Goal: Task Accomplishment & Management: Use online tool/utility

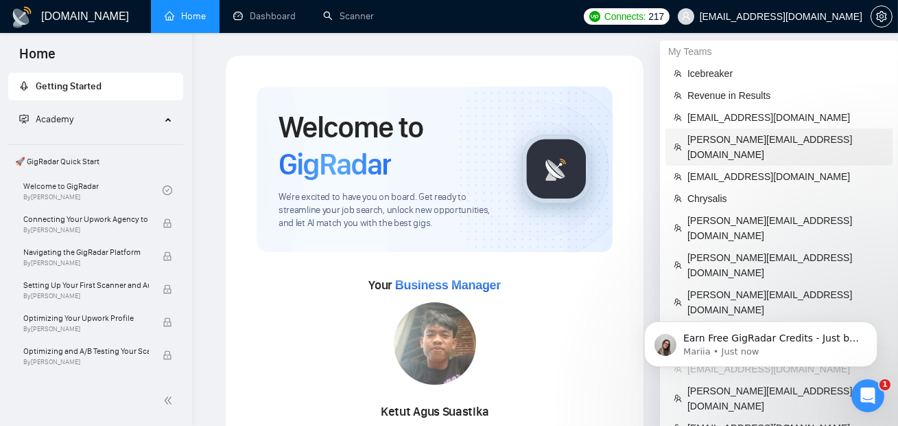
click at [744, 143] on span "[PERSON_NAME][EMAIL_ADDRESS][DOMAIN_NAME]" at bounding box center [786, 147] width 197 height 30
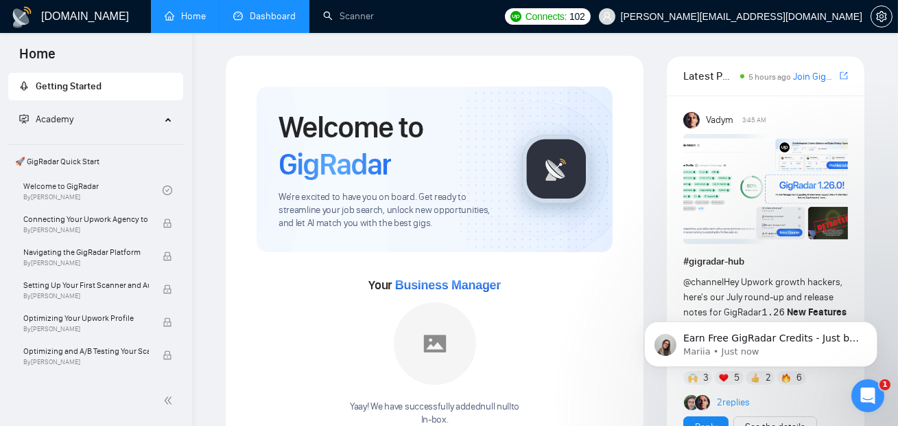
click at [259, 22] on link "Dashboard" at bounding box center [264, 16] width 62 height 12
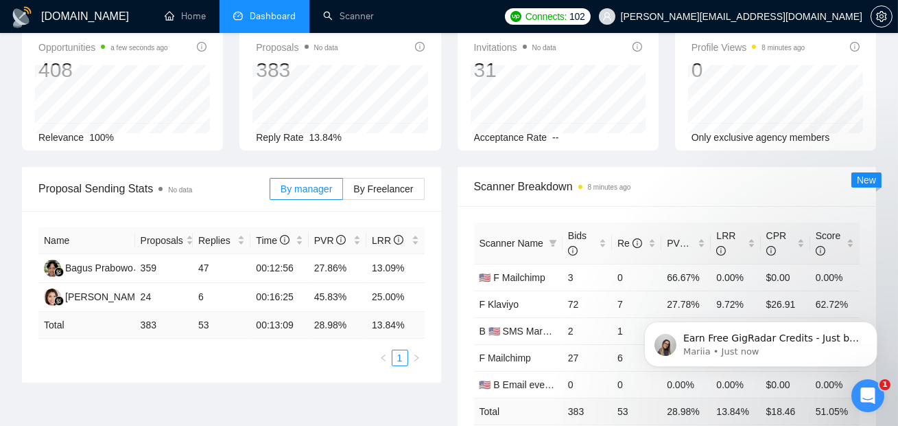
scroll to position [75, 0]
drag, startPoint x: 137, startPoint y: 325, endPoint x: 165, endPoint y: 326, distance: 28.2
click at [165, 326] on td "383" at bounding box center [164, 324] width 58 height 27
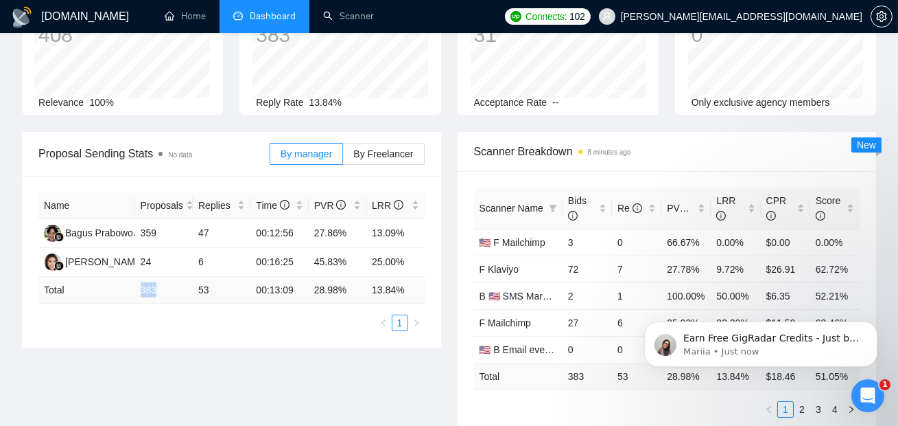
click at [139, 291] on td "383" at bounding box center [164, 290] width 58 height 27
drag, startPoint x: 134, startPoint y: 289, endPoint x: 159, endPoint y: 289, distance: 24.7
click at [159, 289] on tr "Total 383 53 00:13:09 28.98 % 13.84 %" at bounding box center [231, 290] width 386 height 27
click at [186, 289] on td "383" at bounding box center [164, 290] width 58 height 27
drag, startPoint x: 188, startPoint y: 291, endPoint x: 220, endPoint y: 291, distance: 32.3
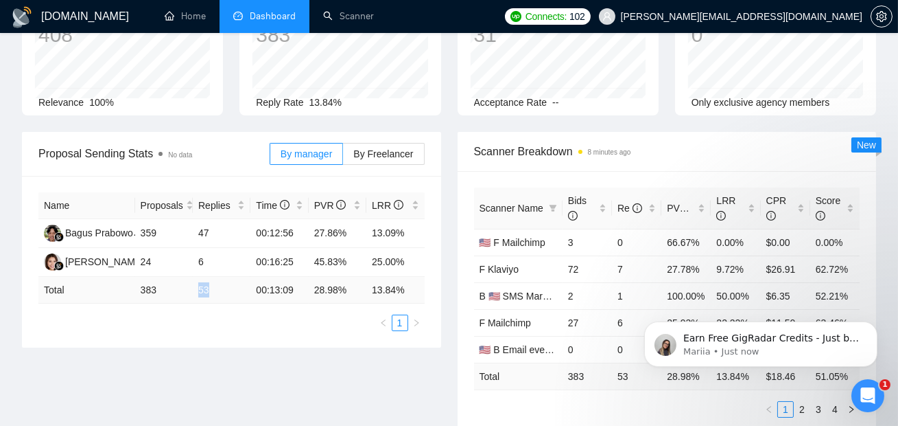
click at [220, 291] on tr "Total 383 53 00:13:09 28.98 % 13.84 %" at bounding box center [231, 290] width 386 height 27
drag, startPoint x: 365, startPoint y: 290, endPoint x: 407, endPoint y: 291, distance: 41.9
click at [408, 291] on tr "Total 383 53 00:13:09 28.98 % 13.84 %" at bounding box center [231, 290] width 386 height 27
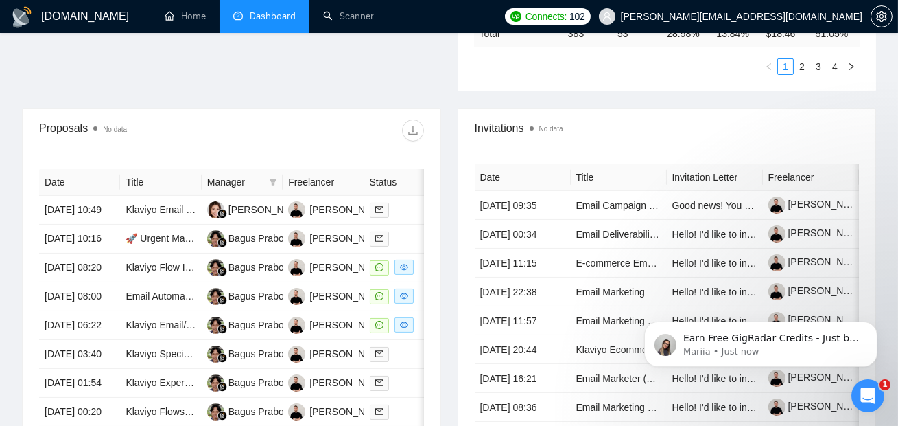
scroll to position [463, 0]
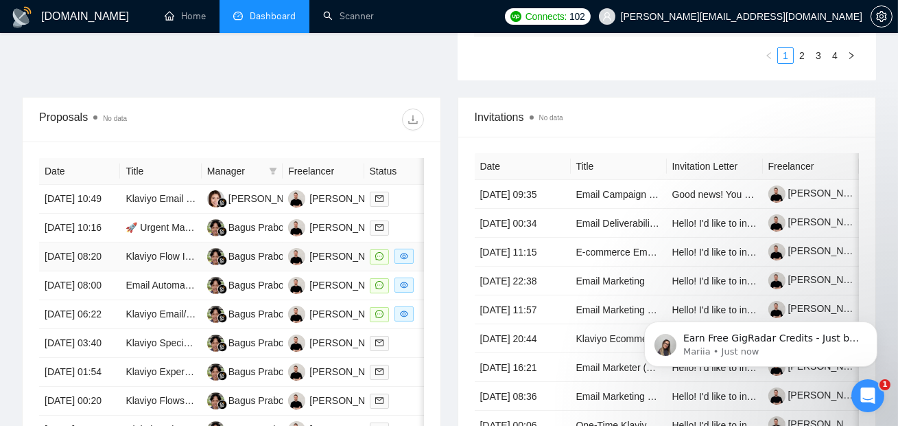
click at [93, 271] on td "[DATE] 08:20" at bounding box center [79, 256] width 81 height 29
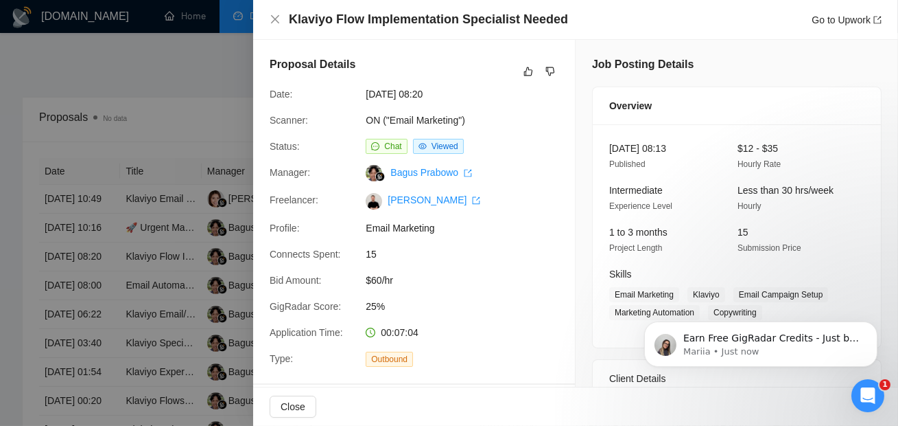
click at [189, 213] on div at bounding box center [449, 213] width 898 height 426
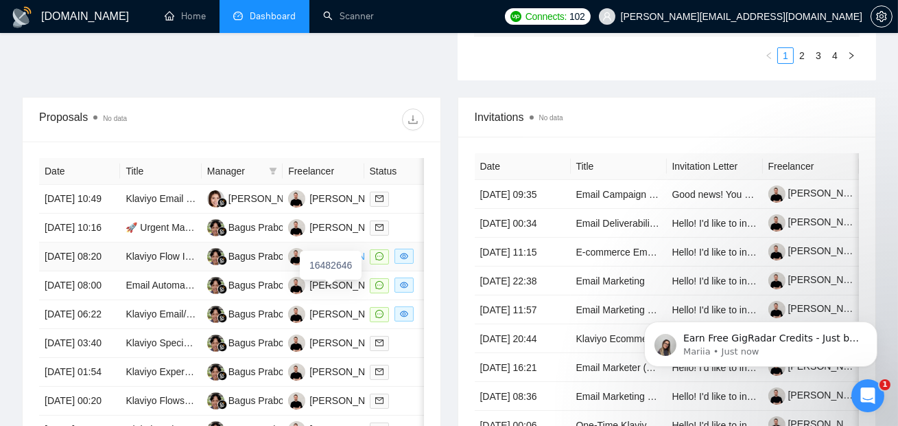
click at [336, 264] on div "[PERSON_NAME]" at bounding box center [349, 255] width 79 height 15
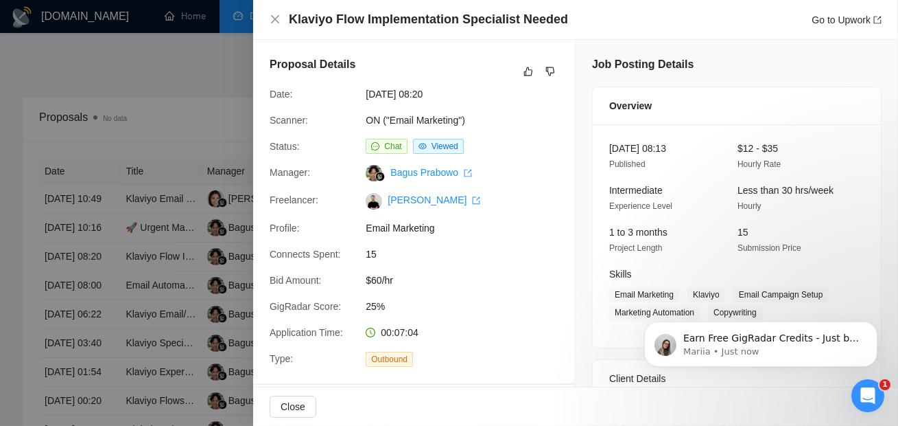
click at [191, 106] on div at bounding box center [449, 213] width 898 height 426
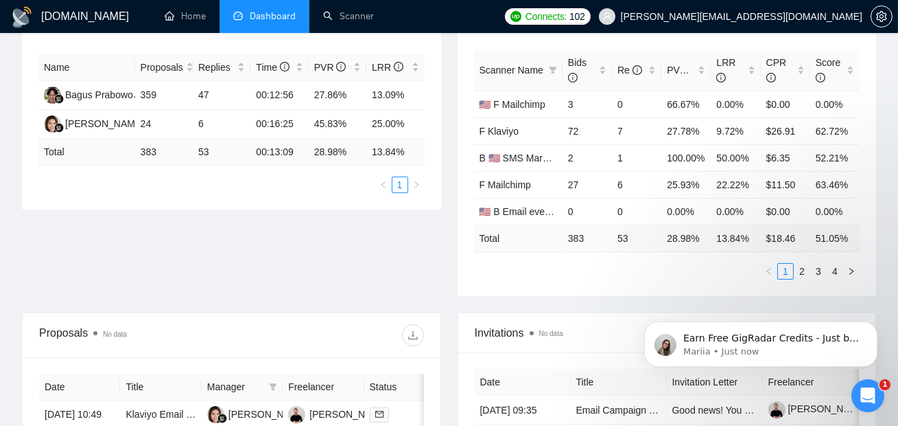
scroll to position [230, 0]
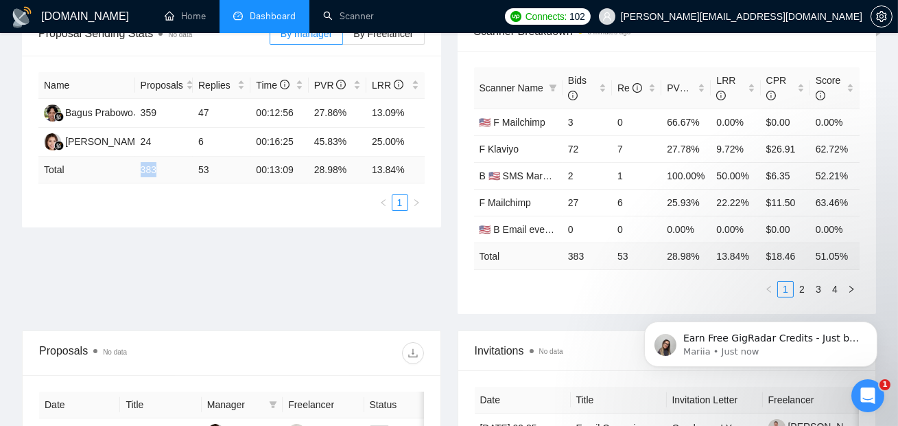
drag, startPoint x: 137, startPoint y: 167, endPoint x: 189, endPoint y: 168, distance: 51.5
click at [189, 168] on td "383" at bounding box center [164, 169] width 58 height 27
click at [167, 174] on td "383" at bounding box center [164, 169] width 58 height 27
click at [135, 170] on td "383" at bounding box center [164, 169] width 58 height 27
drag, startPoint x: 137, startPoint y: 170, endPoint x: 175, endPoint y: 170, distance: 38.4
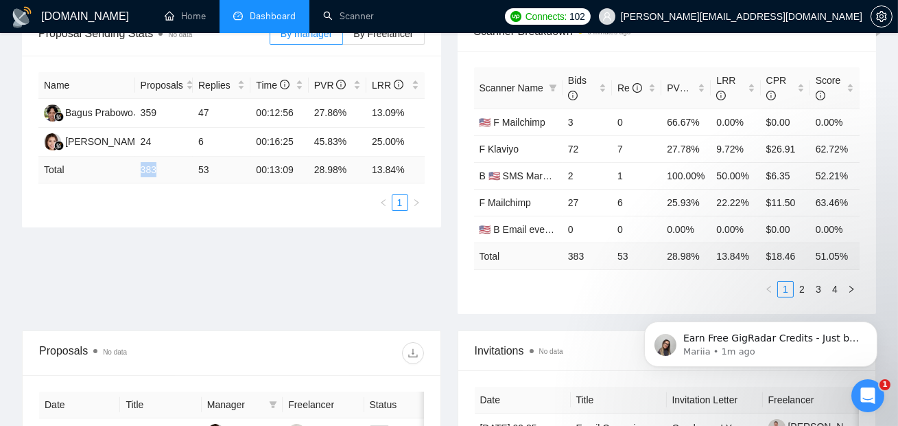
click at [175, 170] on td "383" at bounding box center [164, 169] width 58 height 27
drag, startPoint x: 194, startPoint y: 170, endPoint x: 222, endPoint y: 170, distance: 27.5
click at [222, 170] on td "53" at bounding box center [222, 169] width 58 height 27
click at [158, 170] on td "383" at bounding box center [164, 169] width 58 height 27
click at [362, 20] on link "Scanner" at bounding box center [348, 16] width 51 height 12
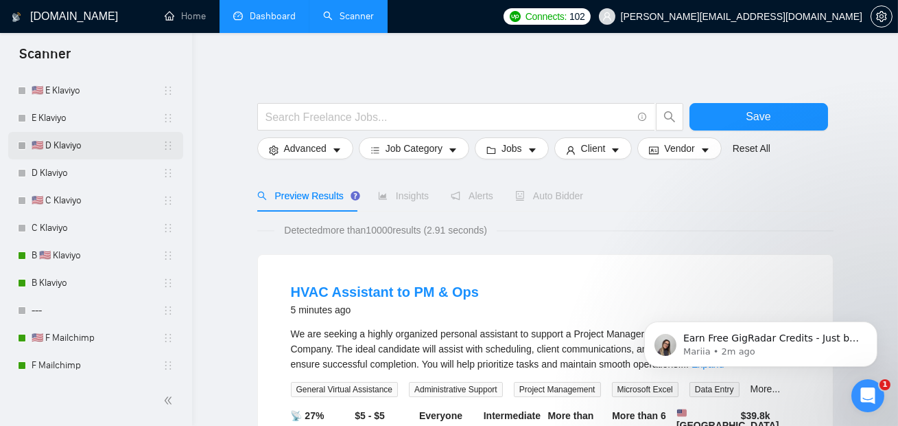
scroll to position [67, 0]
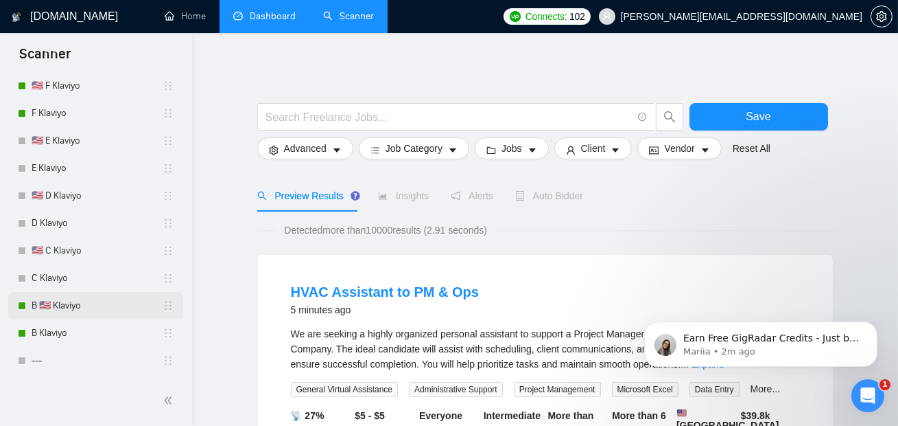
click at [88, 305] on link "B 🇺🇸 Klaviyo" at bounding box center [97, 305] width 131 height 27
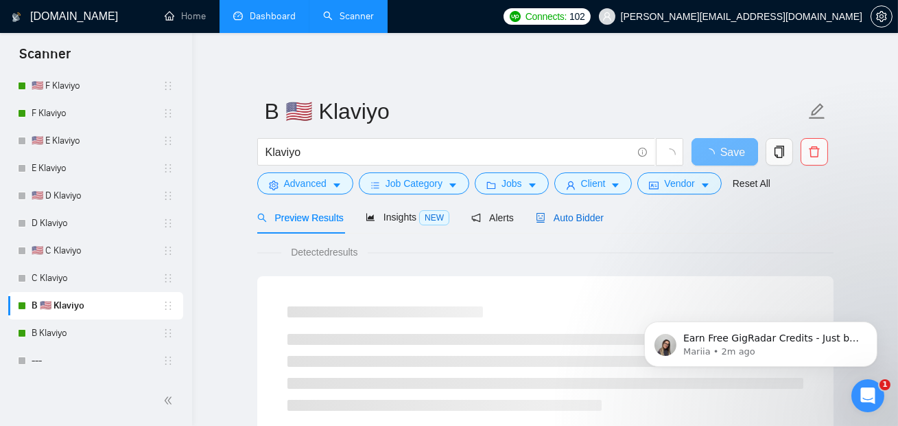
click at [563, 215] on span "Auto Bidder" at bounding box center [570, 217] width 68 height 11
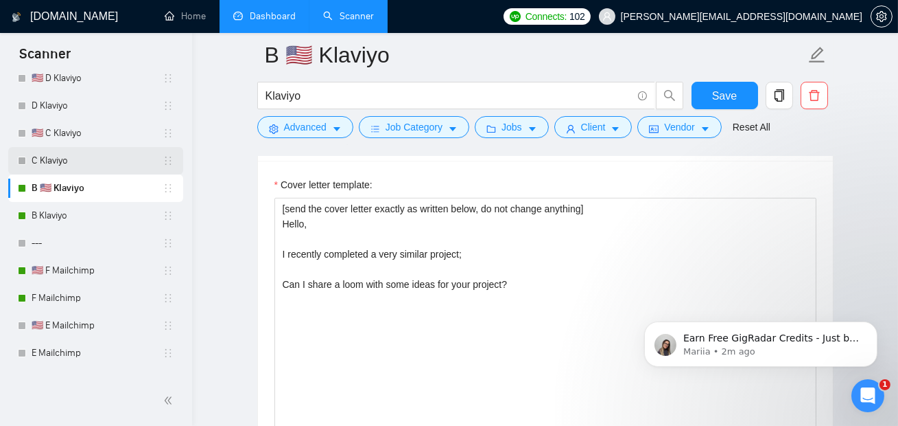
scroll to position [231, 0]
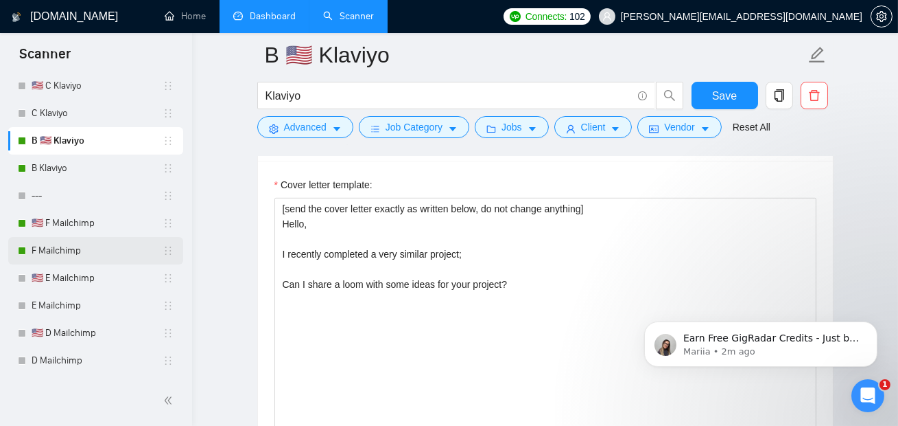
click at [69, 242] on link "F Mailchimp" at bounding box center [97, 250] width 131 height 27
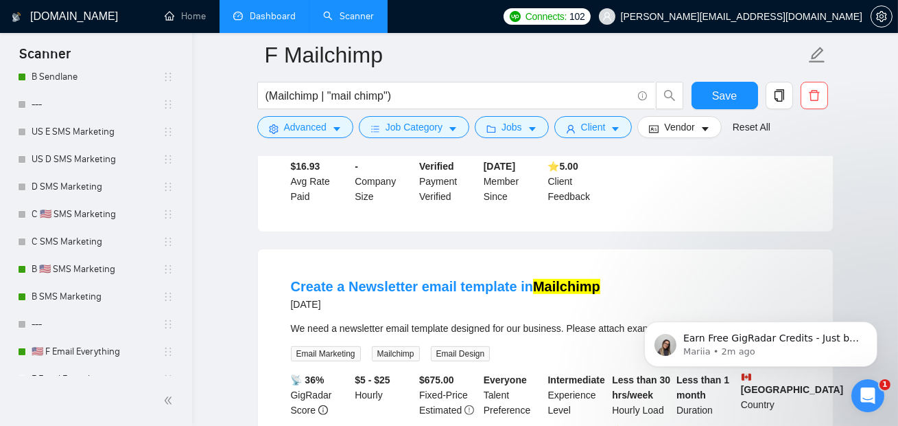
scroll to position [927, 0]
click at [261, 16] on link "Dashboard" at bounding box center [264, 16] width 62 height 12
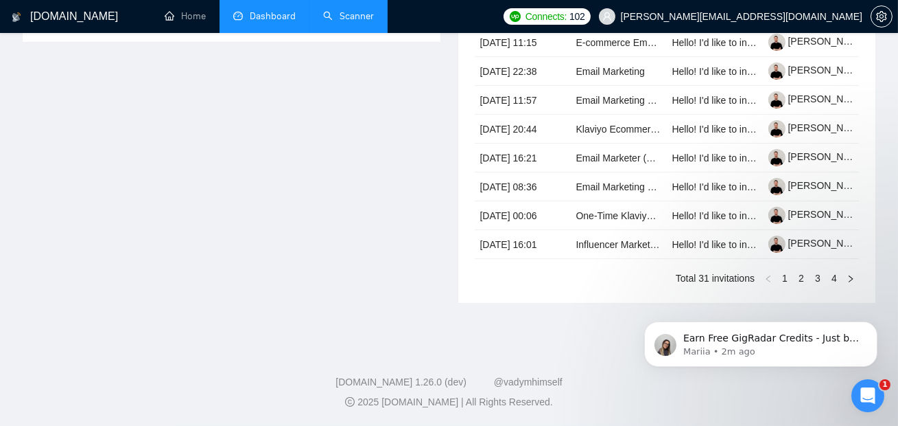
type input "[DATE]"
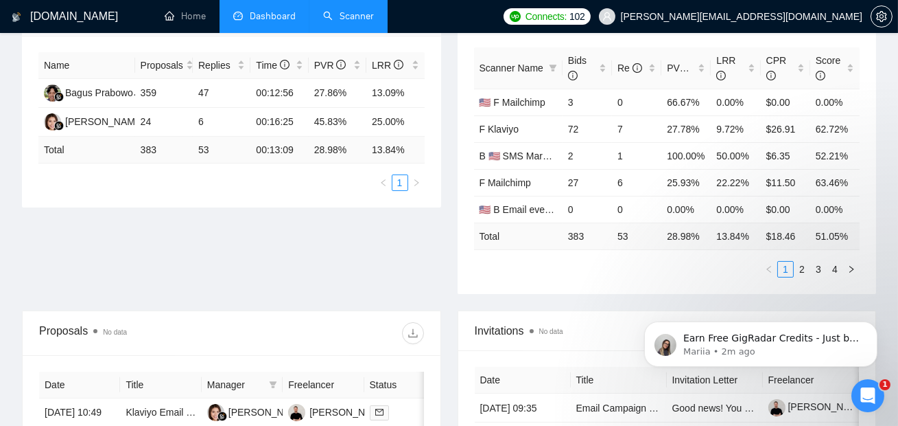
scroll to position [248, 0]
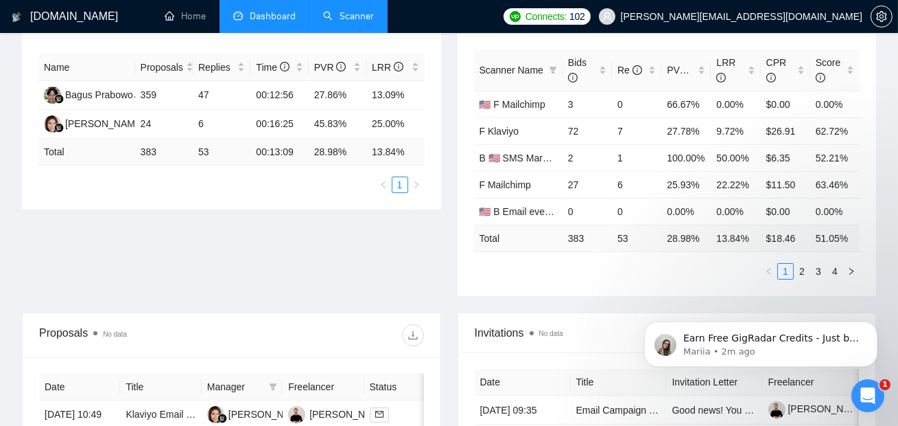
click at [360, 22] on link "Scanner" at bounding box center [348, 16] width 51 height 12
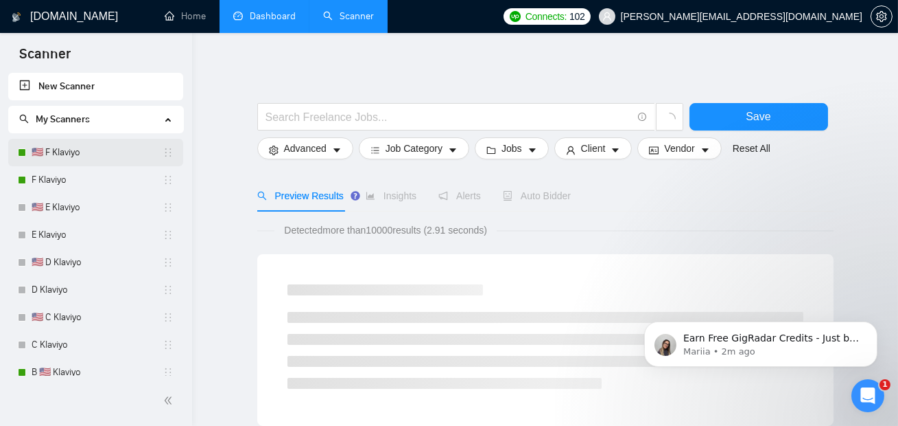
click at [76, 159] on link "🇺🇸 F Klaviyo" at bounding box center [97, 152] width 131 height 27
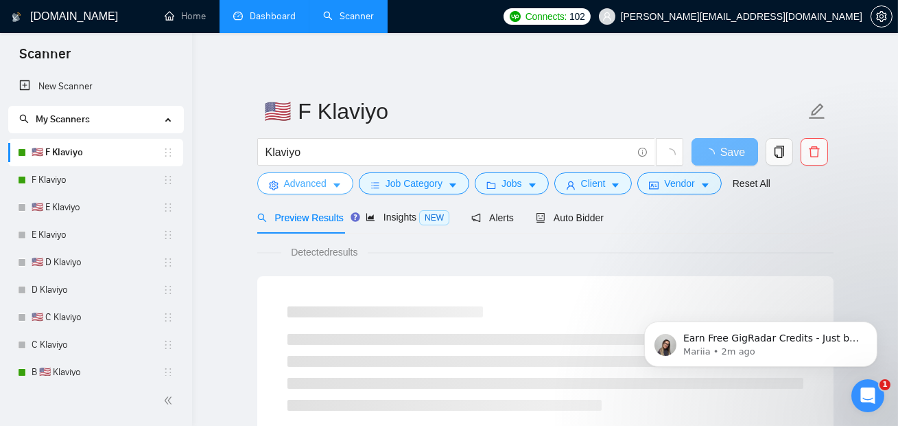
click at [305, 185] on span "Advanced" at bounding box center [305, 183] width 43 height 15
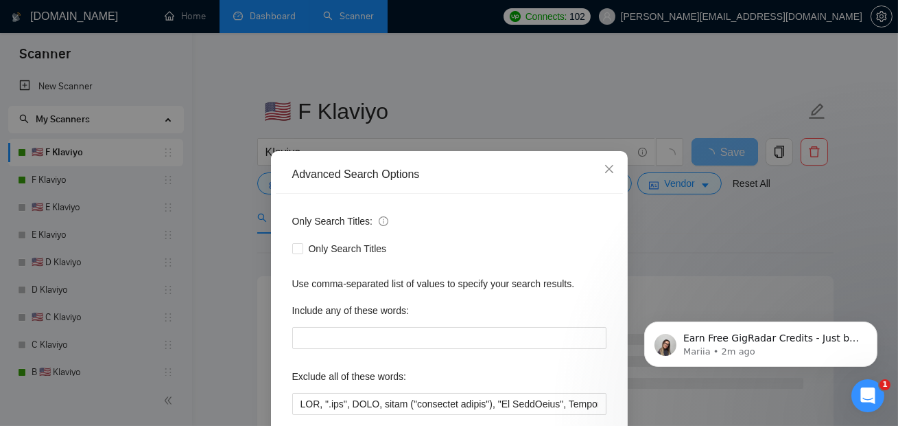
scroll to position [58, 0]
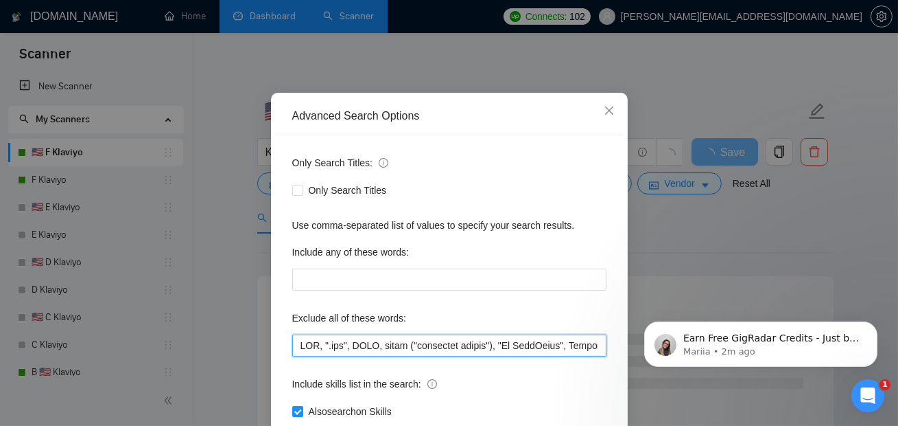
drag, startPoint x: 307, startPoint y: 347, endPoint x: 521, endPoint y: 347, distance: 214.1
click at [526, 347] on input "text" at bounding box center [449, 345] width 314 height 22
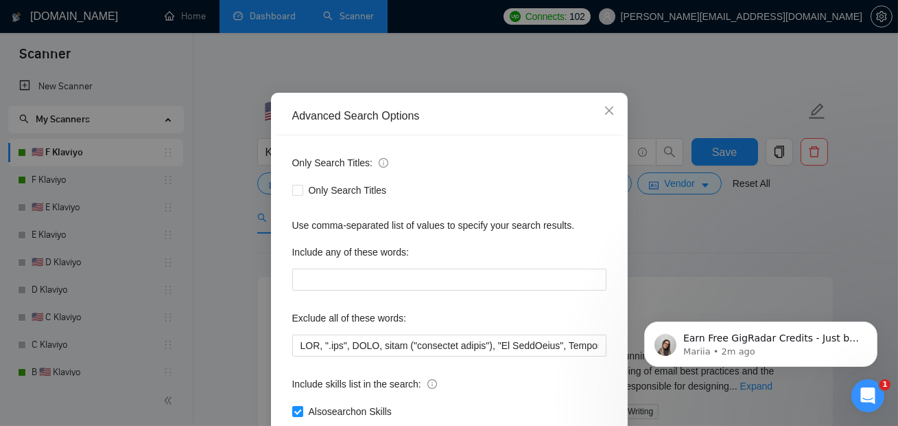
click html "Earn Free GigRadar Credits - Just by Sharing Your Story! 💬 Want more credits fo…"
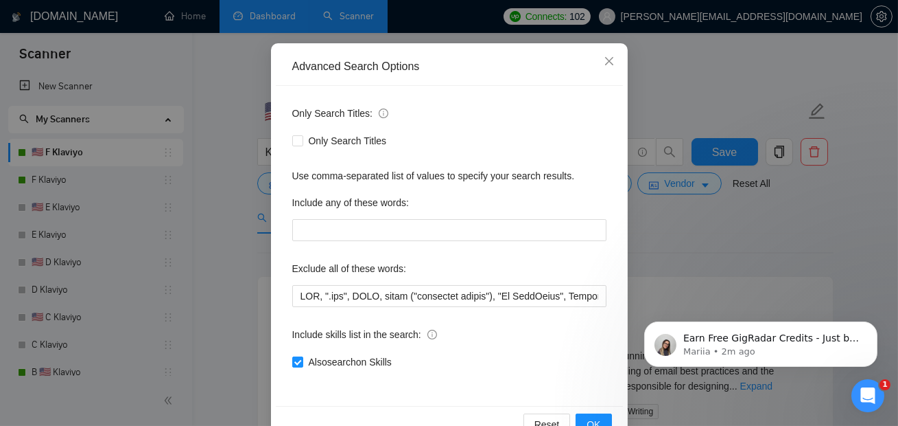
scroll to position [115, 0]
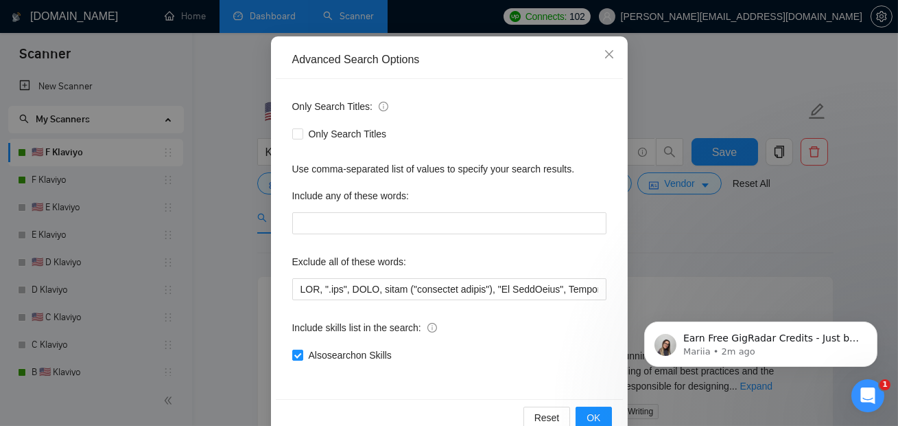
click at [652, 232] on div "Advanced Search Options Only Search Titles: Only Search Titles Use comma-separa…" at bounding box center [449, 213] width 898 height 426
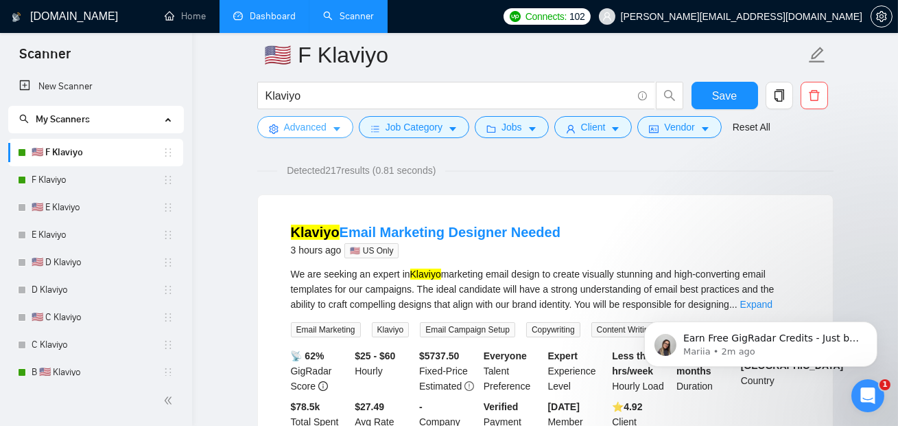
scroll to position [95, 0]
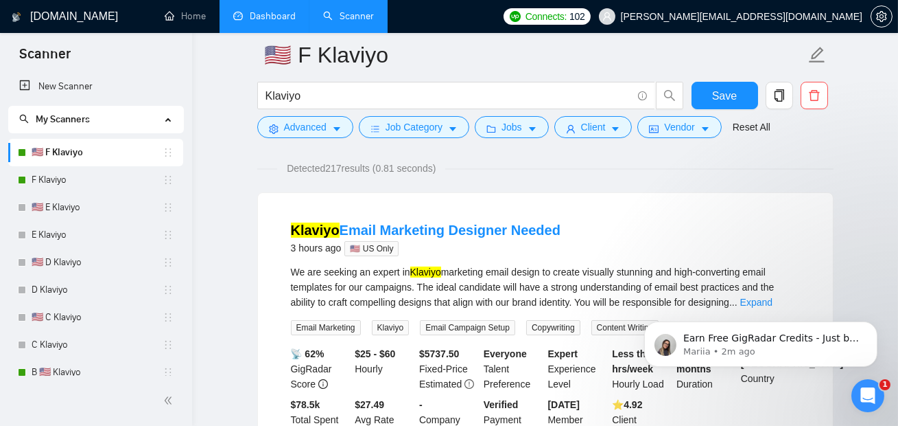
drag, startPoint x: 273, startPoint y: 222, endPoint x: 559, endPoint y: 218, distance: 285.5
click at [561, 219] on div "Klaviyo Email Marketing Designer Needed 3 hours ago 🇺🇸 US Only We are seeking a…" at bounding box center [545, 331] width 575 height 277
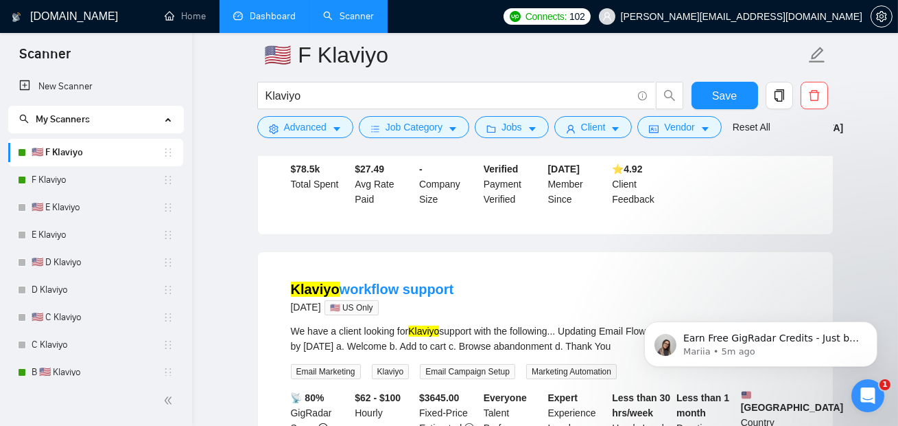
scroll to position [0, 0]
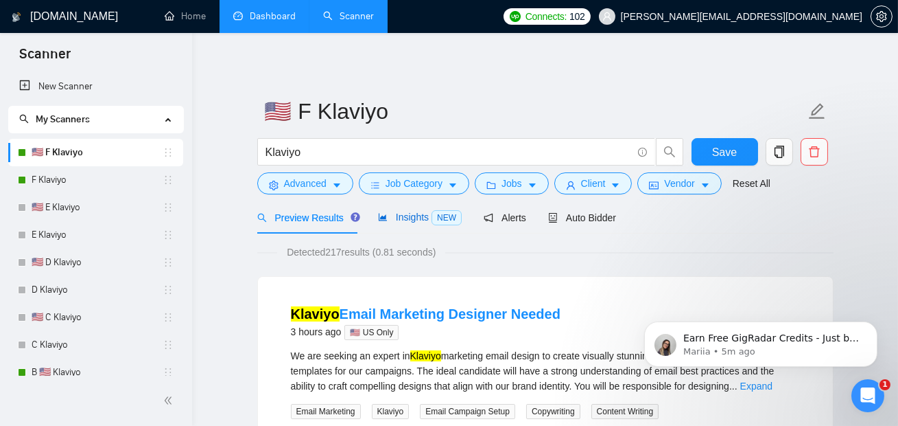
click at [400, 223] on div "Insights NEW" at bounding box center [420, 217] width 84 height 16
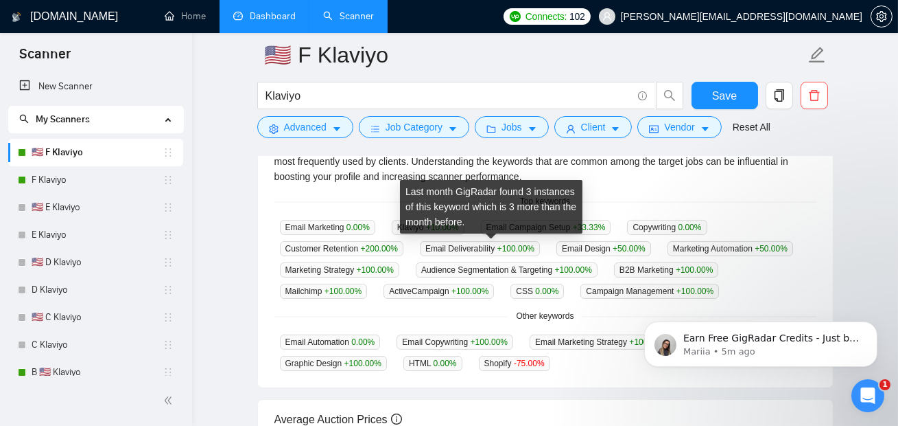
scroll to position [321, 0]
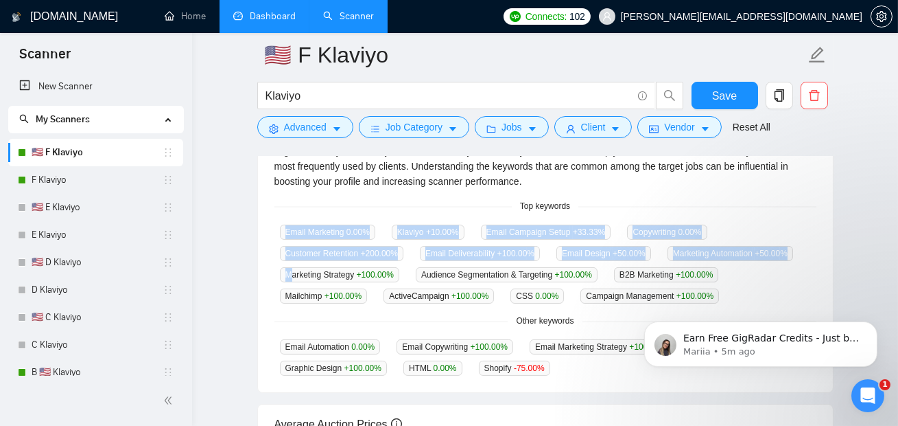
drag, startPoint x: 277, startPoint y: 221, endPoint x: 452, endPoint y: 253, distance: 178.5
click at [443, 268] on div "GigRadar analyses the keywords used in the jobs found by this scanner to help y…" at bounding box center [545, 259] width 575 height 265
click at [63, 183] on link "F Klaviyo" at bounding box center [97, 179] width 131 height 27
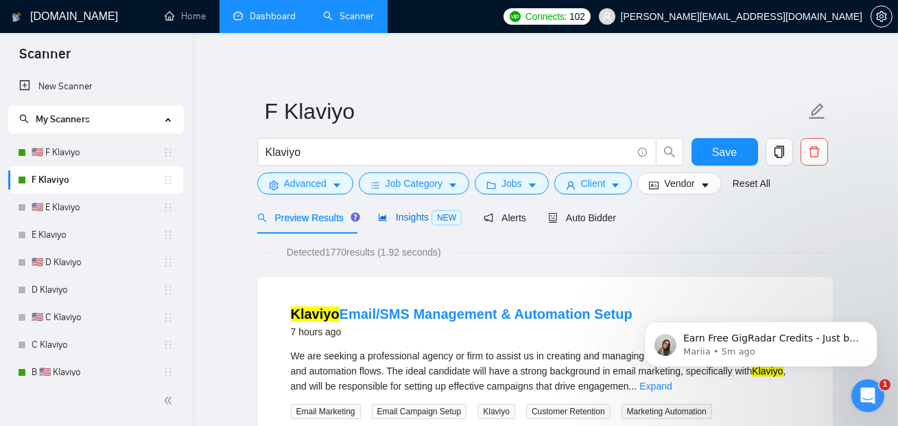
click at [416, 219] on span "Insights NEW" at bounding box center [420, 216] width 84 height 11
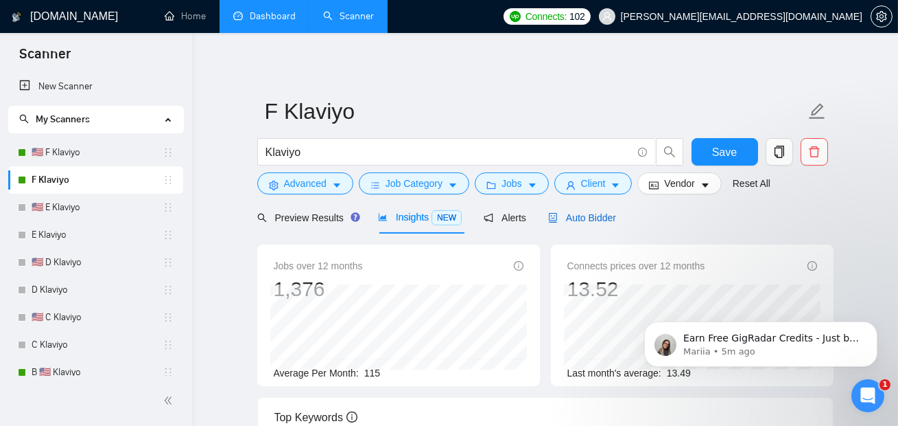
drag, startPoint x: 581, startPoint y: 216, endPoint x: 563, endPoint y: 220, distance: 19.0
click at [581, 216] on span "Auto Bidder" at bounding box center [582, 217] width 68 height 11
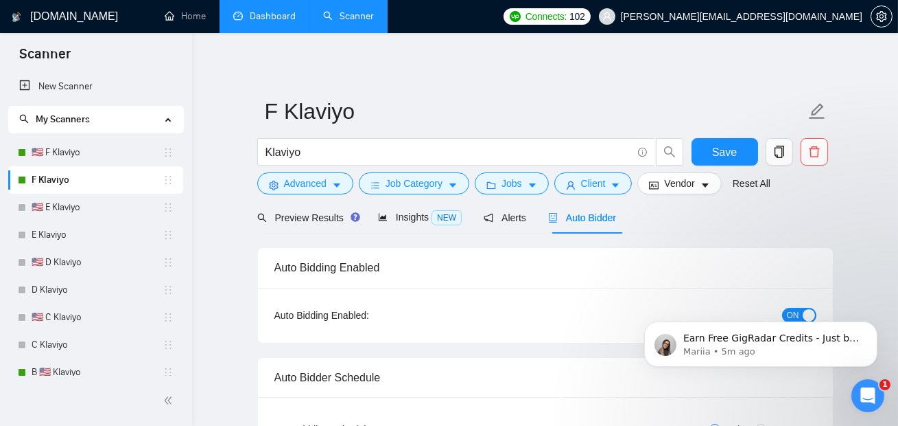
radio input "false"
radio input "true"
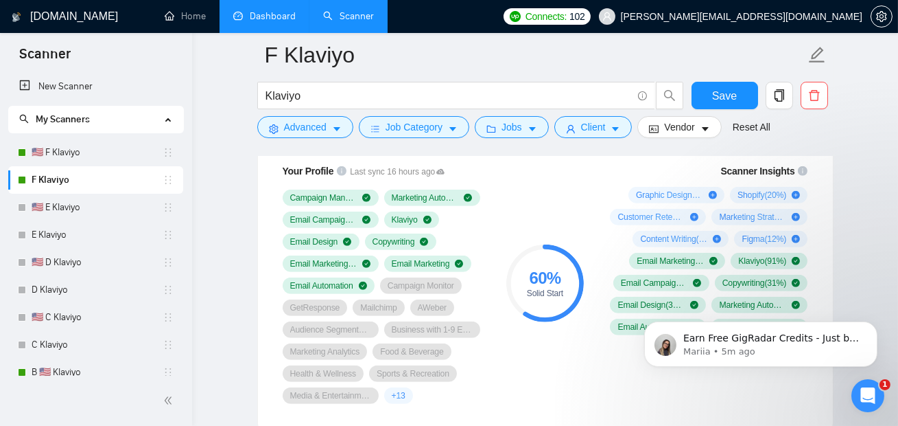
scroll to position [1115, 0]
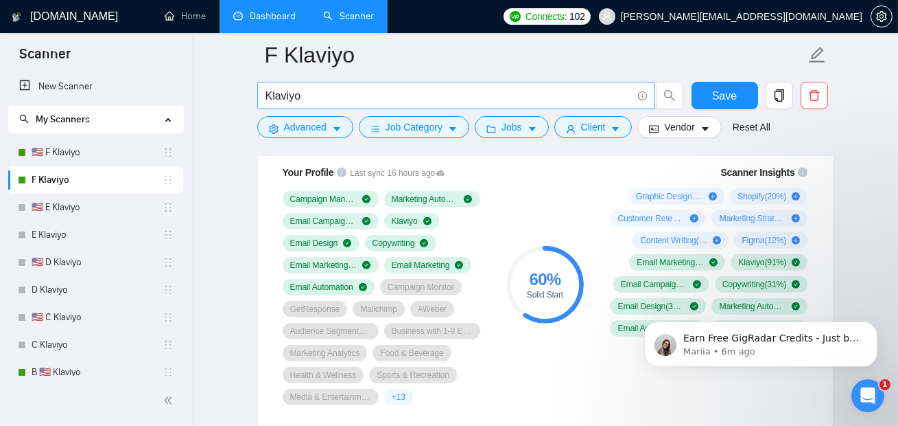
click at [329, 91] on input "Klaviyo" at bounding box center [449, 95] width 366 height 17
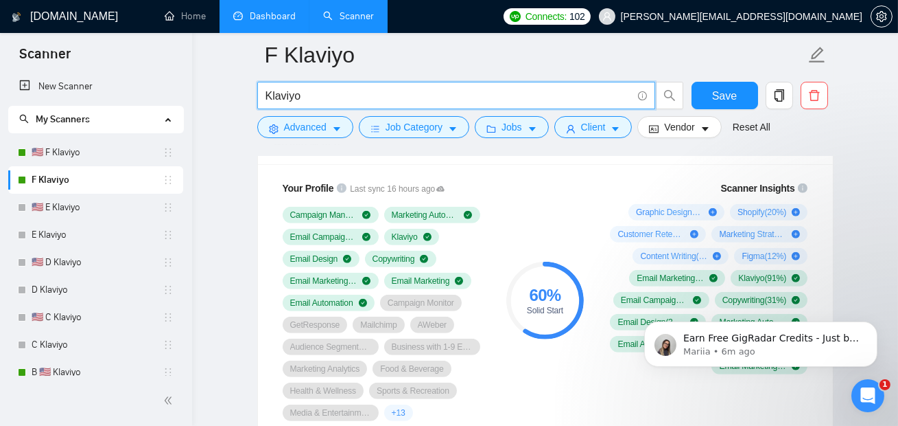
scroll to position [1098, 0]
click at [74, 83] on link "New Scanner" at bounding box center [95, 86] width 153 height 27
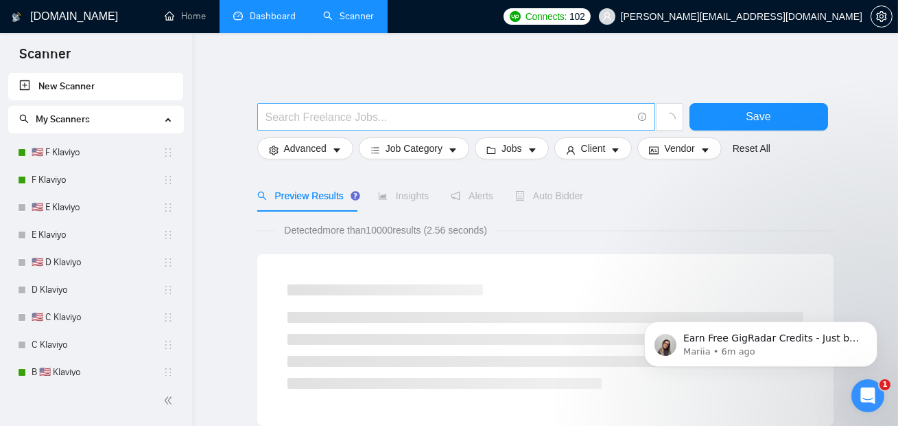
click at [336, 110] on input "text" at bounding box center [449, 116] width 366 height 17
type input "shopify (develop* | design*)"
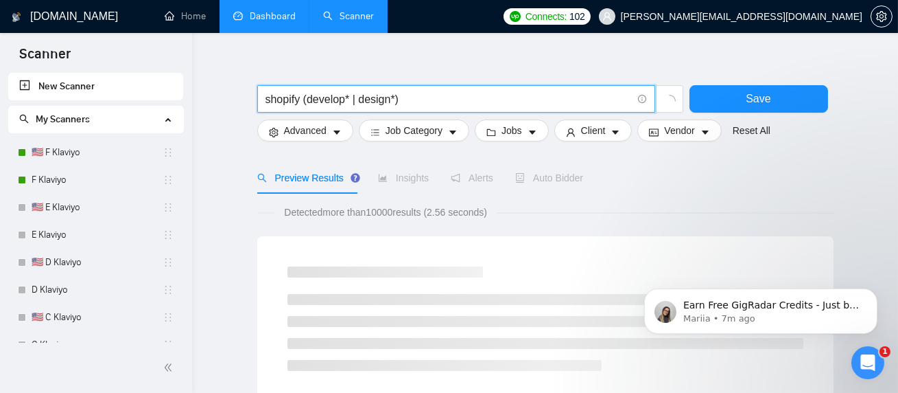
scroll to position [19, 0]
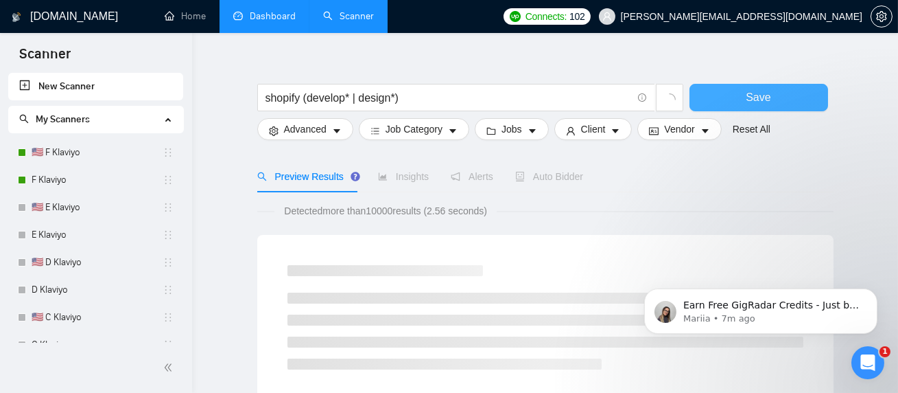
click at [763, 98] on span "Save" at bounding box center [758, 97] width 25 height 17
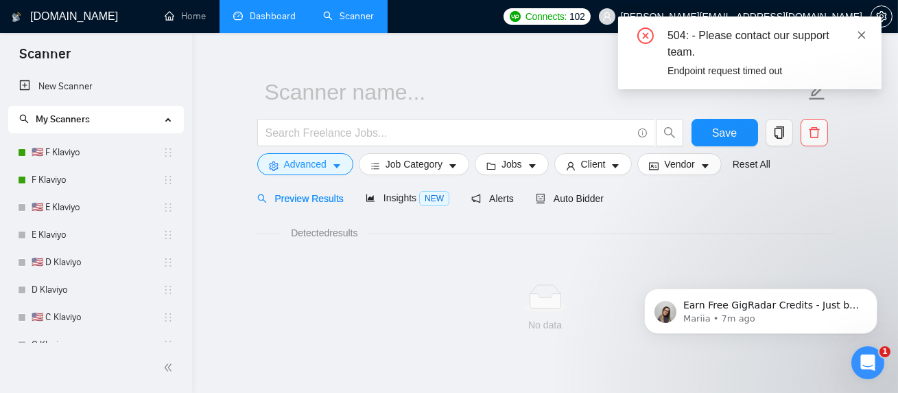
click at [865, 32] on icon "close" at bounding box center [862, 35] width 10 height 10
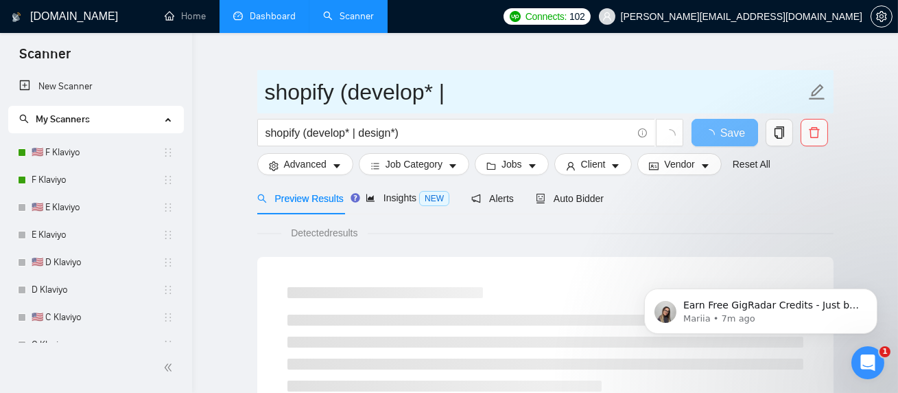
drag, startPoint x: 344, startPoint y: 93, endPoint x: 603, endPoint y: 93, distance: 258.7
click at [603, 93] on input "shopify (develop* |" at bounding box center [535, 92] width 541 height 34
type input "shopify"
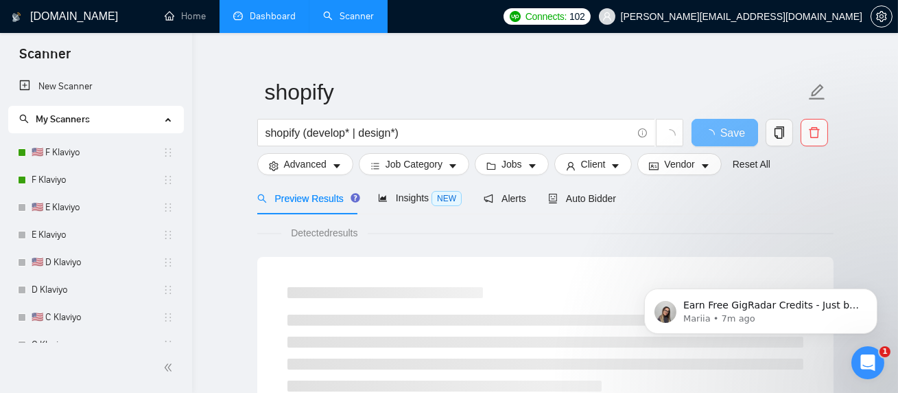
click at [717, 129] on span "loading" at bounding box center [712, 134] width 16 height 11
click at [588, 200] on span "Auto Bidder" at bounding box center [582, 198] width 68 height 11
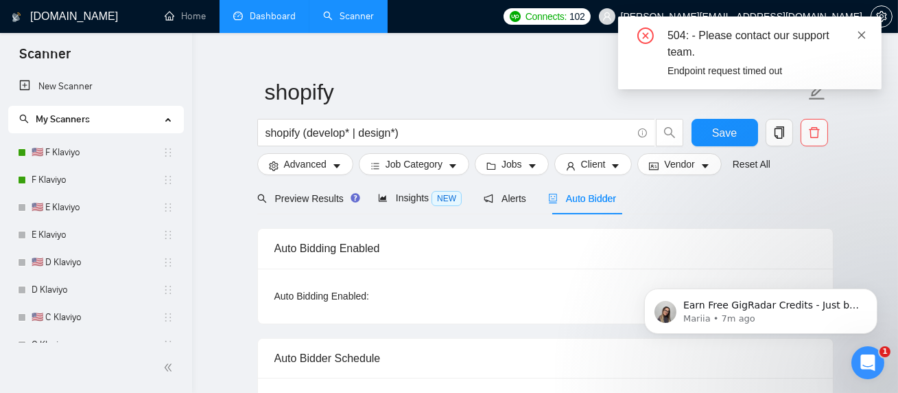
click at [863, 38] on icon "close" at bounding box center [862, 35] width 10 height 10
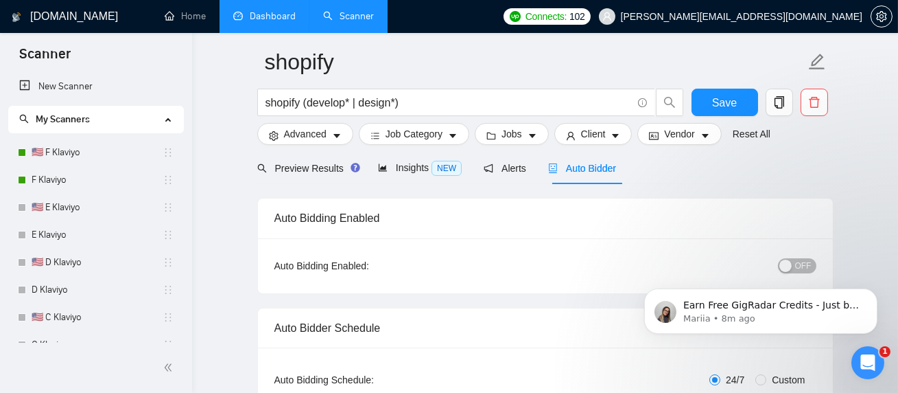
scroll to position [52, 0]
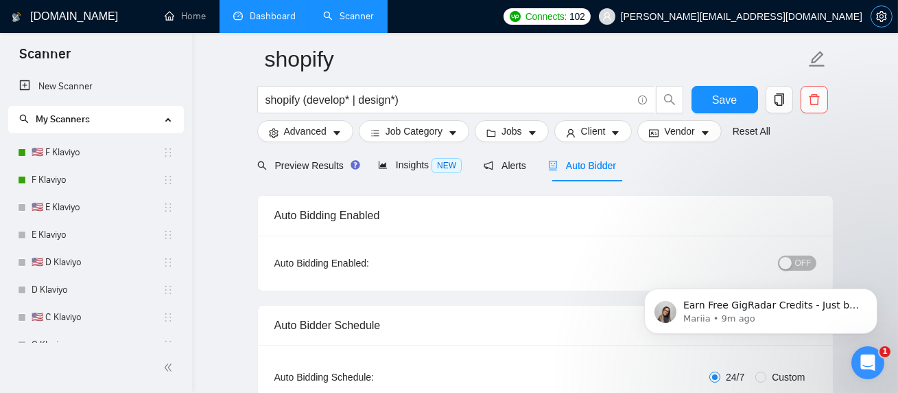
click at [878, 17] on icon "setting" at bounding box center [881, 16] width 11 height 11
click at [734, 105] on span "Save" at bounding box center [724, 99] width 25 height 17
click at [875, 292] on icon "Dismiss notification" at bounding box center [874, 292] width 8 height 8
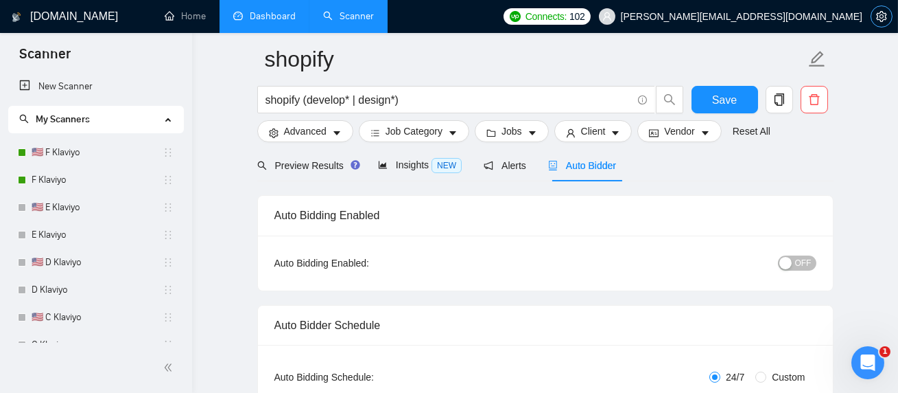
click at [879, 14] on icon "setting" at bounding box center [881, 16] width 10 height 11
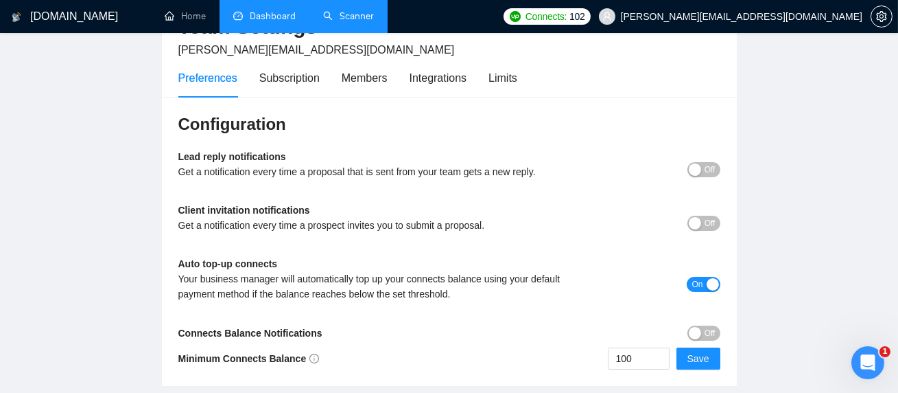
scroll to position [101, 0]
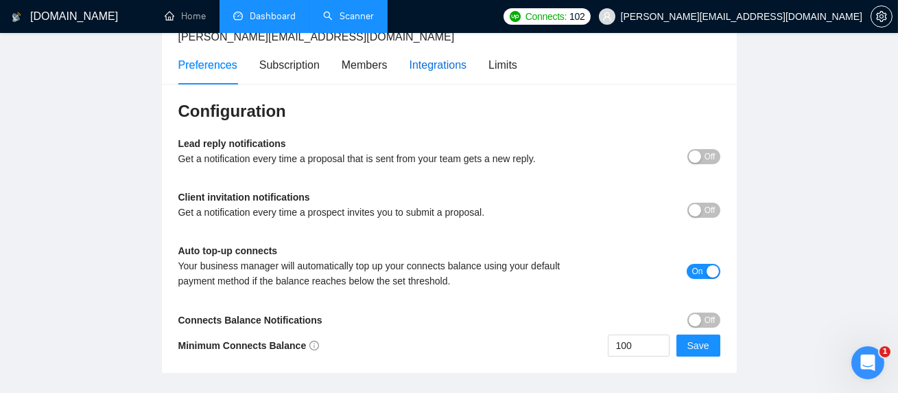
click at [434, 58] on div "Integrations" at bounding box center [439, 64] width 58 height 17
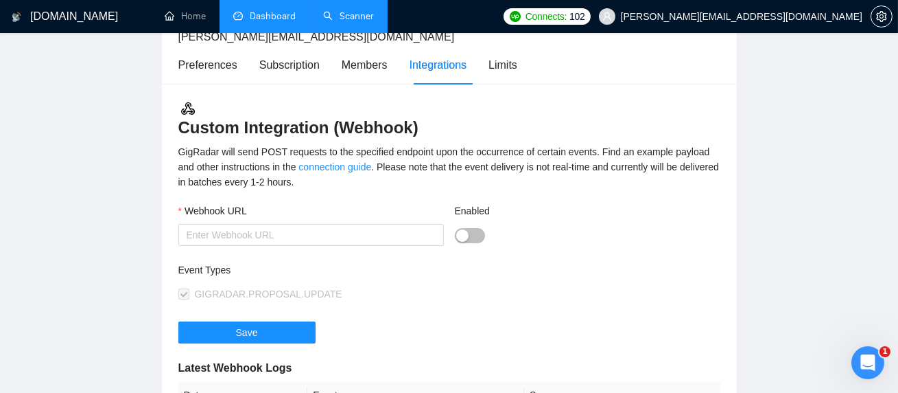
drag, startPoint x: 201, startPoint y: 126, endPoint x: 430, endPoint y: 124, distance: 228.5
click at [430, 126] on h3 "Custom Integration (Webhook)" at bounding box center [449, 119] width 542 height 38
click at [390, 126] on h3 "Custom Integration (Webhook)" at bounding box center [449, 119] width 542 height 38
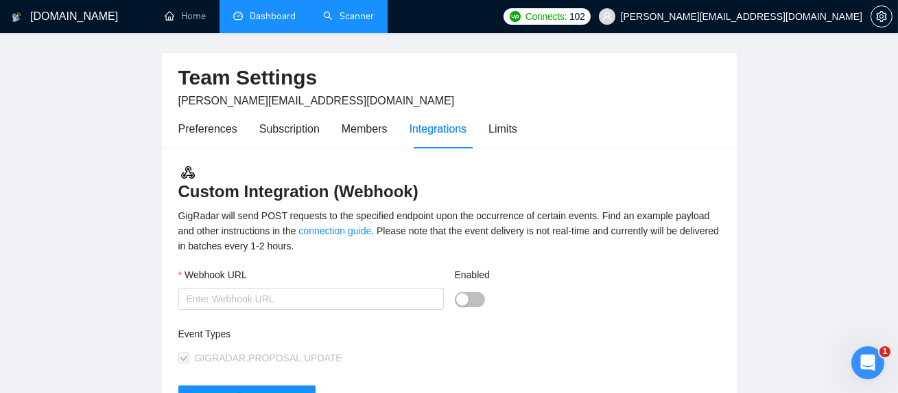
scroll to position [34, 0]
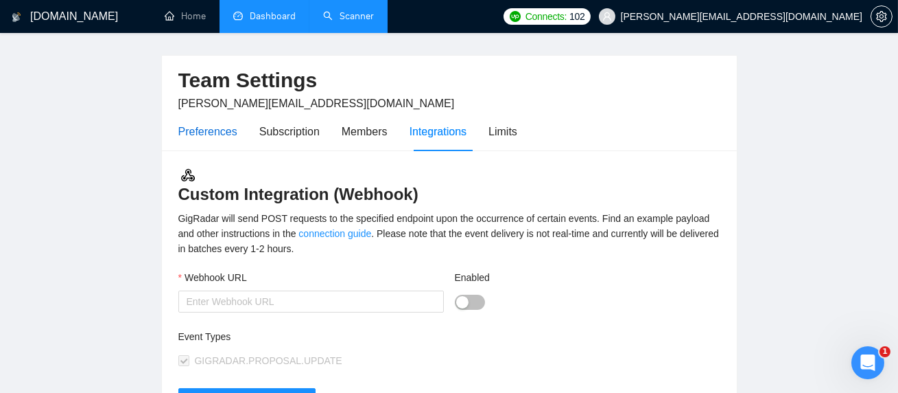
click at [214, 136] on div "Preferences" at bounding box center [207, 131] width 59 height 17
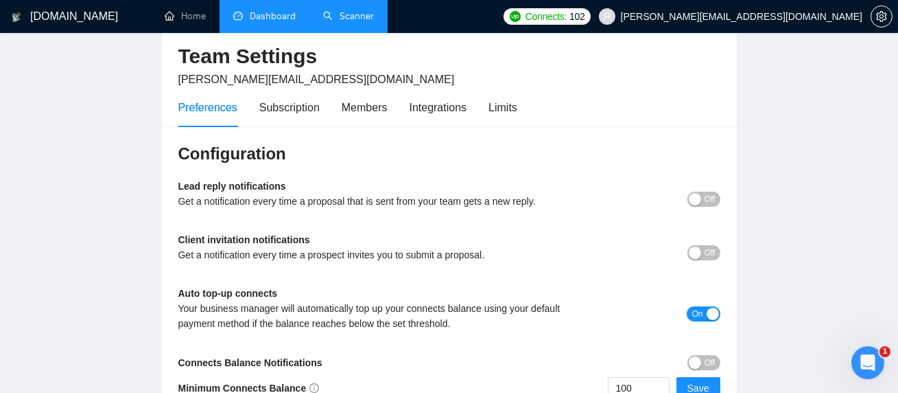
scroll to position [59, 0]
click at [706, 197] on span "Off" at bounding box center [710, 198] width 11 height 15
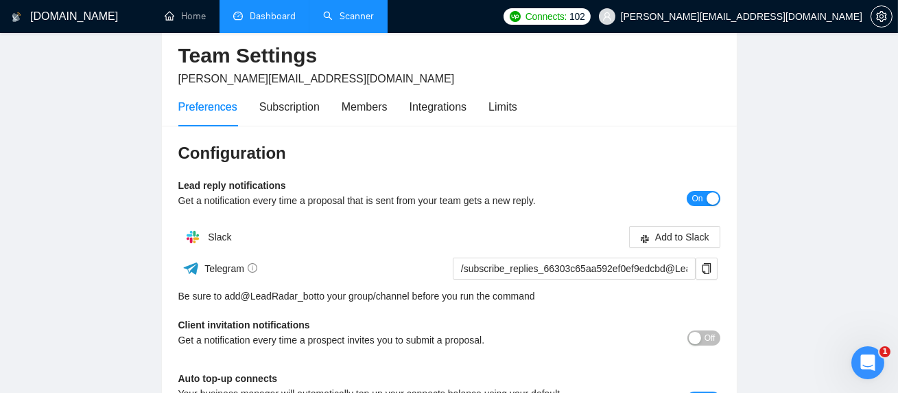
click at [272, 21] on link "Dashboard" at bounding box center [264, 16] width 62 height 12
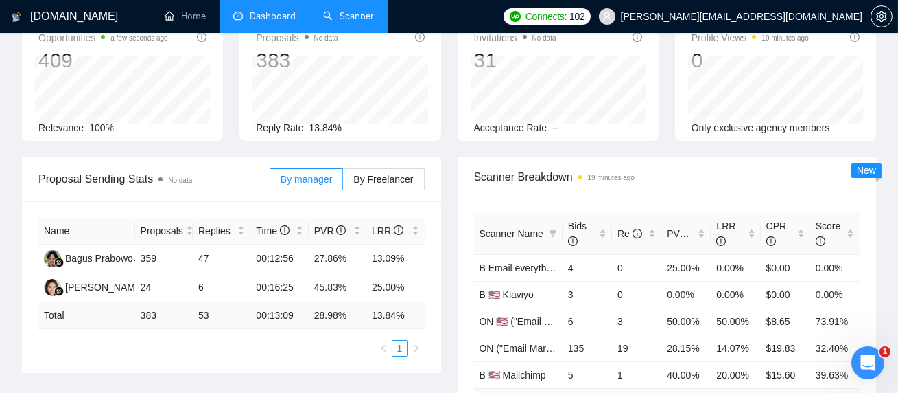
scroll to position [97, 0]
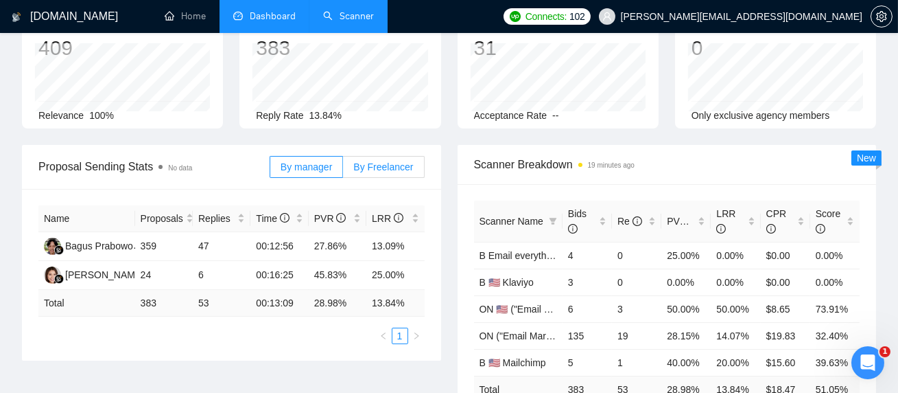
click at [387, 165] on span "By Freelancer" at bounding box center [383, 166] width 60 height 11
click at [343, 170] on input "By Freelancer" at bounding box center [343, 170] width 0 height 0
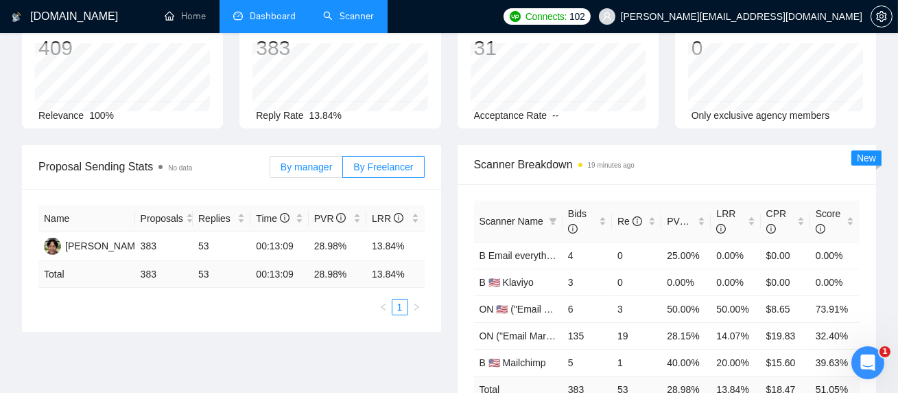
click at [312, 170] on span "By manager" at bounding box center [306, 166] width 51 height 11
click at [270, 170] on input "By manager" at bounding box center [270, 170] width 0 height 0
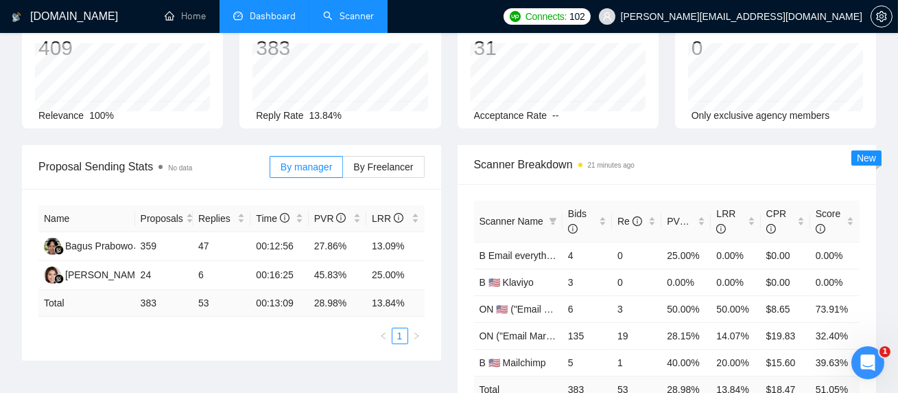
click at [339, 15] on link "Scanner" at bounding box center [348, 16] width 51 height 12
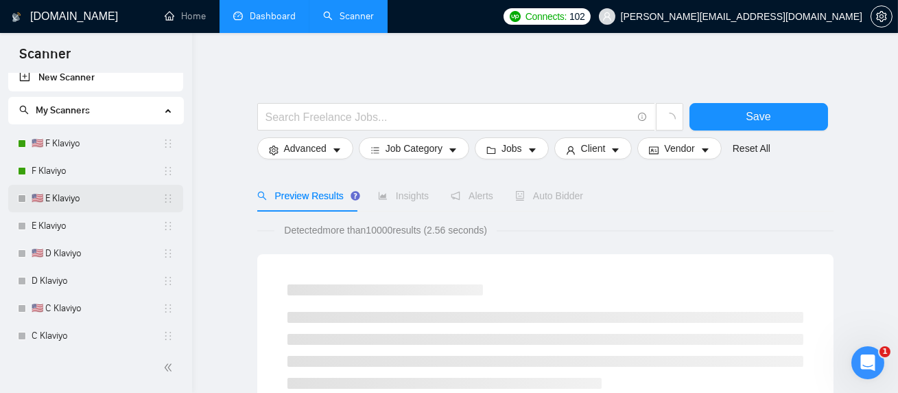
scroll to position [10, 0]
click at [255, 19] on link "Dashboard" at bounding box center [264, 16] width 62 height 12
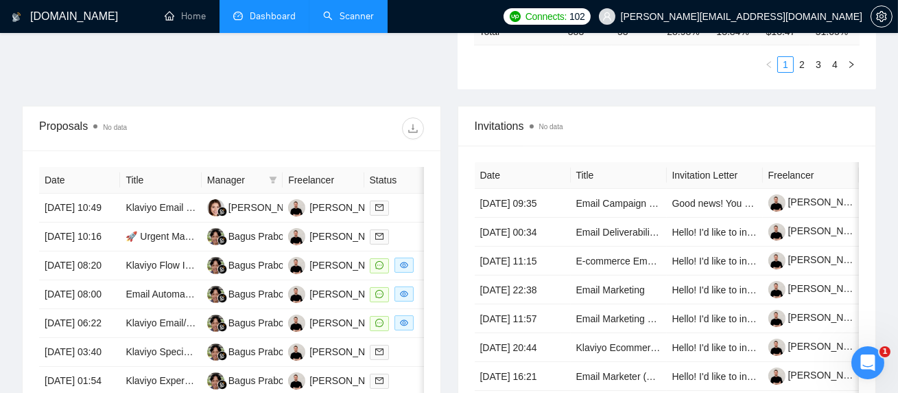
scroll to position [498, 0]
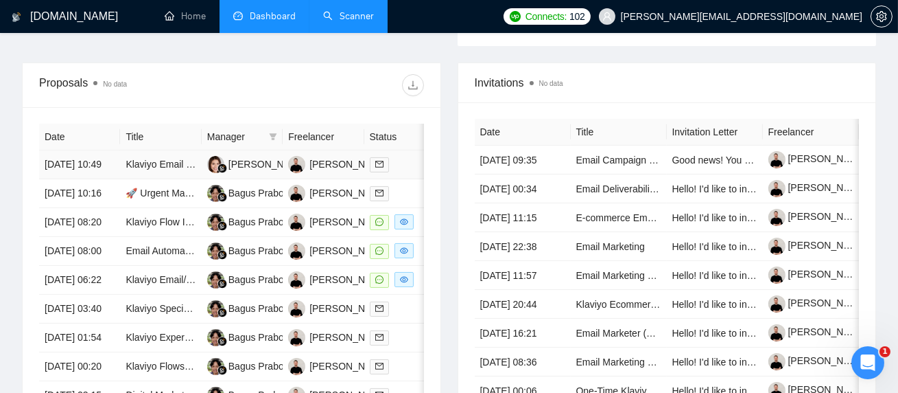
click at [107, 179] on td "[DATE] 10:49" at bounding box center [79, 164] width 81 height 29
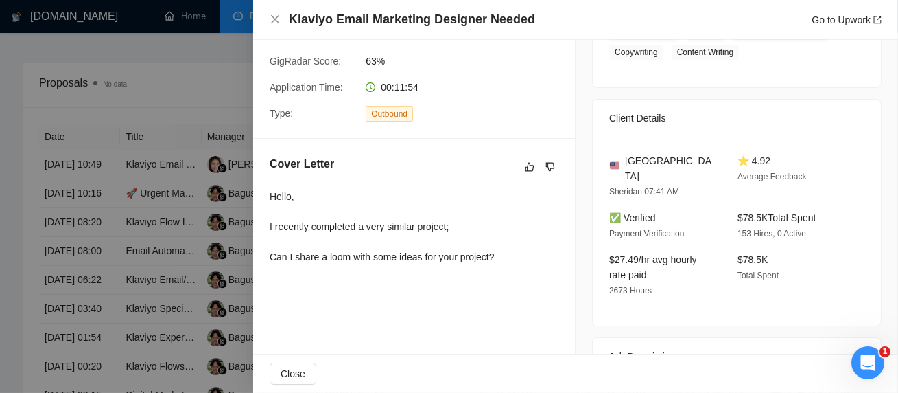
scroll to position [261, 0]
drag, startPoint x: 273, startPoint y: 181, endPoint x: 442, endPoint y: 211, distance: 171.5
click at [440, 210] on div "Hello, I recently completed a very similar project; Can I share a loom with som…" at bounding box center [382, 225] width 225 height 75
click at [482, 227] on div "Hello, I recently completed a very similar project; Can I share a loom with som…" at bounding box center [382, 225] width 225 height 75
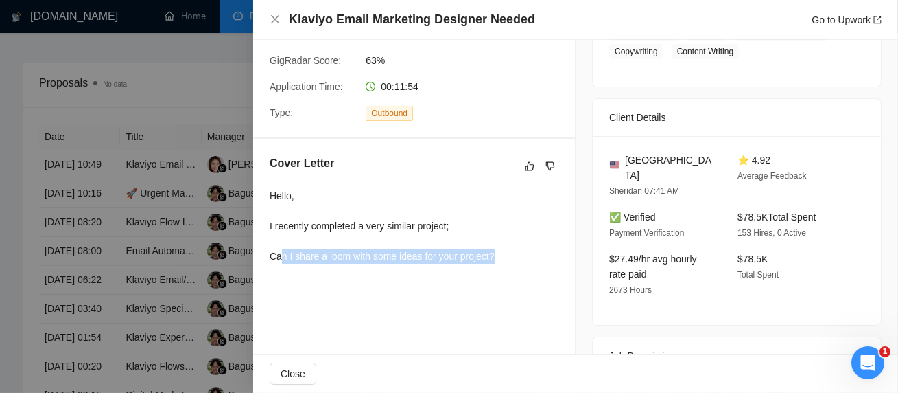
drag, startPoint x: 281, startPoint y: 241, endPoint x: 518, endPoint y: 238, distance: 237.5
click at [518, 238] on div "Hello, I recently completed a very similar project; Can I share a loom with som…" at bounding box center [414, 228] width 289 height 81
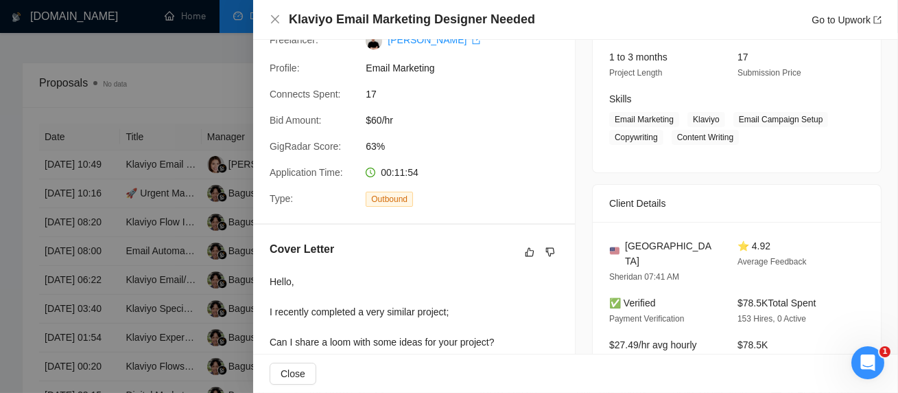
scroll to position [174, 0]
click at [126, 192] on div at bounding box center [449, 196] width 898 height 393
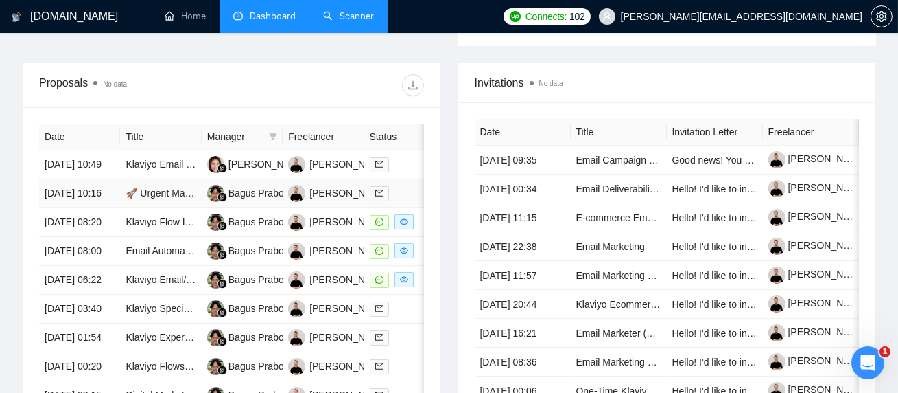
click at [100, 208] on td "[DATE] 10:16" at bounding box center [79, 193] width 81 height 29
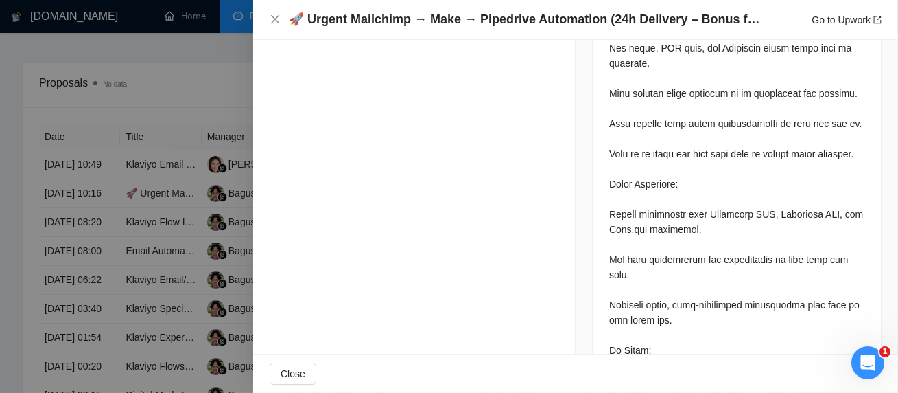
scroll to position [870, 0]
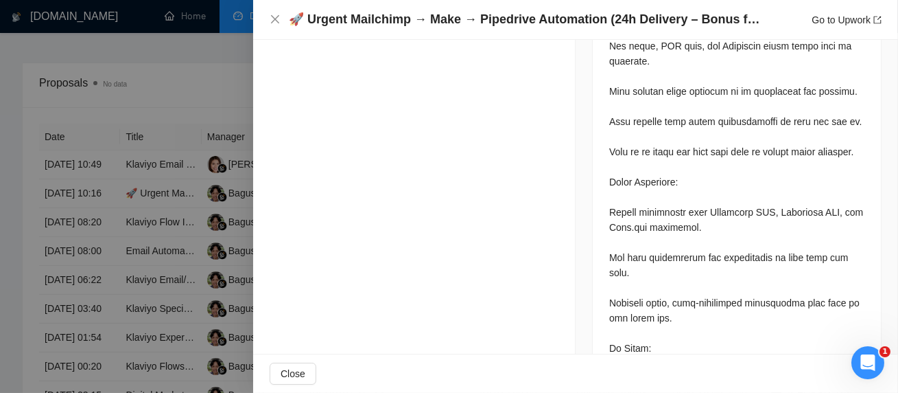
click at [166, 211] on div at bounding box center [449, 196] width 898 height 393
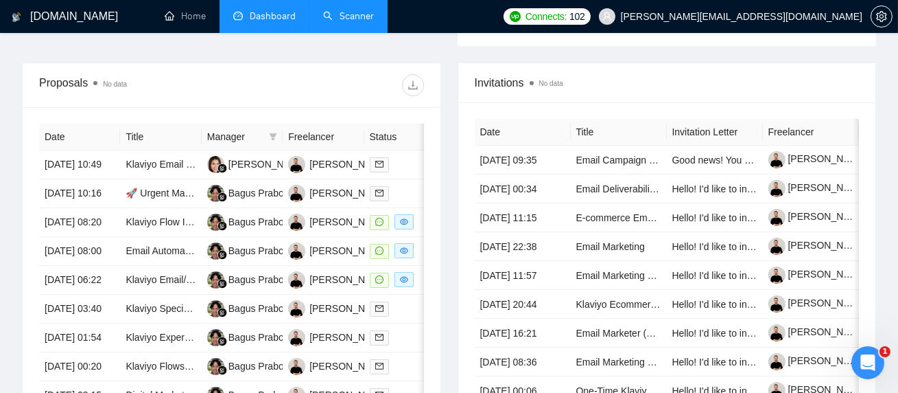
click at [339, 22] on link "Scanner" at bounding box center [348, 16] width 51 height 12
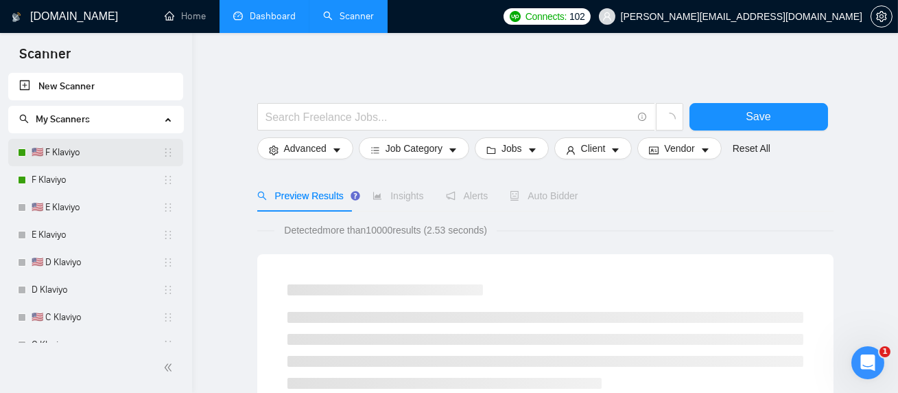
click at [67, 156] on link "🇺🇸 F Klaviyo" at bounding box center [97, 152] width 131 height 27
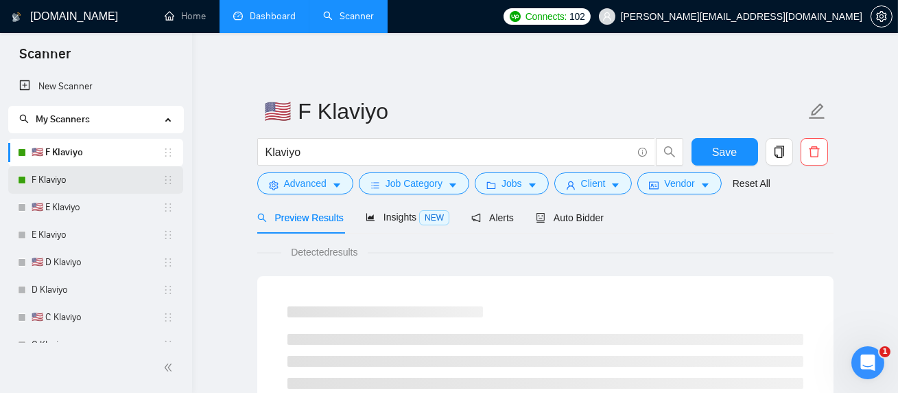
click at [47, 192] on link "F Klaviyo" at bounding box center [97, 179] width 131 height 27
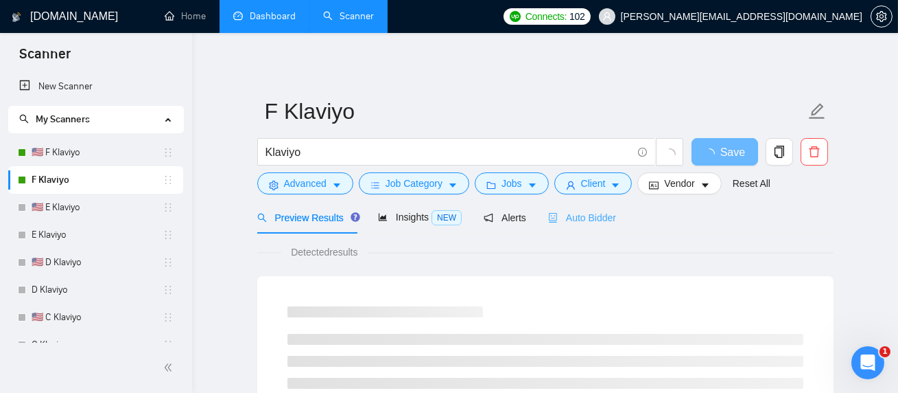
click at [598, 207] on div "Auto Bidder" at bounding box center [582, 217] width 68 height 32
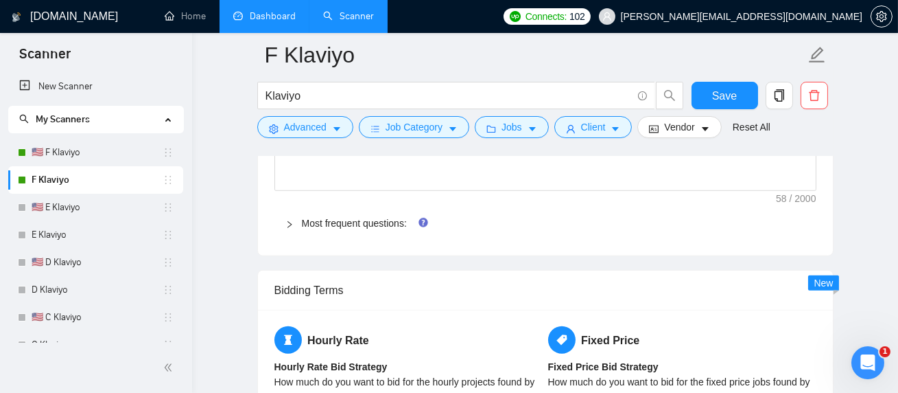
scroll to position [2167, 0]
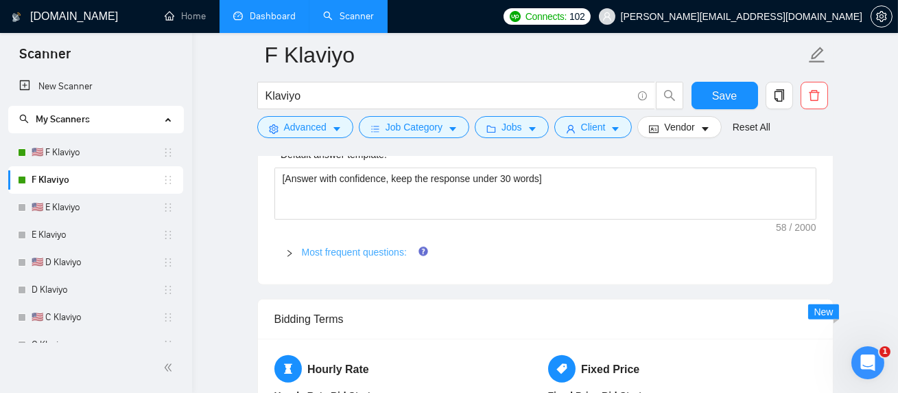
click at [333, 253] on link "Most frequent questions:" at bounding box center [354, 251] width 105 height 11
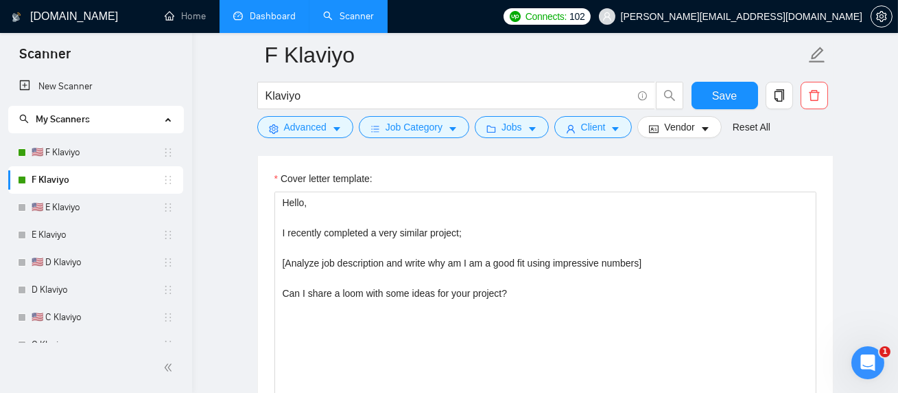
scroll to position [1709, 0]
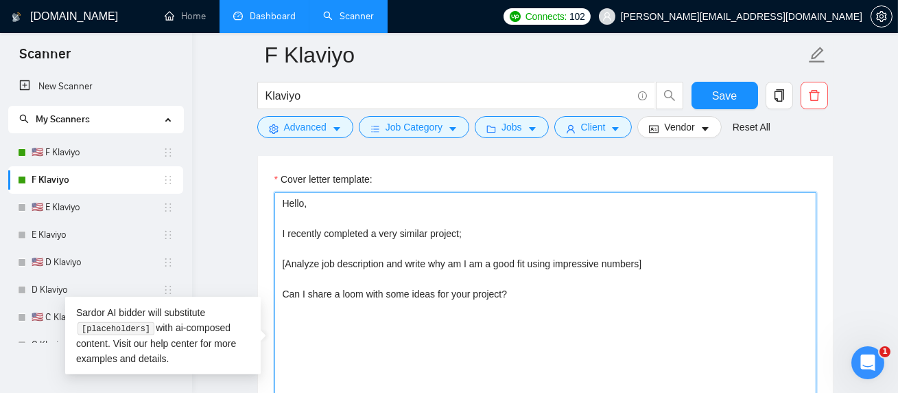
drag, startPoint x: 533, startPoint y: 307, endPoint x: 217, endPoint y: 203, distance: 333.1
click at [325, 247] on textarea "Hello, I recently completed a very similar project; [Analyze job description an…" at bounding box center [546, 346] width 542 height 309
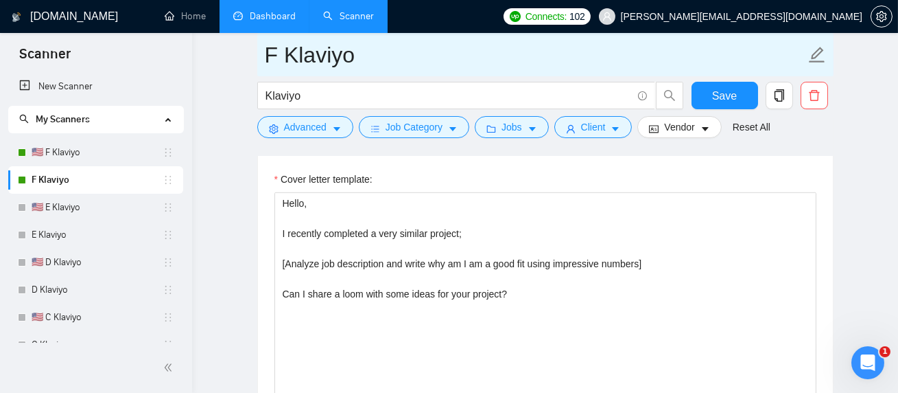
drag, startPoint x: 258, startPoint y: 56, endPoint x: 279, endPoint y: 56, distance: 20.6
click at [279, 56] on span "F Klaviyo" at bounding box center [545, 54] width 577 height 43
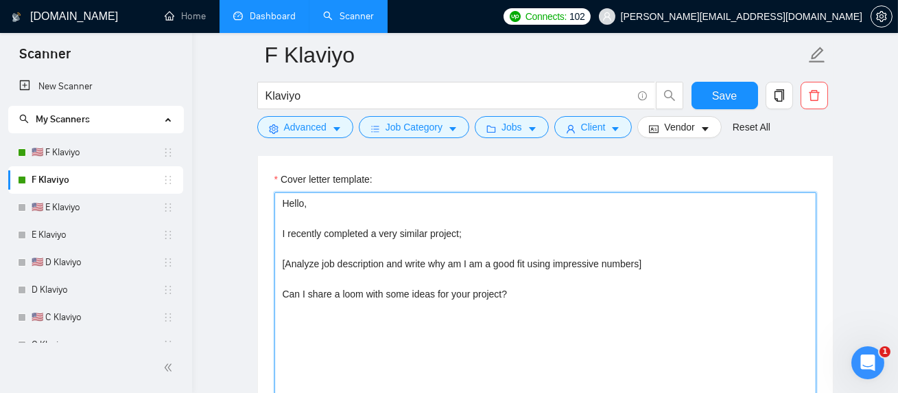
click at [292, 205] on textarea "Hello, I recently completed a very similar project; [Analyze job description an…" at bounding box center [546, 346] width 542 height 309
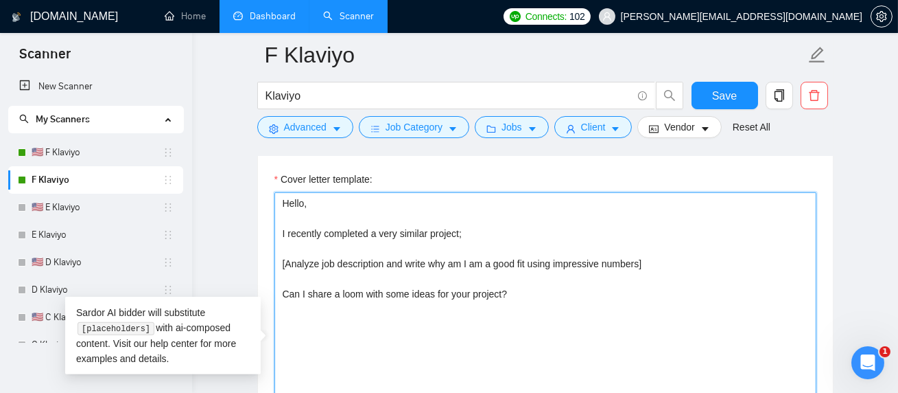
click at [292, 205] on textarea "Hello, I recently completed a very similar project; [Analyze job description an…" at bounding box center [546, 346] width 542 height 309
drag, startPoint x: 301, startPoint y: 234, endPoint x: 452, endPoint y: 233, distance: 151.7
click at [454, 233] on textarea "Hello, I recently completed a very similar project; [Analyze job description an…" at bounding box center [546, 346] width 542 height 309
drag, startPoint x: 286, startPoint y: 263, endPoint x: 318, endPoint y: 263, distance: 32.9
click at [318, 263] on textarea "Hello, I recently completed a very similar project; [Analyze job description an…" at bounding box center [546, 346] width 542 height 309
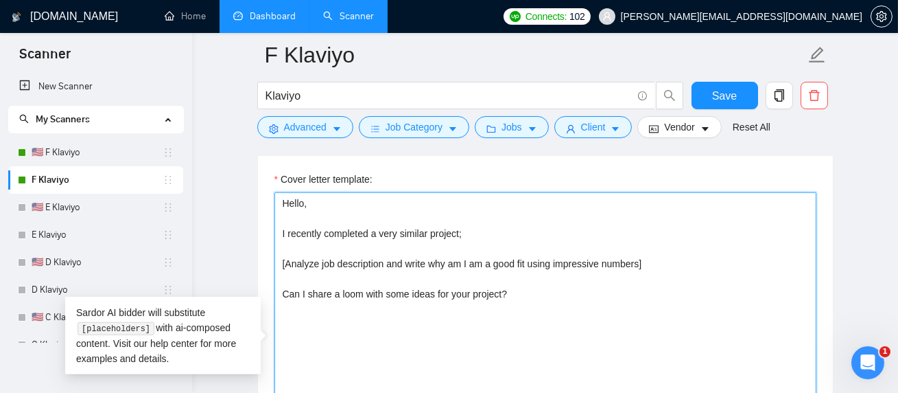
drag, startPoint x: 564, startPoint y: 263, endPoint x: 653, endPoint y: 263, distance: 89.2
click at [654, 263] on textarea "Hello, I recently completed a very similar project; [Analyze job description an…" at bounding box center [546, 346] width 542 height 309
drag, startPoint x: 291, startPoint y: 294, endPoint x: 675, endPoint y: 296, distance: 384.3
click at [675, 296] on textarea "Hello, I recently completed a very similar project; [Analyze job description an…" at bounding box center [546, 346] width 542 height 309
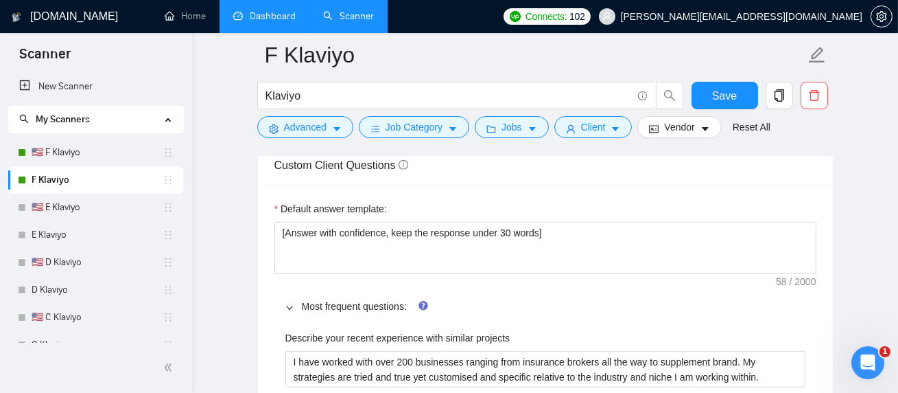
scroll to position [2114, 0]
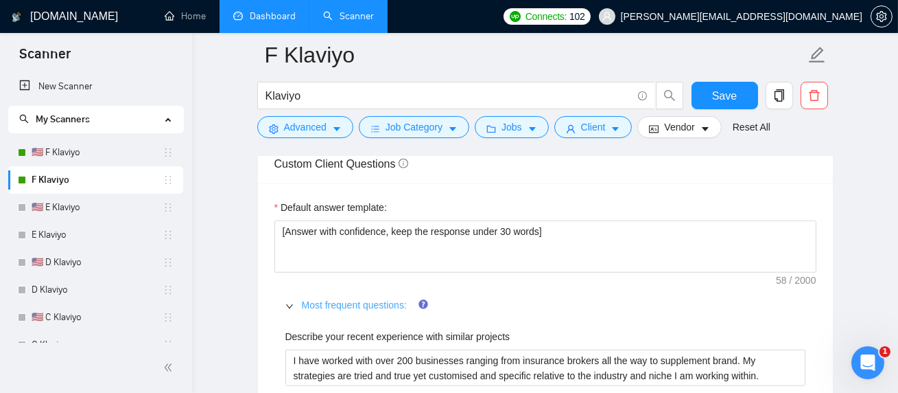
click at [364, 305] on link "Most frequent questions:" at bounding box center [354, 304] width 105 height 11
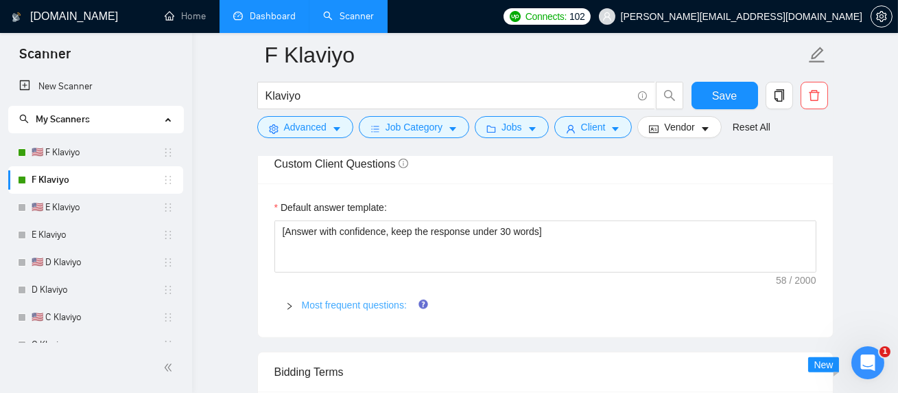
click at [324, 303] on link "Most frequent questions:" at bounding box center [354, 304] width 105 height 11
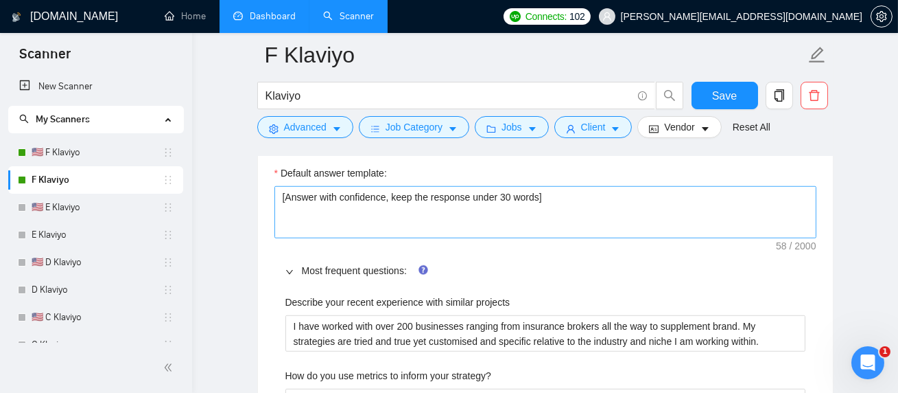
scroll to position [2186, 0]
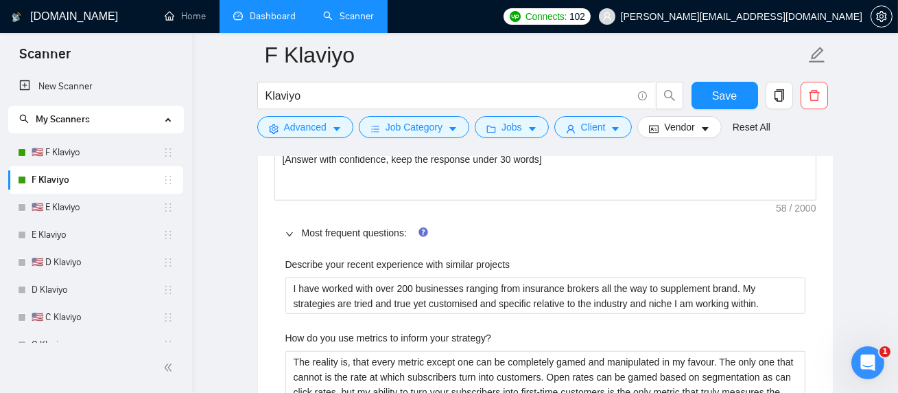
click at [310, 261] on label "Describe your recent experience with similar projects" at bounding box center [398, 264] width 225 height 15
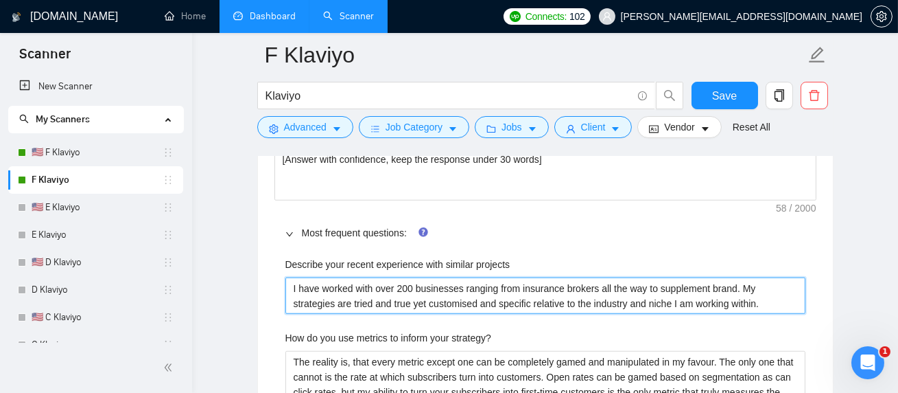
click at [310, 277] on projects "I have worked with over 200 businesses ranging from insurance brokers all the w…" at bounding box center [546, 295] width 520 height 37
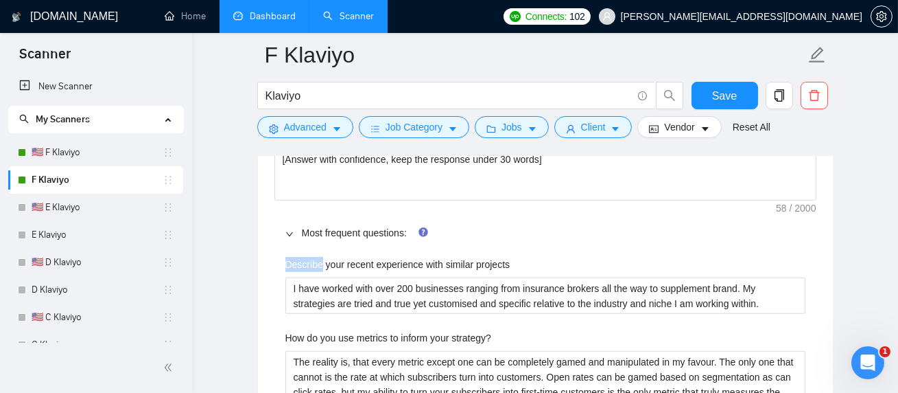
click at [310, 261] on label "Describe your recent experience with similar projects" at bounding box center [398, 264] width 225 height 15
click at [310, 277] on projects "I have worked with over 200 businesses ranging from insurance brokers all the w…" at bounding box center [546, 295] width 520 height 37
click at [310, 261] on label "Describe your recent experience with similar projects" at bounding box center [398, 264] width 225 height 15
click at [310, 277] on projects "I have worked with over 200 businesses ranging from insurance brokers all the w…" at bounding box center [546, 295] width 520 height 37
click at [310, 261] on label "Describe your recent experience with similar projects" at bounding box center [398, 264] width 225 height 15
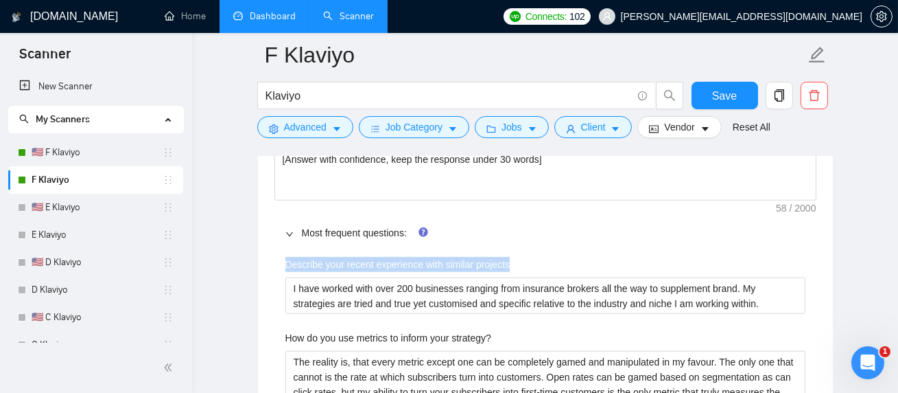
click at [310, 277] on projects "I have worked with over 200 businesses ranging from insurance brokers all the w…" at bounding box center [546, 295] width 520 height 37
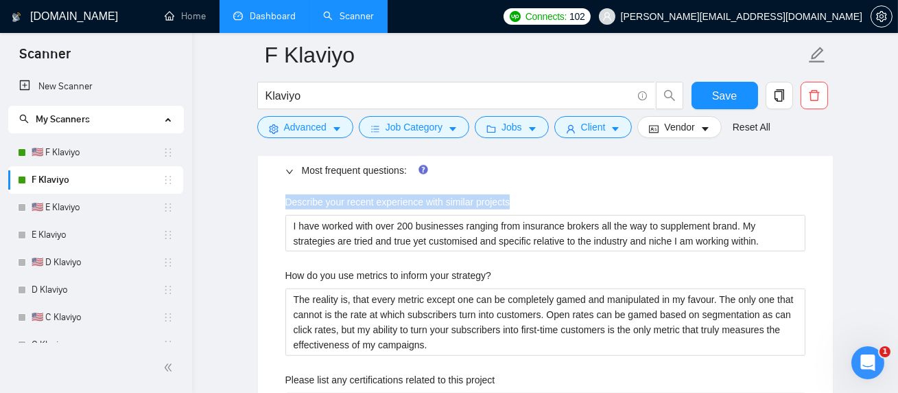
scroll to position [2249, 0]
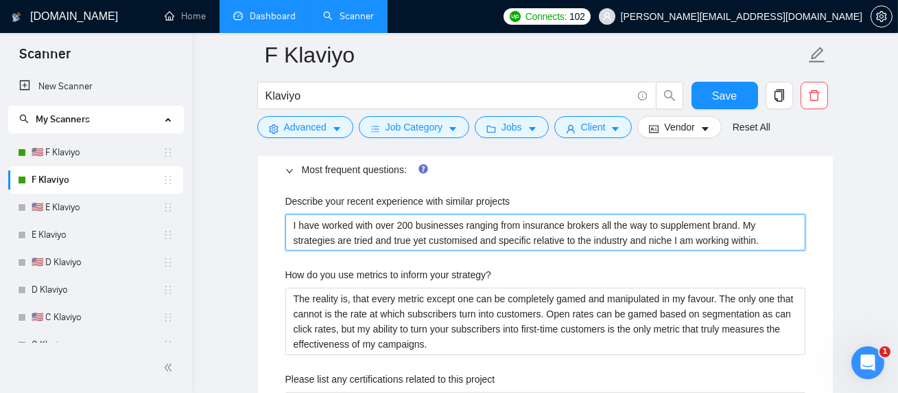
click at [498, 229] on projects "I have worked with over 200 businesses ranging from insurance brokers all the w…" at bounding box center [546, 232] width 520 height 37
click at [481, 231] on projects "I have worked with over 200 businesses ranging from insurance brokers all the w…" at bounding box center [546, 232] width 520 height 37
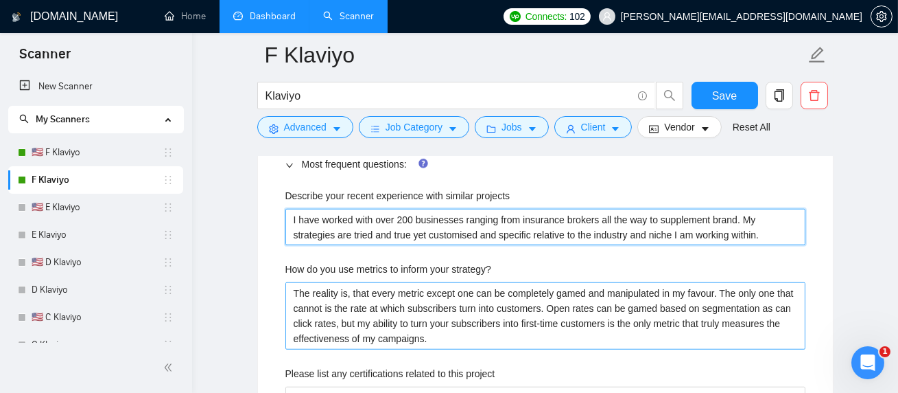
scroll to position [2260, 0]
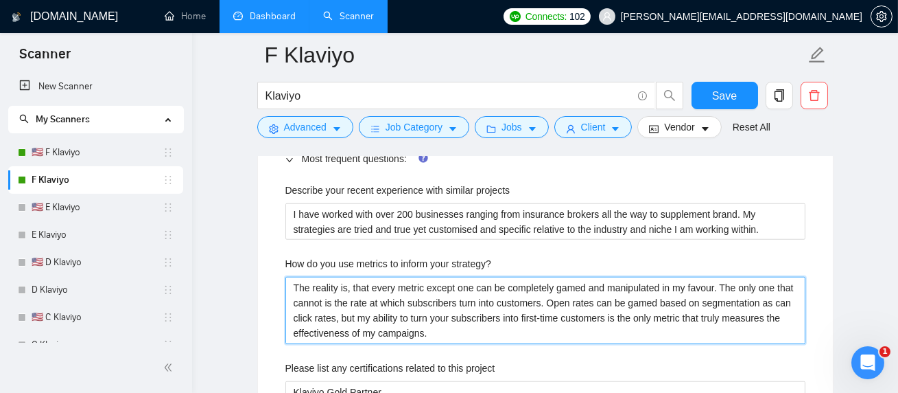
click at [433, 314] on strategy\? "The reality is, that every metric except one can be completely gamed and manipu…" at bounding box center [546, 310] width 520 height 67
click at [456, 313] on strategy\? "The reality is, that every metric except one can be completely gamed and manipu…" at bounding box center [546, 310] width 520 height 67
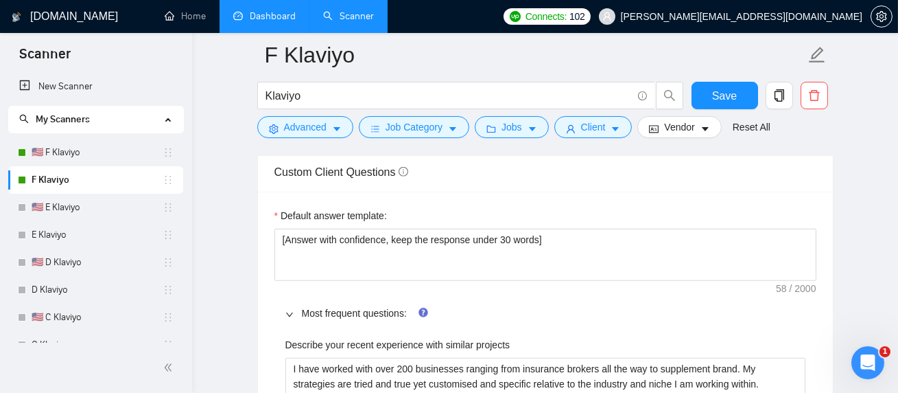
scroll to position [2095, 0]
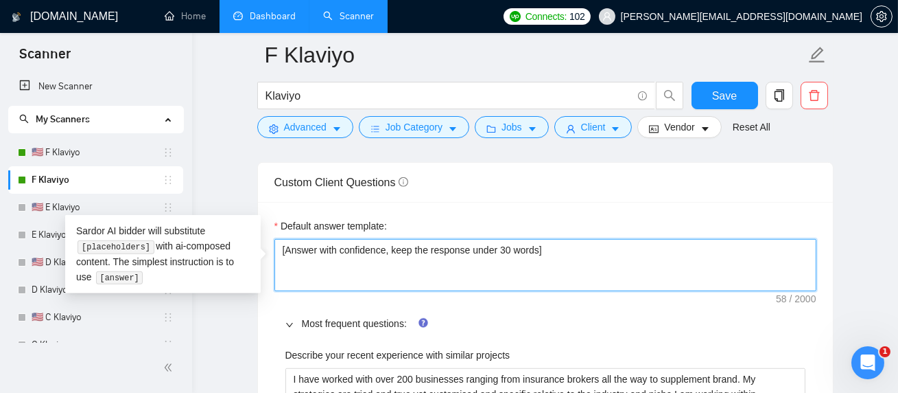
drag, startPoint x: 577, startPoint y: 253, endPoint x: 197, endPoint y: 204, distance: 383.4
click at [306, 264] on textarea "[Answer with confidence, keep the response under 30 words]" at bounding box center [546, 265] width 542 height 52
drag, startPoint x: 404, startPoint y: 257, endPoint x: 541, endPoint y: 257, distance: 136.6
click at [543, 257] on textarea "[Answer with confidence, keep the response under 30 words]" at bounding box center [546, 265] width 542 height 52
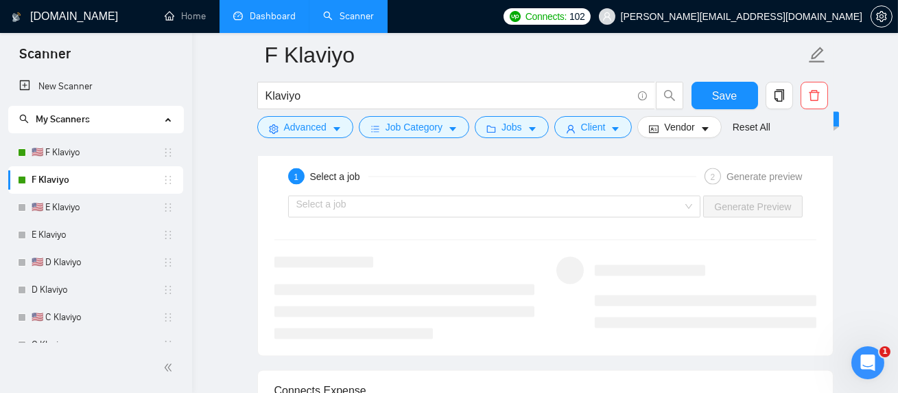
scroll to position [4322, 0]
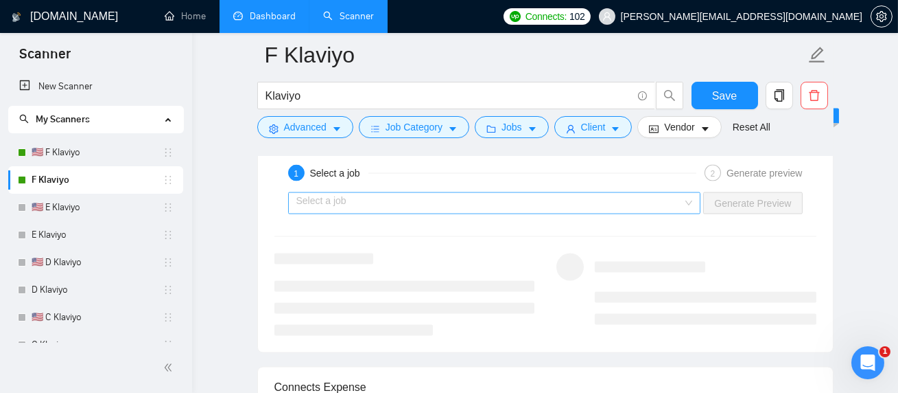
click at [376, 213] on input "search" at bounding box center [489, 203] width 387 height 21
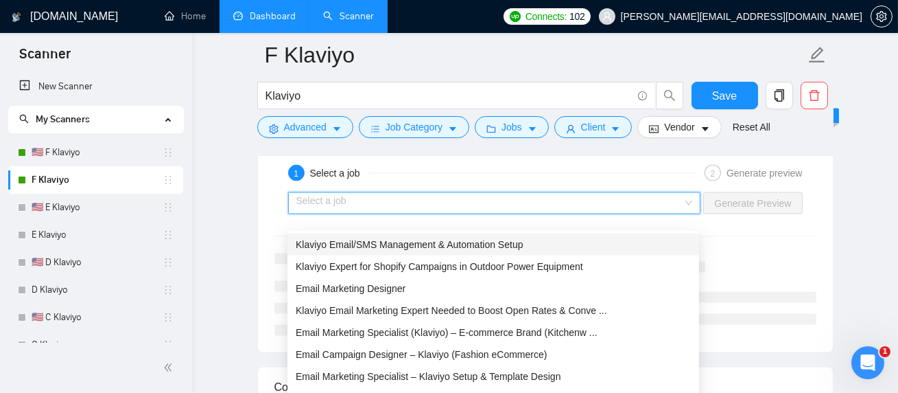
click at [378, 252] on div "Klaviyo Email/SMS Management & Automation Setup" at bounding box center [494, 244] width 412 height 22
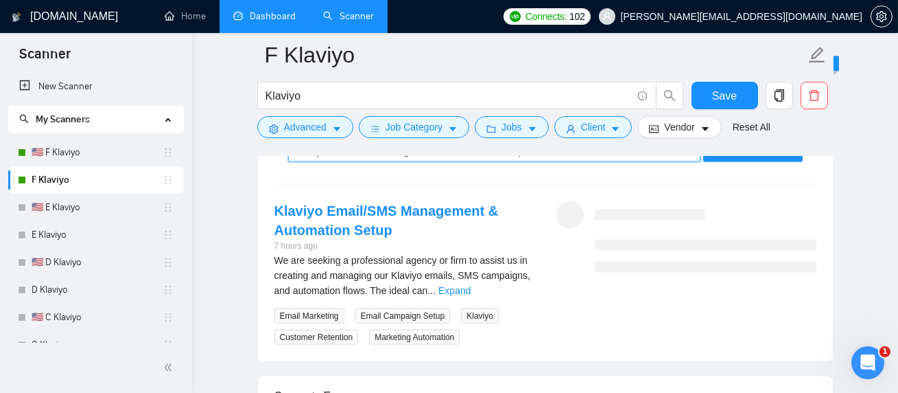
scroll to position [4375, 0]
click at [751, 158] on span "Generate Preview" at bounding box center [752, 150] width 77 height 15
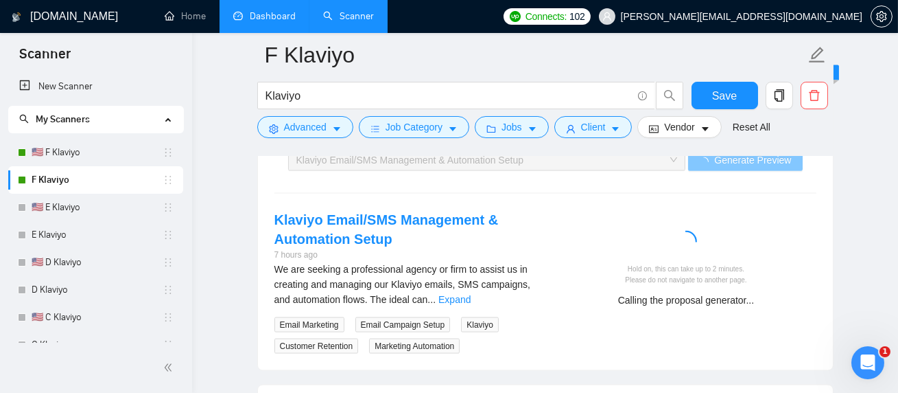
scroll to position [4362, 0]
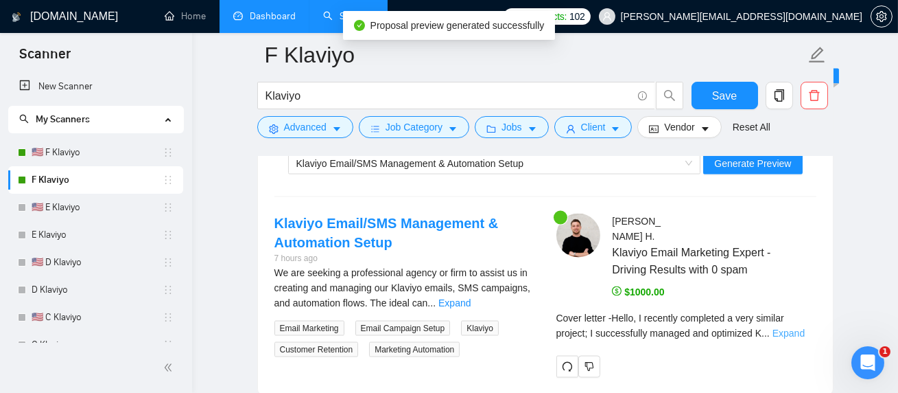
click at [804, 334] on link "Expand" at bounding box center [789, 332] width 32 height 11
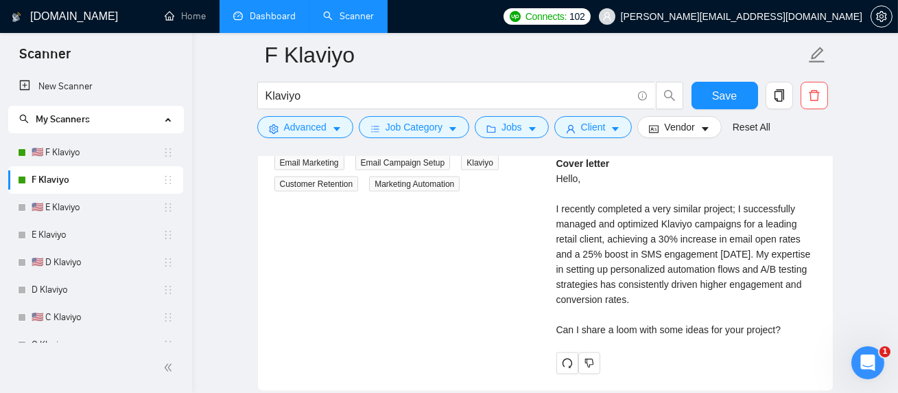
scroll to position [4529, 0]
drag, startPoint x: 663, startPoint y: 235, endPoint x: 685, endPoint y: 235, distance: 22.0
click at [685, 235] on div "Cover letter Hello, I recently completed a very similar project; I successfully…" at bounding box center [687, 244] width 260 height 181
drag, startPoint x: 583, startPoint y: 246, endPoint x: 607, endPoint y: 246, distance: 24.0
click at [607, 246] on div "Cover letter Hello, I recently completed a very similar project; I successfully…" at bounding box center [687, 244] width 260 height 181
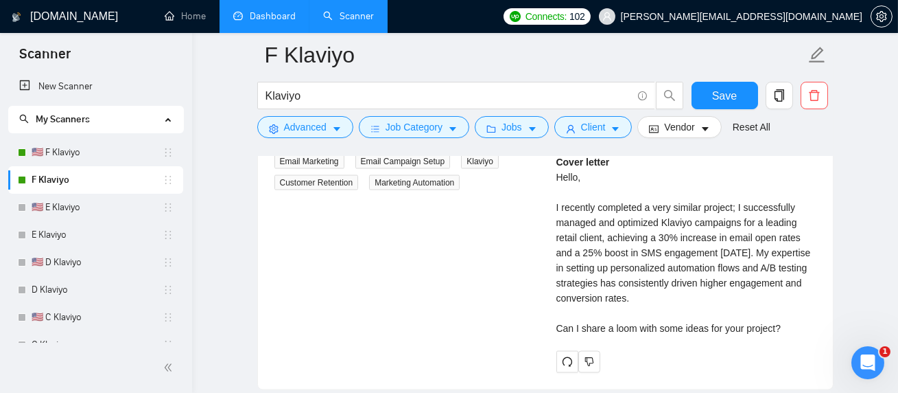
click at [717, 285] on div "Cover letter Hello, I recently completed a very similar project; I successfully…" at bounding box center [687, 244] width 260 height 181
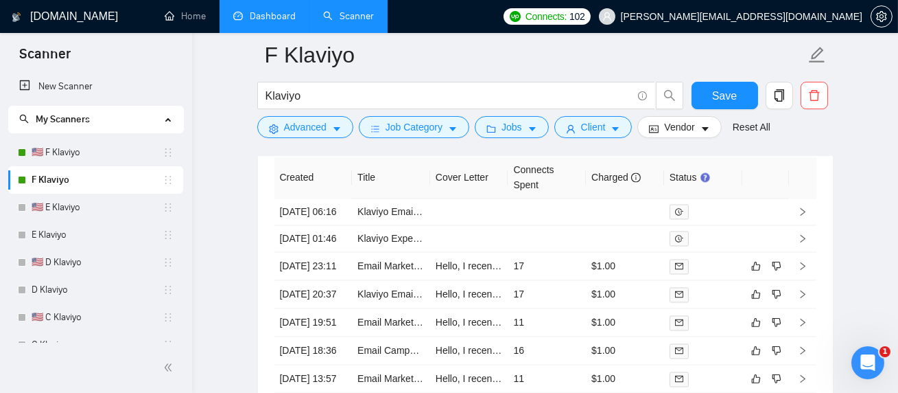
scroll to position [5364, 0]
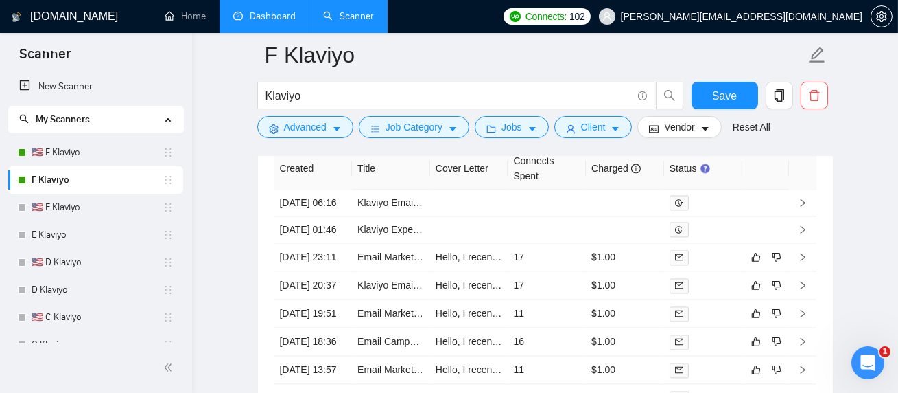
click at [268, 19] on link "Dashboard" at bounding box center [264, 16] width 62 height 12
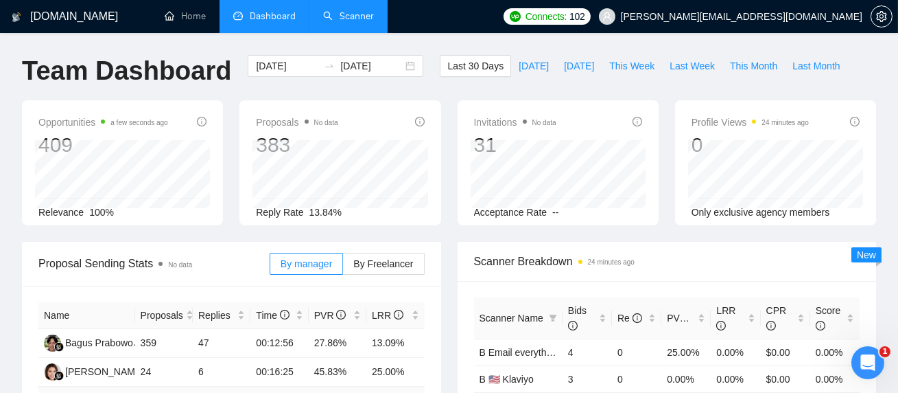
click at [330, 13] on link "Scanner" at bounding box center [348, 16] width 51 height 12
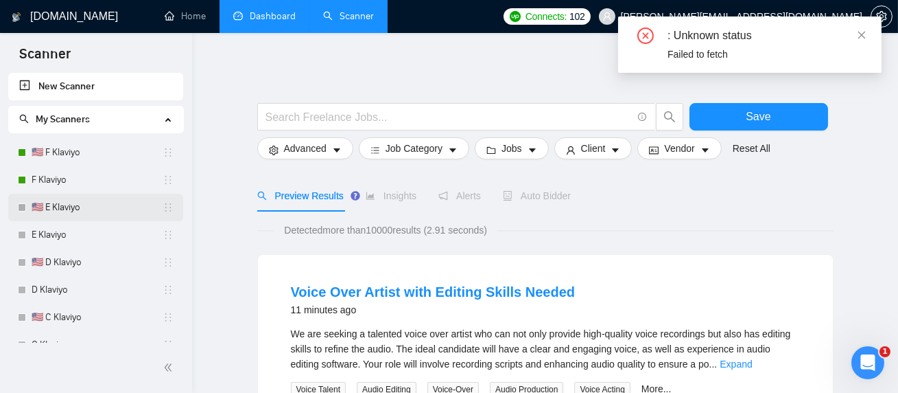
scroll to position [58, 0]
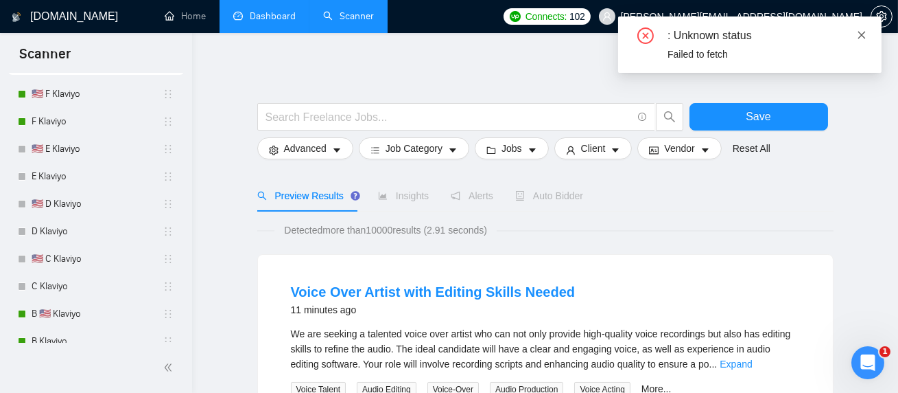
click at [862, 34] on icon "close" at bounding box center [863, 35] width 8 height 8
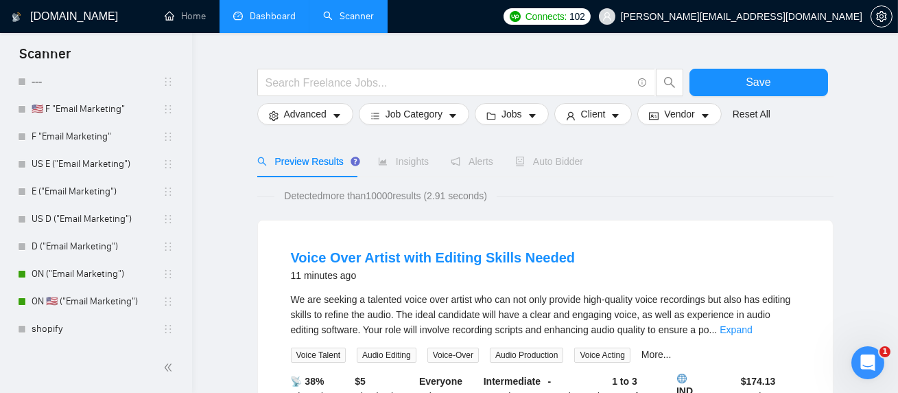
scroll to position [36, 0]
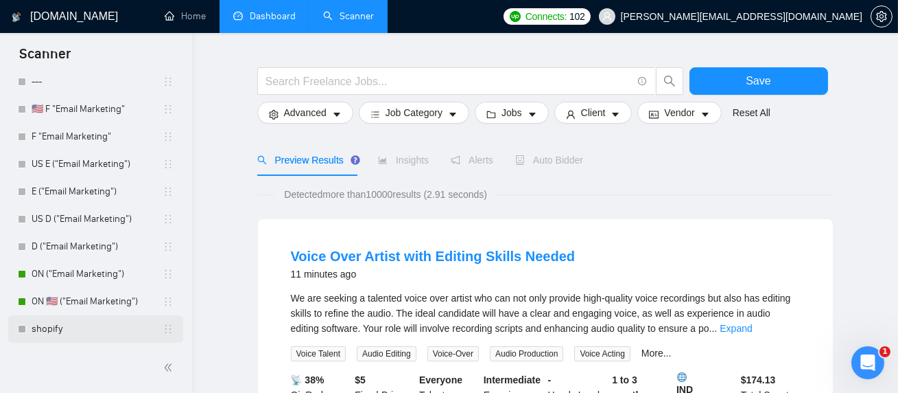
click at [43, 324] on link "shopify" at bounding box center [97, 328] width 131 height 27
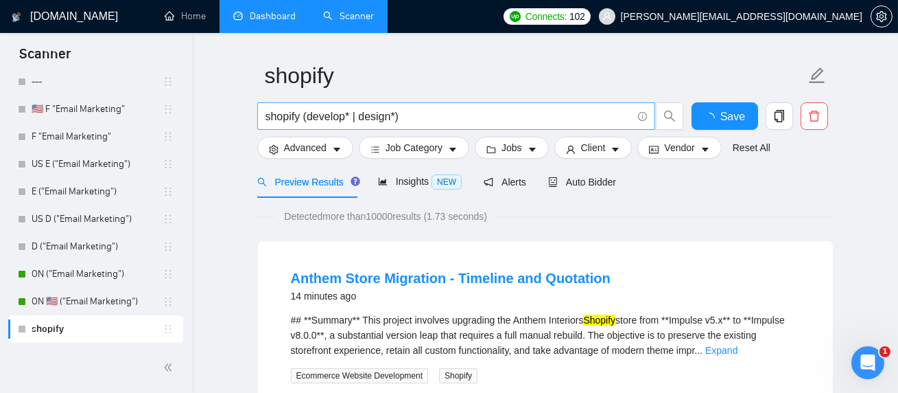
click at [305, 117] on input "shopify (develop* | design*)" at bounding box center [449, 116] width 366 height 17
drag, startPoint x: 305, startPoint y: 117, endPoint x: 420, endPoint y: 118, distance: 114.6
click at [420, 118] on input "shopify (develop* | design*)" at bounding box center [449, 116] width 366 height 17
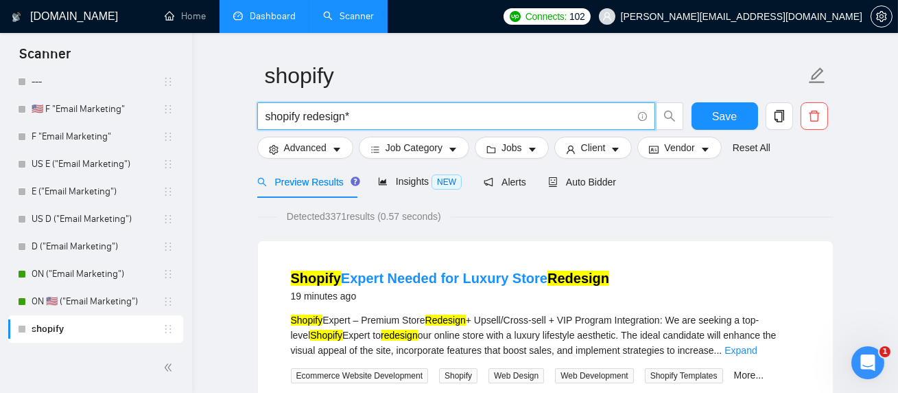
type input "shopify redesign*"
click at [720, 115] on span "Save" at bounding box center [724, 116] width 25 height 17
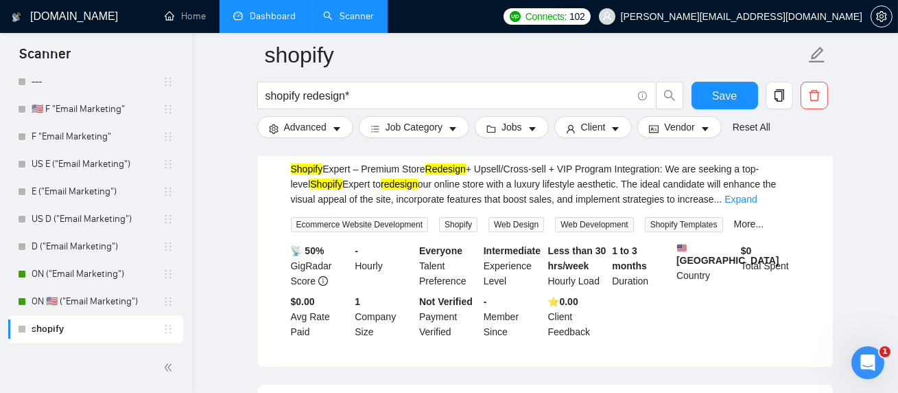
scroll to position [137, 0]
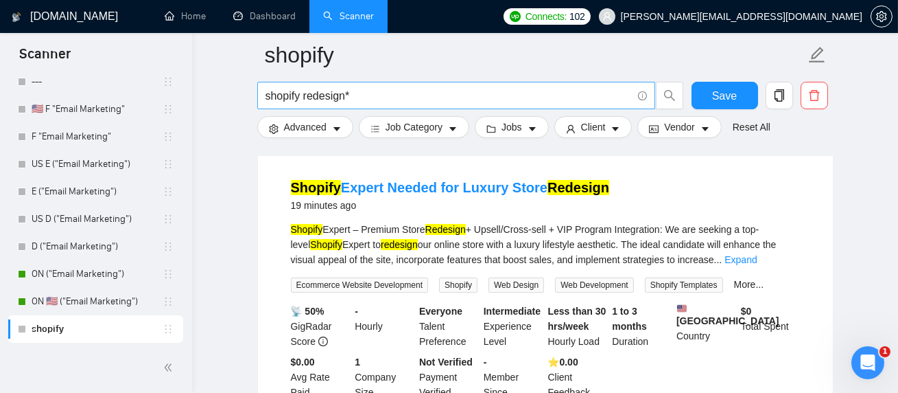
click at [275, 94] on input "shopify redesign*" at bounding box center [449, 95] width 366 height 17
click at [331, 91] on input "shopify redesign*" at bounding box center [449, 95] width 366 height 17
click at [304, 97] on input "shopify redesign*" at bounding box center [449, 95] width 366 height 17
click at [303, 97] on input "shopify redesign*" at bounding box center [449, 95] width 366 height 17
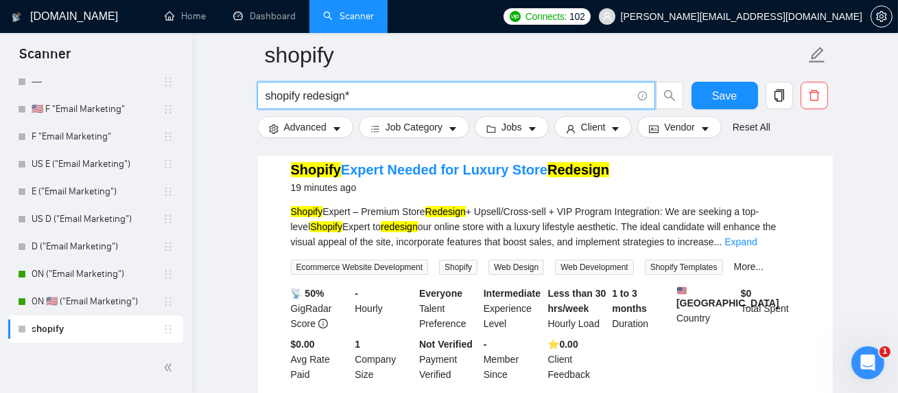
scroll to position [143, 0]
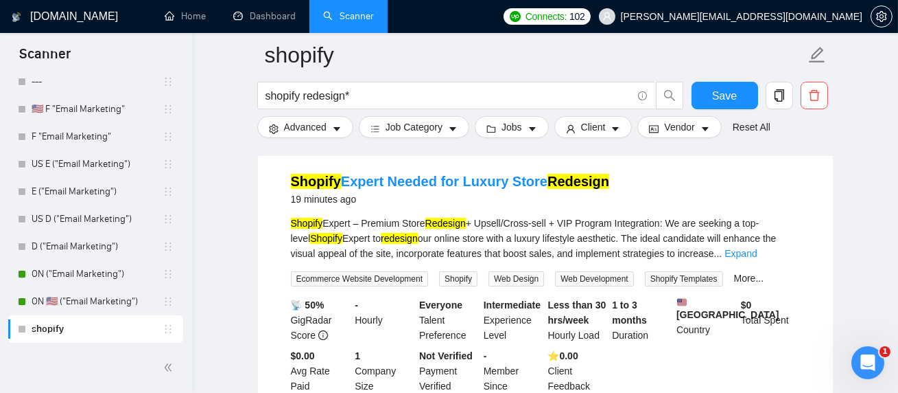
click at [822, 136] on div "Advanced Job Category Jobs Client Vendor Reset All" at bounding box center [543, 127] width 577 height 22
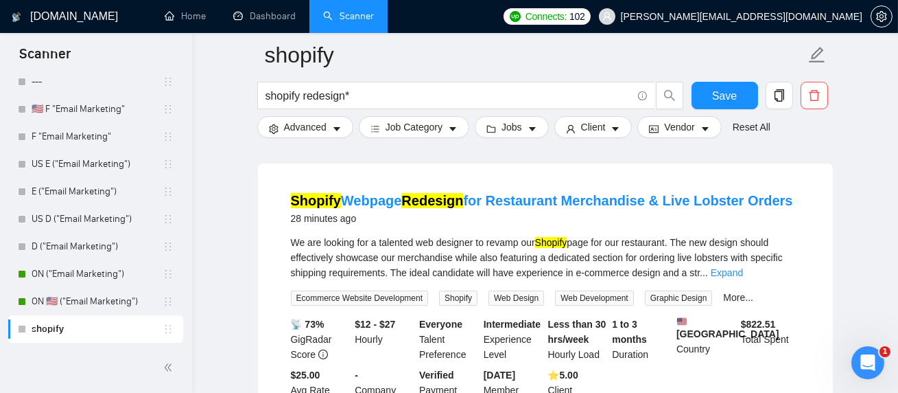
scroll to position [431, 0]
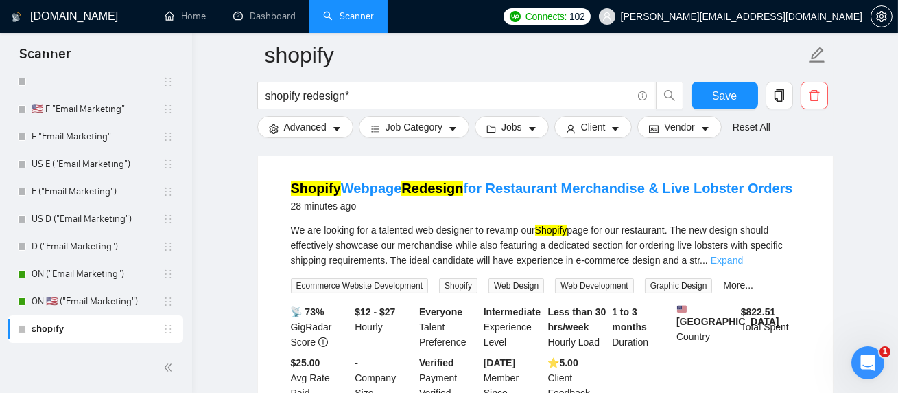
click at [743, 266] on link "Expand" at bounding box center [727, 260] width 32 height 11
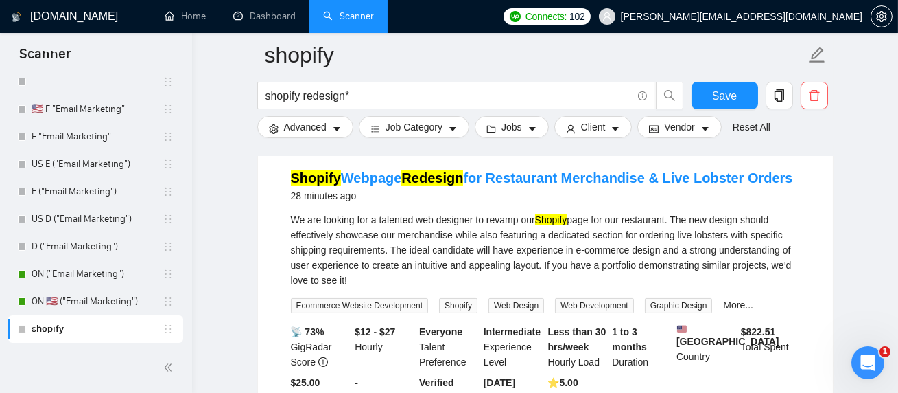
scroll to position [438, 0]
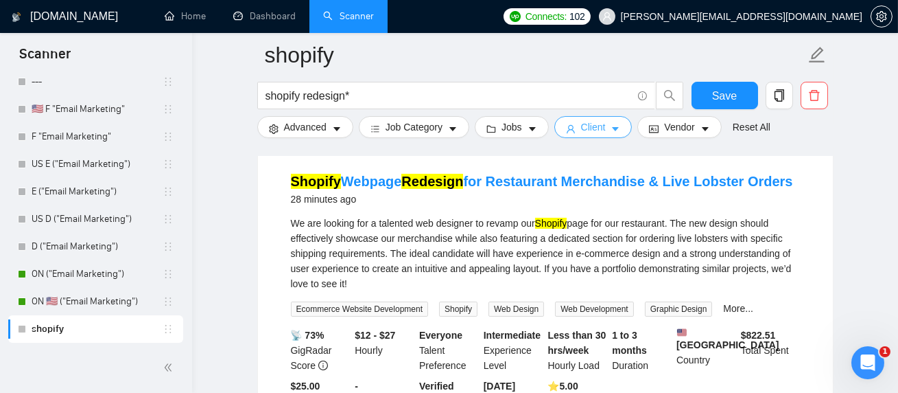
click at [584, 116] on button "Client" at bounding box center [594, 127] width 78 height 22
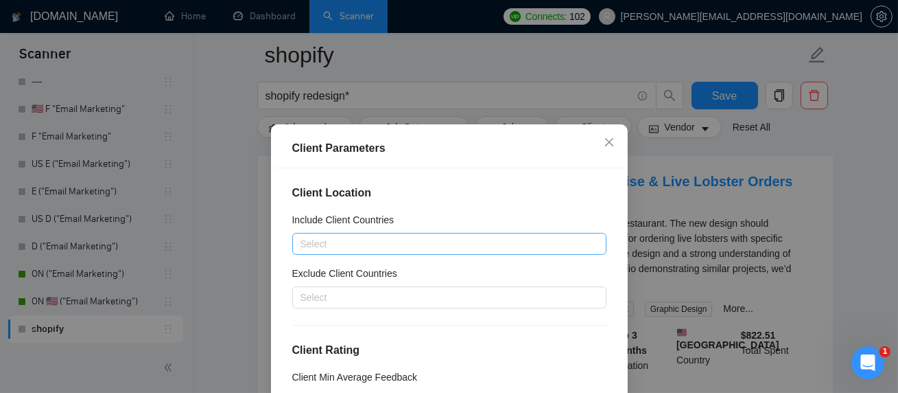
click at [352, 240] on div at bounding box center [443, 243] width 294 height 16
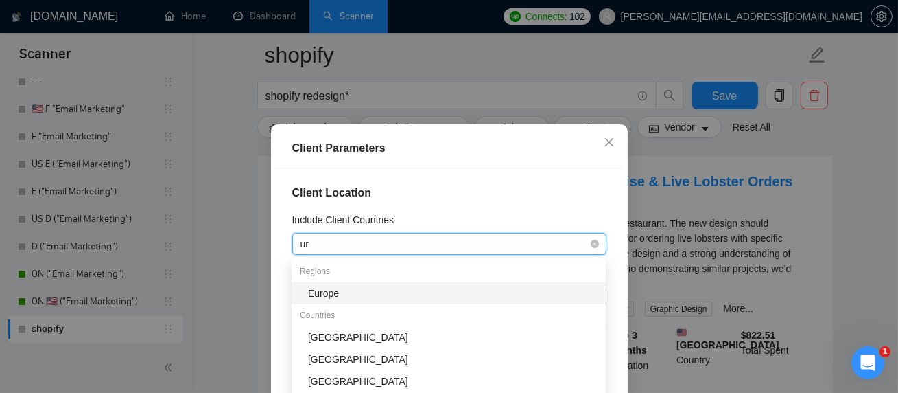
type input "uni"
click at [358, 290] on div "[GEOGRAPHIC_DATA]" at bounding box center [453, 293] width 290 height 15
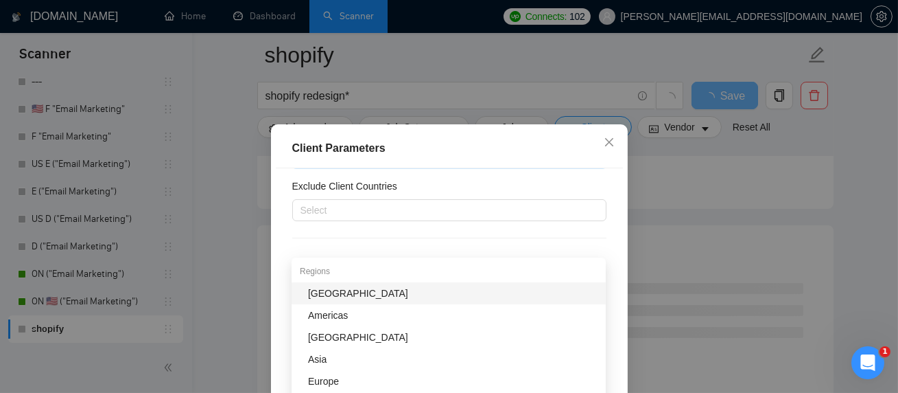
scroll to position [89, 0]
click at [496, 172] on div "Client Location Include Client Countries [GEOGRAPHIC_DATA] Exclude Client Count…" at bounding box center [449, 305] width 347 height 275
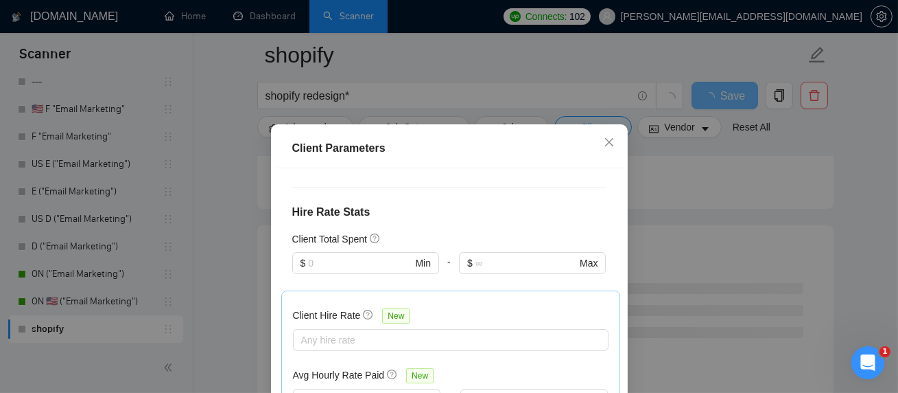
scroll to position [323, 0]
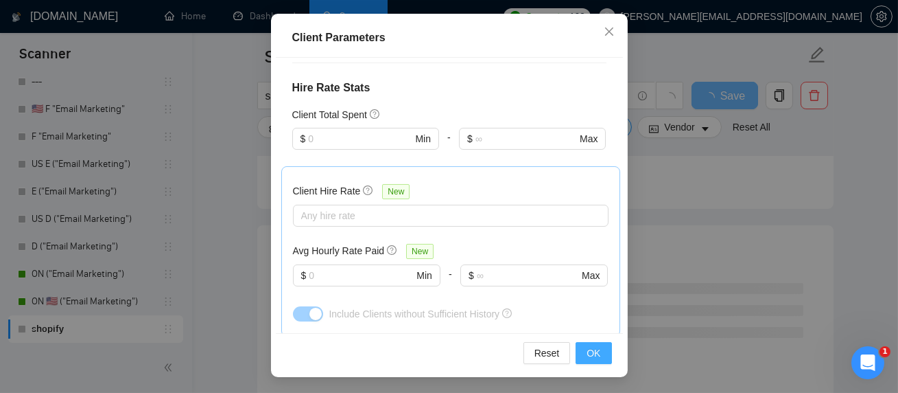
click at [593, 347] on span "OK" at bounding box center [594, 352] width 14 height 15
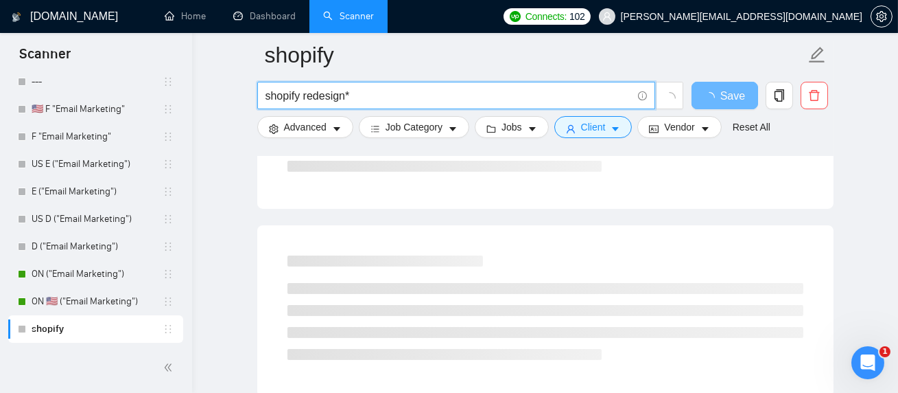
drag, startPoint x: 303, startPoint y: 96, endPoint x: 486, endPoint y: 96, distance: 182.6
click at [486, 96] on input "shopify redesign*" at bounding box center [449, 95] width 366 height 17
type input "shopify"
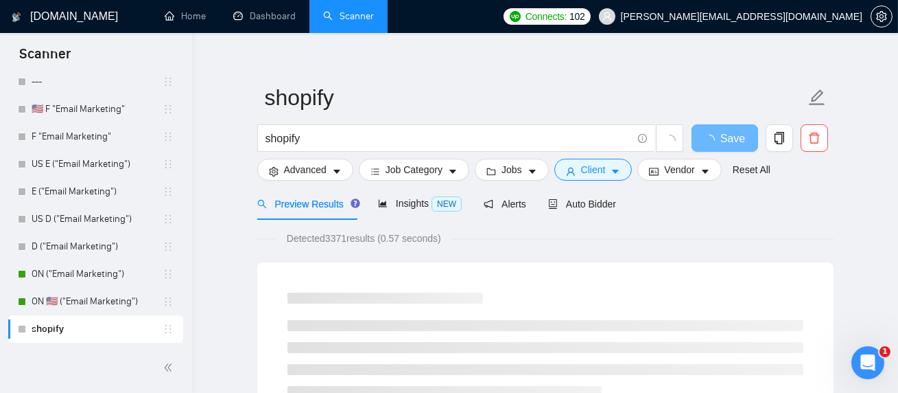
scroll to position [0, 0]
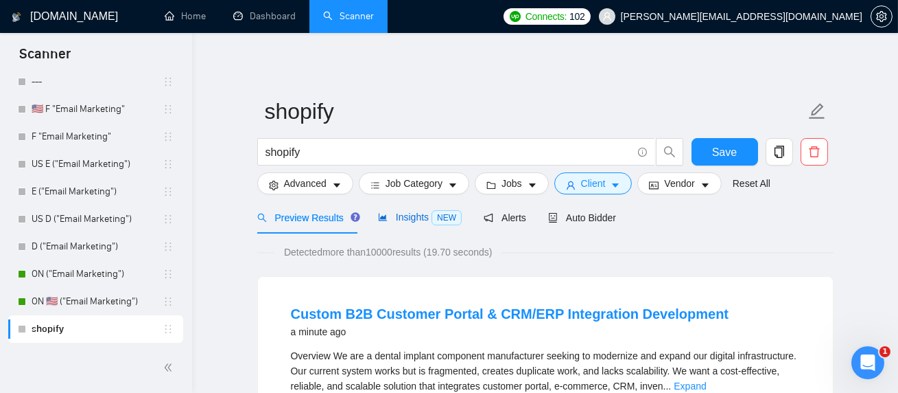
click at [413, 218] on span "Insights NEW" at bounding box center [420, 216] width 84 height 11
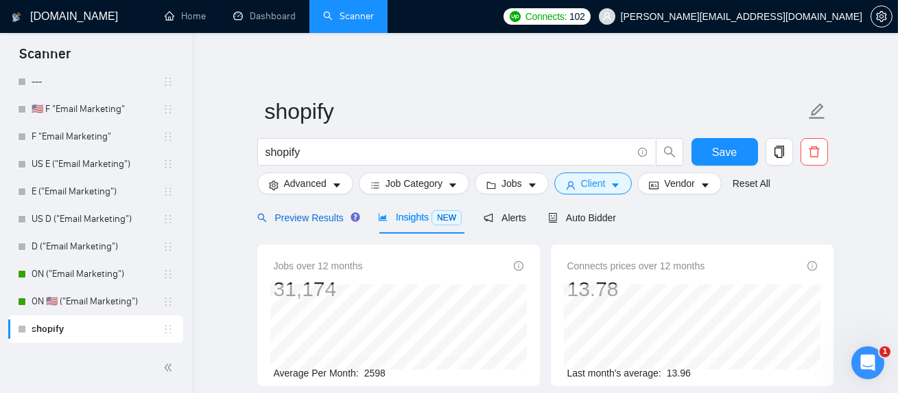
click at [315, 212] on span "Preview Results" at bounding box center [306, 217] width 99 height 11
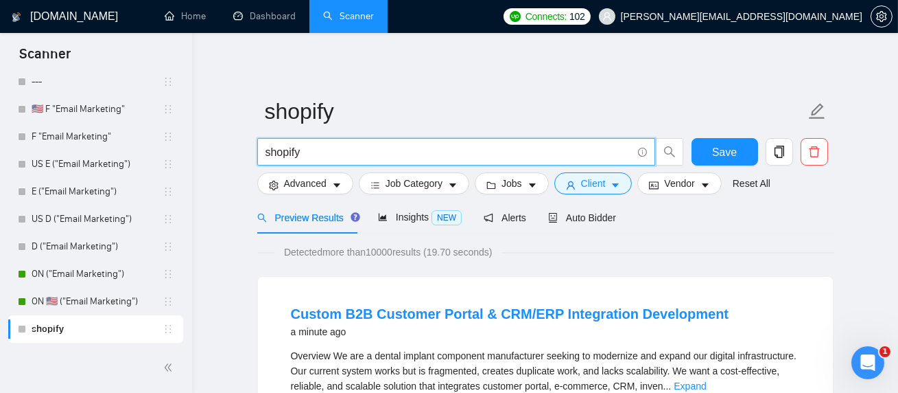
drag, startPoint x: 310, startPoint y: 154, endPoint x: 259, endPoint y: 154, distance: 50.1
click at [260, 154] on span "shopify" at bounding box center [456, 151] width 398 height 27
click at [710, 259] on div "Detected more than 10000 results (19.70 seconds)" at bounding box center [545, 251] width 577 height 15
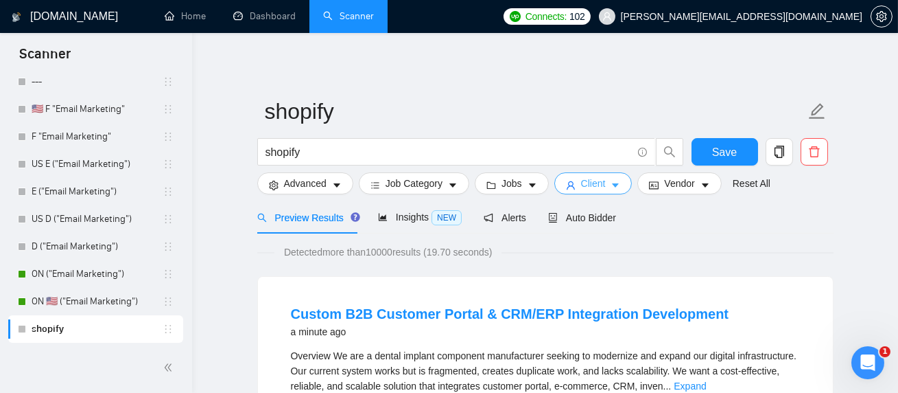
click at [604, 191] on button "Client" at bounding box center [594, 183] width 78 height 22
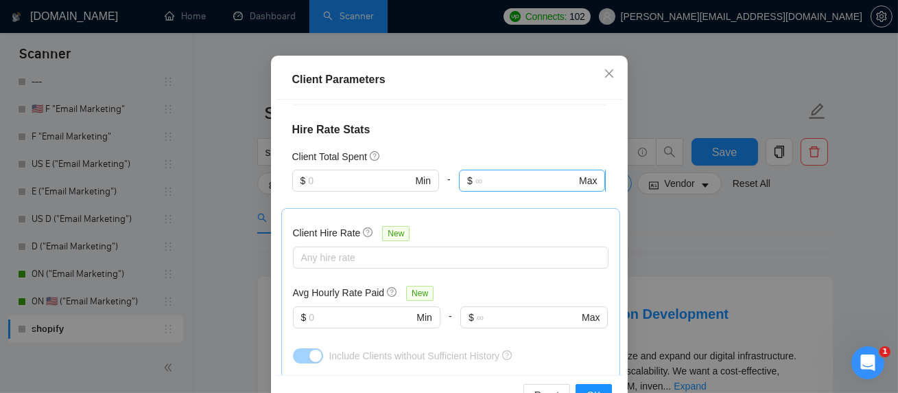
scroll to position [336, 0]
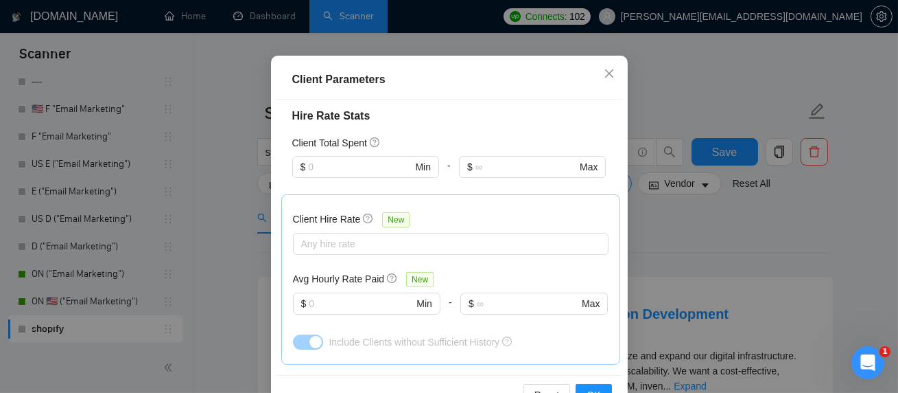
click at [703, 246] on div "Client Parameters Client Location Include Client Countries [GEOGRAPHIC_DATA] Ex…" at bounding box center [449, 196] width 898 height 393
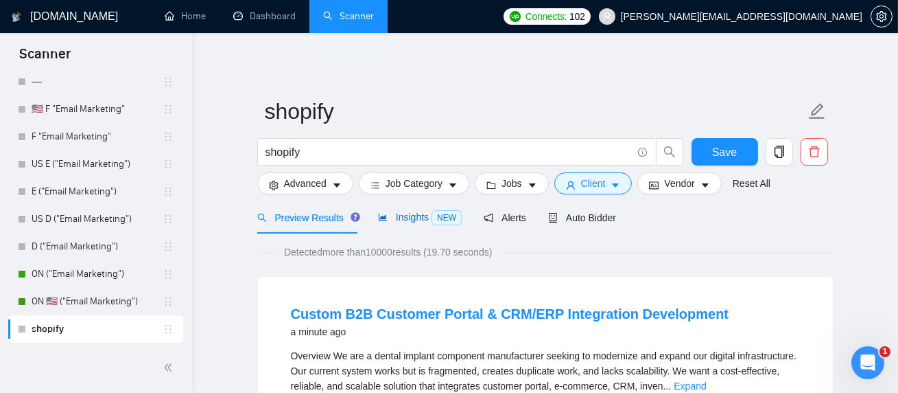
click at [410, 222] on span "Insights NEW" at bounding box center [420, 216] width 84 height 11
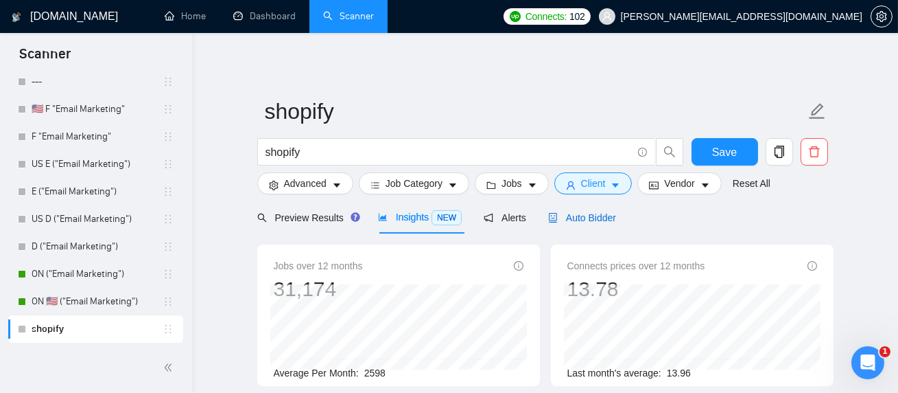
click at [597, 216] on span "Auto Bidder" at bounding box center [582, 217] width 68 height 11
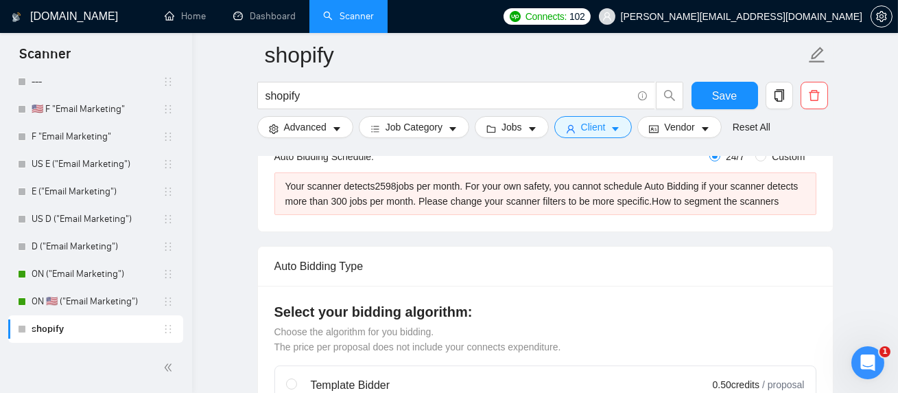
scroll to position [272, 0]
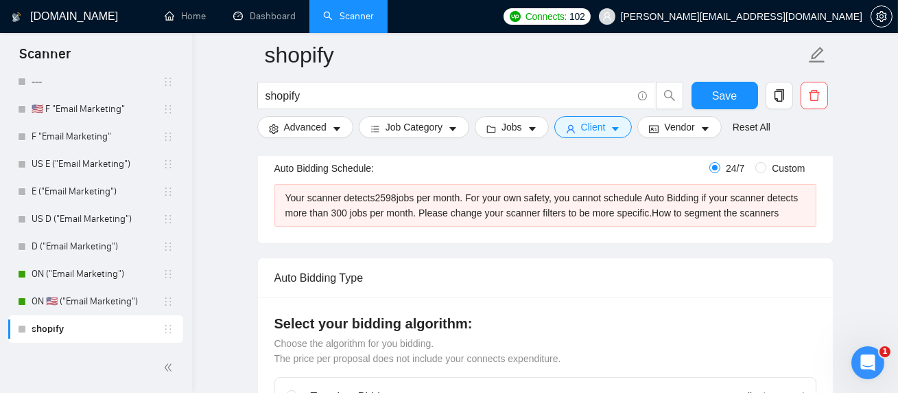
click at [392, 200] on div "Your scanner detects 2598 jobs per month. For your own safety, you cannot sched…" at bounding box center [546, 205] width 520 height 30
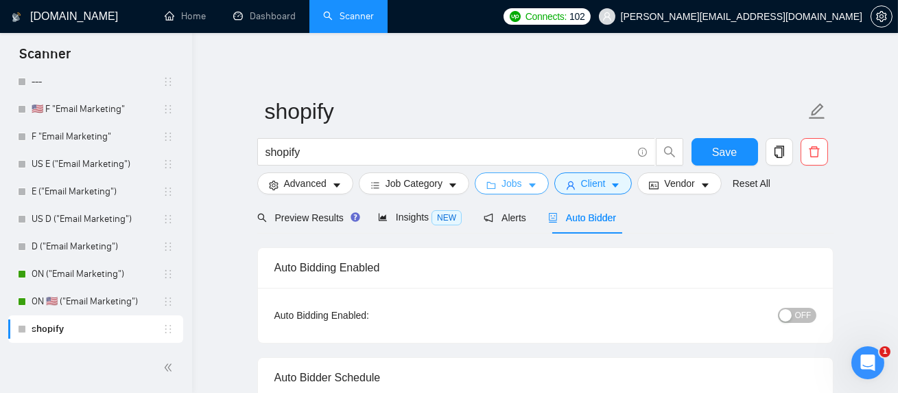
click at [517, 190] on span "Jobs" at bounding box center [512, 183] width 21 height 15
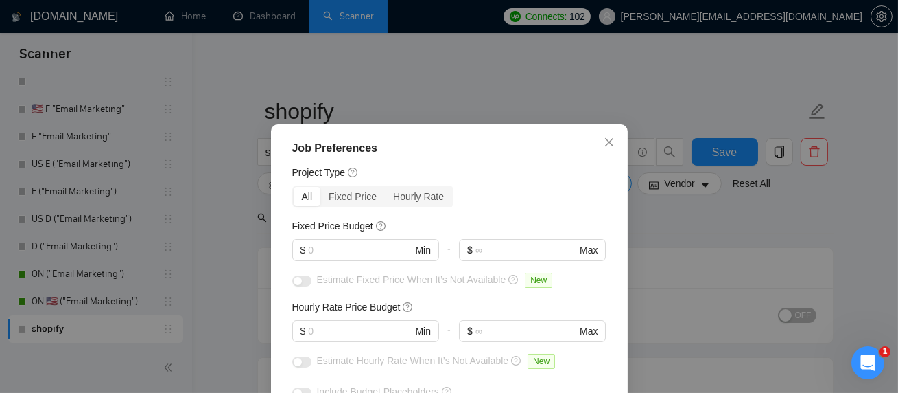
scroll to position [54, 0]
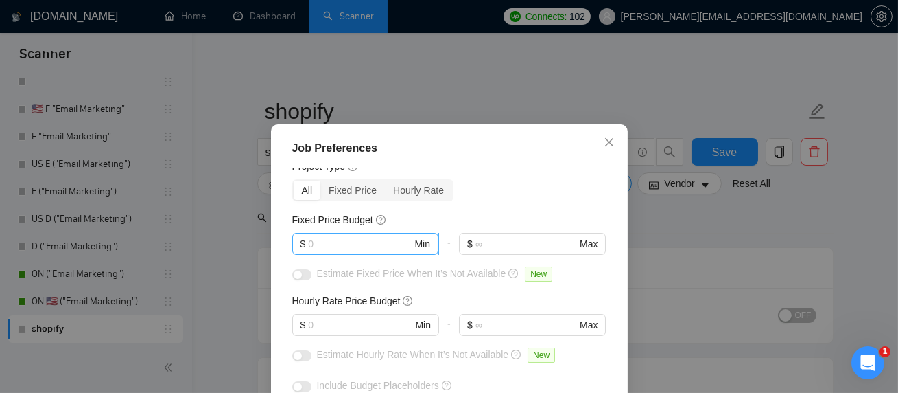
click at [324, 242] on input "text" at bounding box center [360, 243] width 104 height 15
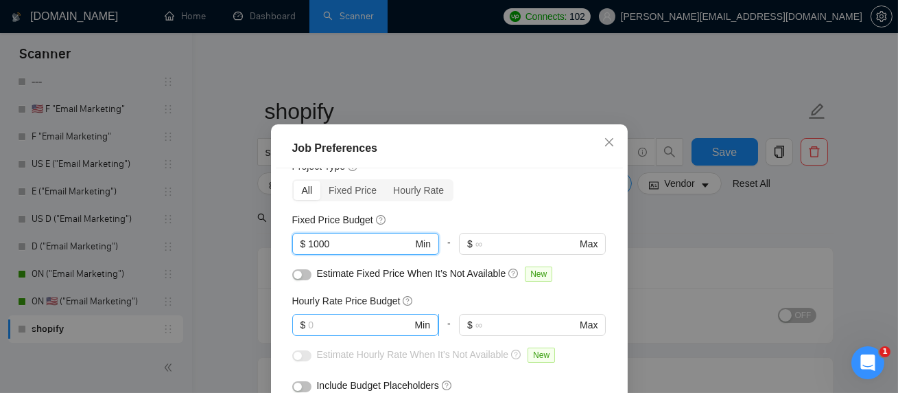
type input "1000"
click at [330, 328] on input "text" at bounding box center [360, 324] width 104 height 15
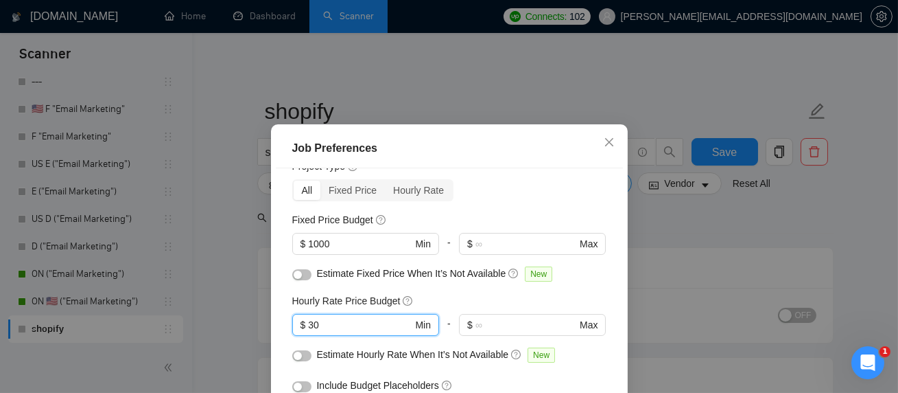
type input "30"
click at [383, 283] on div "Estimate Fixed Price When It’s Not Available New" at bounding box center [449, 277] width 314 height 22
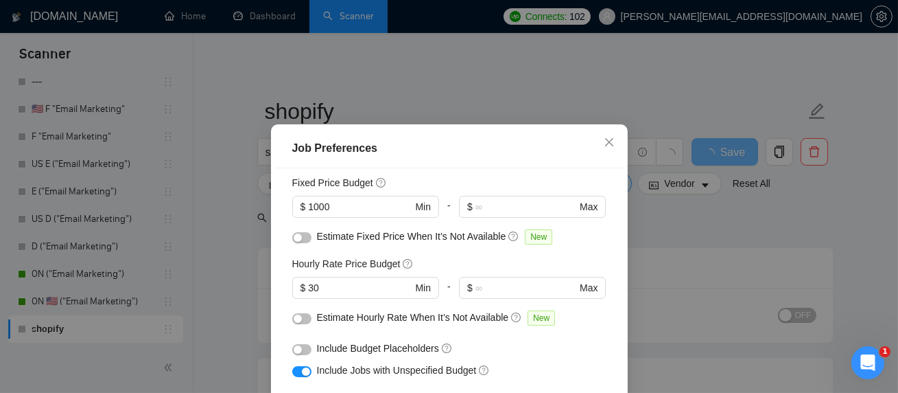
scroll to position [89, 0]
drag, startPoint x: 349, startPoint y: 204, endPoint x: 240, endPoint y: 204, distance: 109.8
click at [241, 204] on div "Job Preferences Budget Project Type All Fixed Price Hourly Rate Fixed Price Bud…" at bounding box center [449, 196] width 898 height 393
click at [461, 261] on div "Hourly Rate Price Budget" at bounding box center [449, 264] width 314 height 15
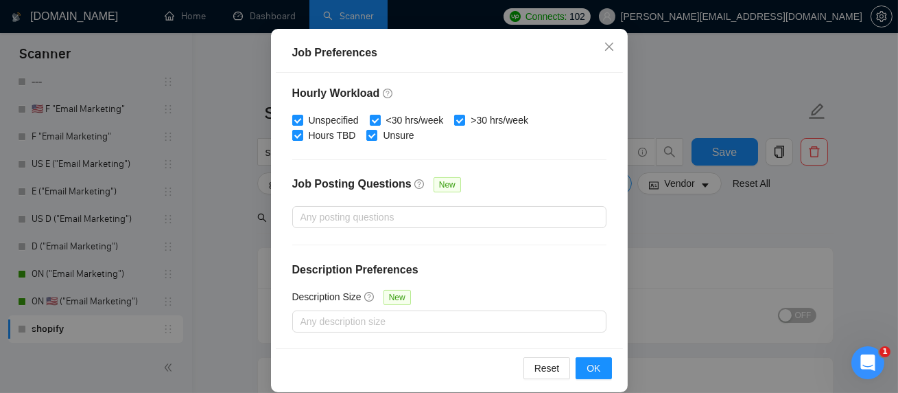
scroll to position [0, 0]
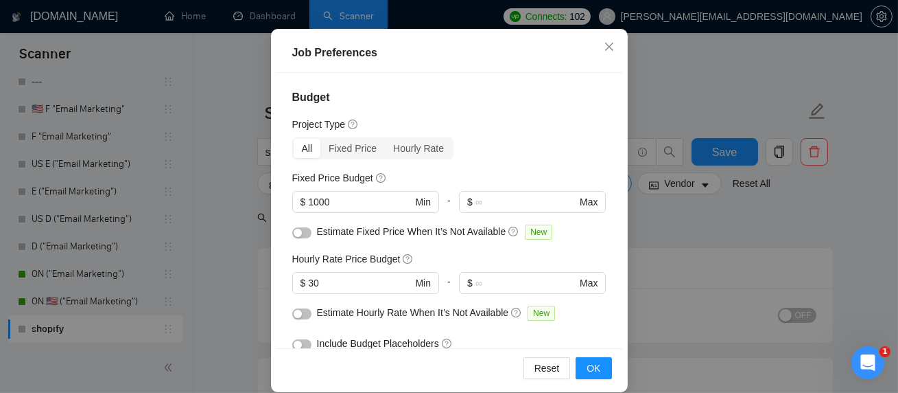
drag, startPoint x: 333, startPoint y: 198, endPoint x: 275, endPoint y: 194, distance: 57.9
click at [276, 194] on div "Budget Project Type All Fixed Price Hourly Rate Fixed Price Budget $ 1000 Min -…" at bounding box center [449, 210] width 347 height 275
drag, startPoint x: 324, startPoint y: 282, endPoint x: 296, endPoint y: 286, distance: 28.4
click at [296, 286] on span "$ 30 Min" at bounding box center [365, 283] width 146 height 22
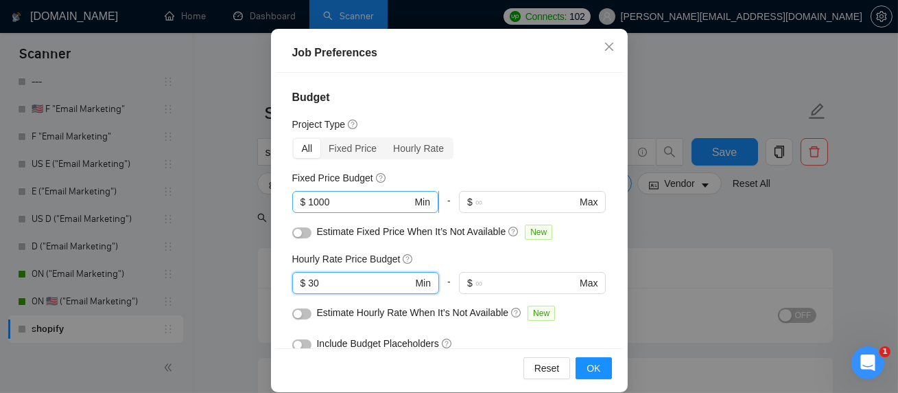
click at [352, 205] on input "1000" at bounding box center [360, 201] width 104 height 15
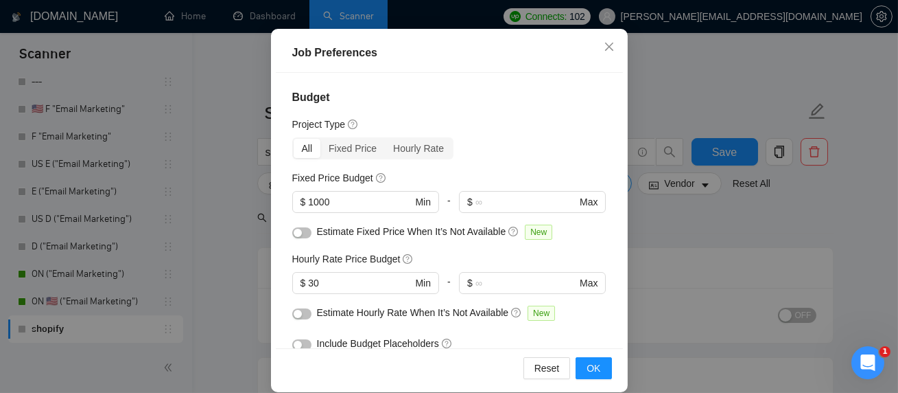
click at [452, 173] on div "Fixed Price Budget" at bounding box center [449, 177] width 314 height 15
click at [314, 203] on input "1000" at bounding box center [360, 201] width 104 height 15
type input "30000"
click at [598, 368] on span "OK" at bounding box center [594, 367] width 14 height 15
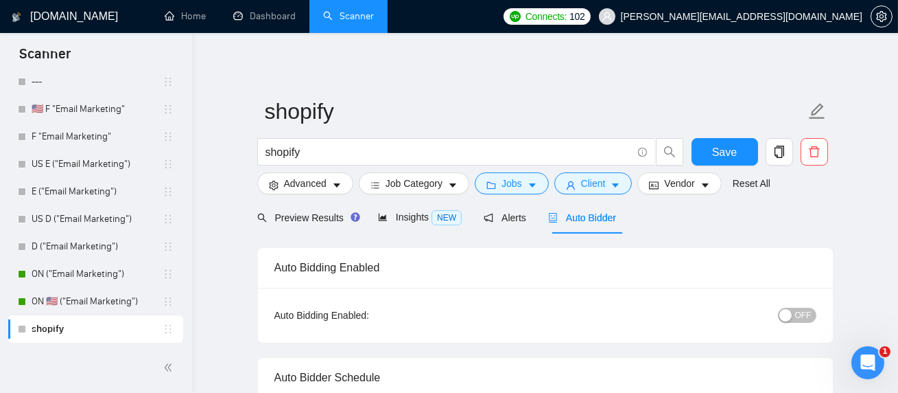
scroll to position [69, 0]
click at [330, 221] on span "Preview Results" at bounding box center [306, 217] width 99 height 11
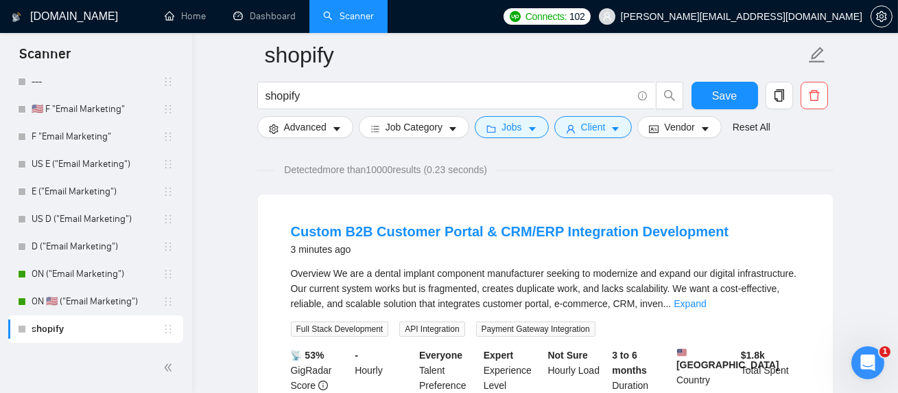
scroll to position [94, 0]
click at [527, 124] on button "Jobs" at bounding box center [512, 127] width 74 height 22
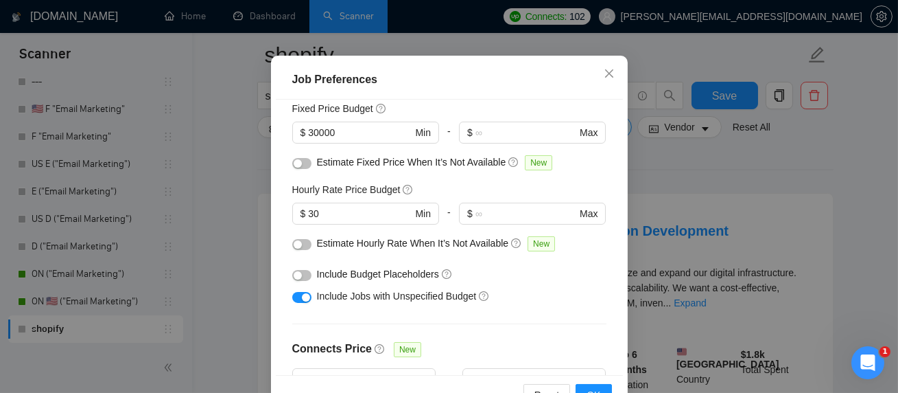
scroll to position [95, 0]
click at [329, 222] on input "30" at bounding box center [360, 214] width 104 height 15
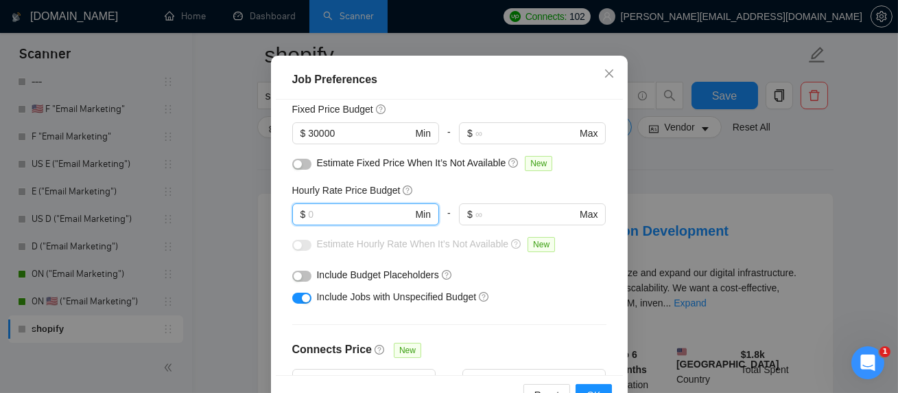
click at [310, 304] on div at bounding box center [301, 296] width 19 height 15
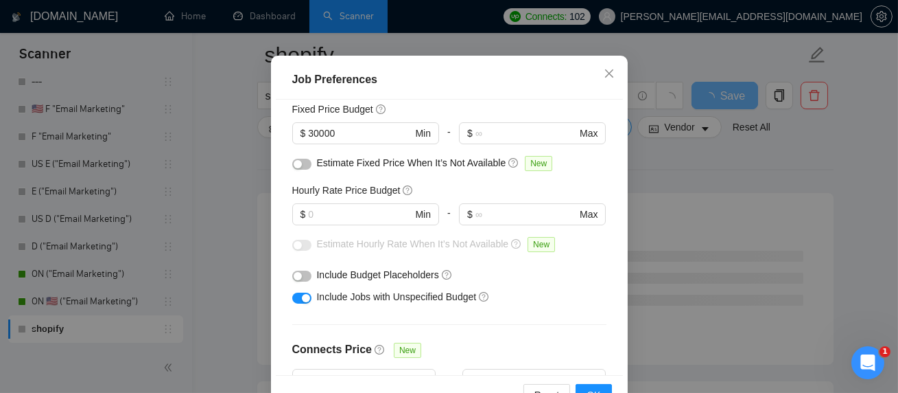
click at [302, 302] on div "button" at bounding box center [306, 298] width 8 height 8
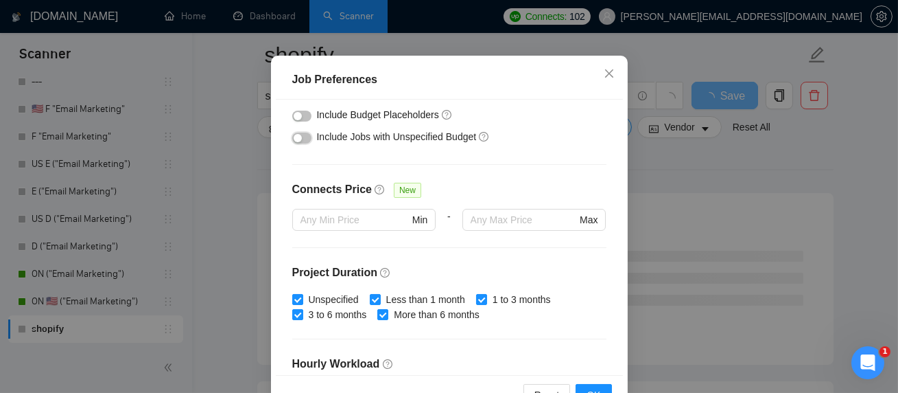
scroll to position [110, 0]
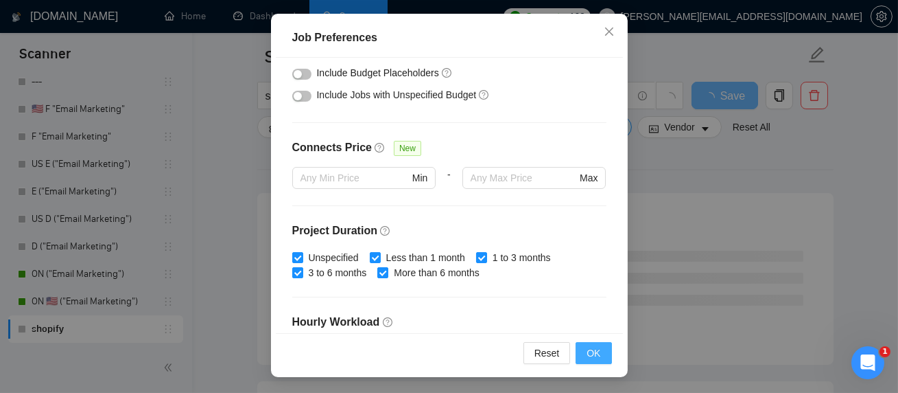
click at [594, 353] on span "OK" at bounding box center [594, 352] width 14 height 15
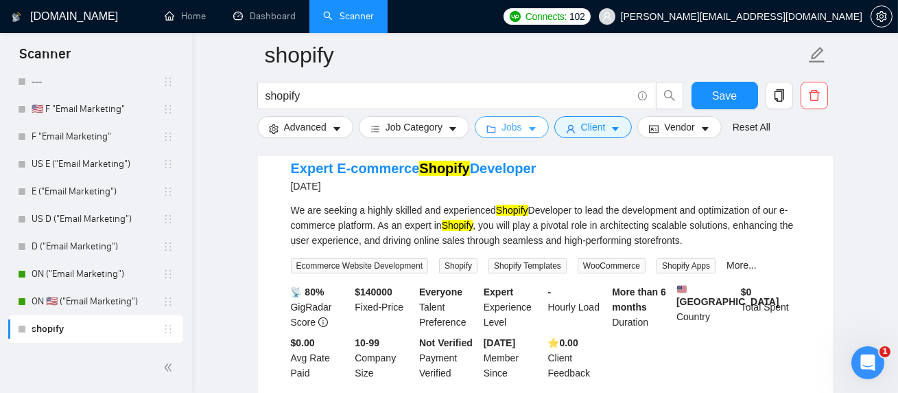
scroll to position [453, 0]
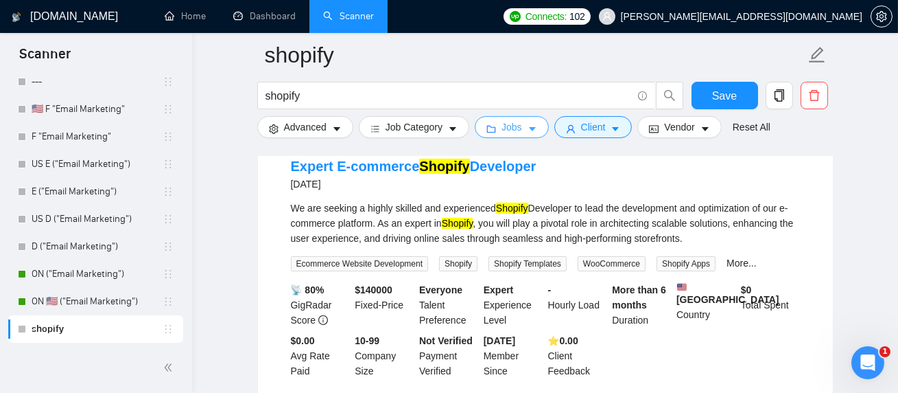
click at [544, 126] on button "Jobs" at bounding box center [512, 127] width 74 height 22
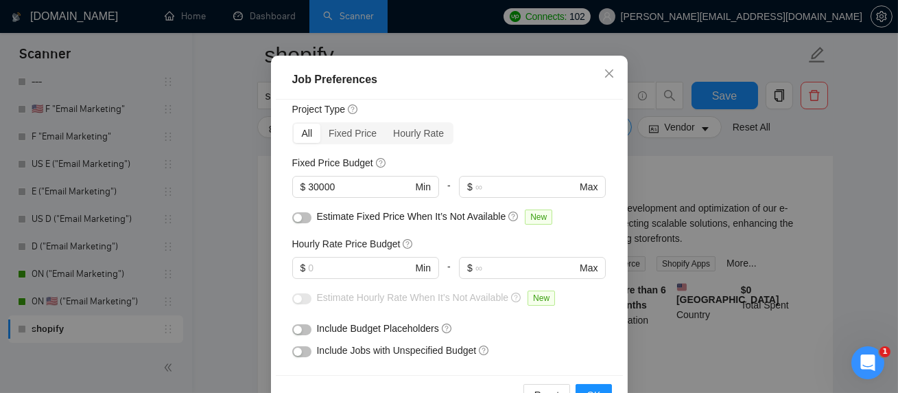
scroll to position [0, 0]
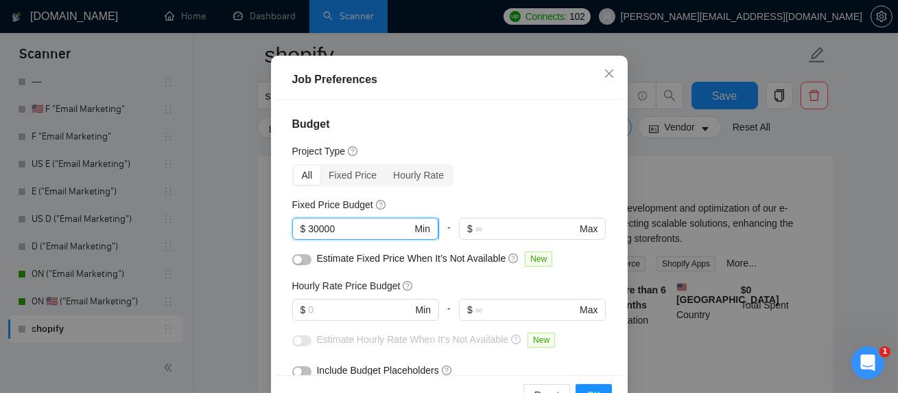
click at [363, 236] on input "30000" at bounding box center [360, 228] width 104 height 15
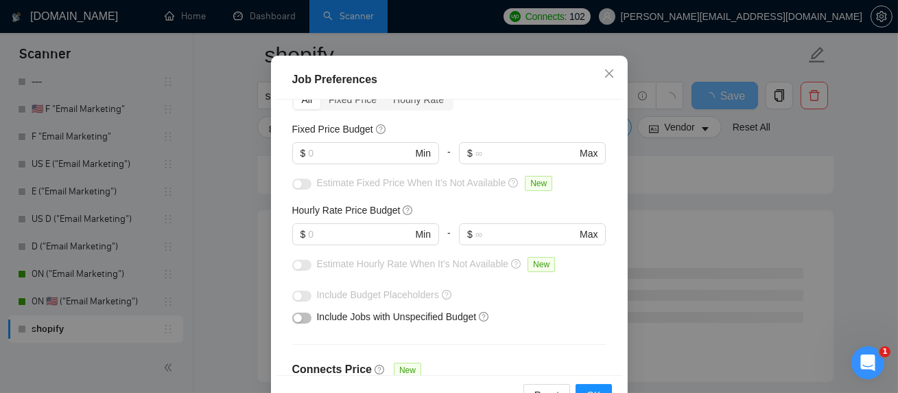
click at [649, 336] on div "Job Preferences Budget Project Type All Fixed Price Hourly Rate Fixed Price Bud…" at bounding box center [449, 196] width 898 height 393
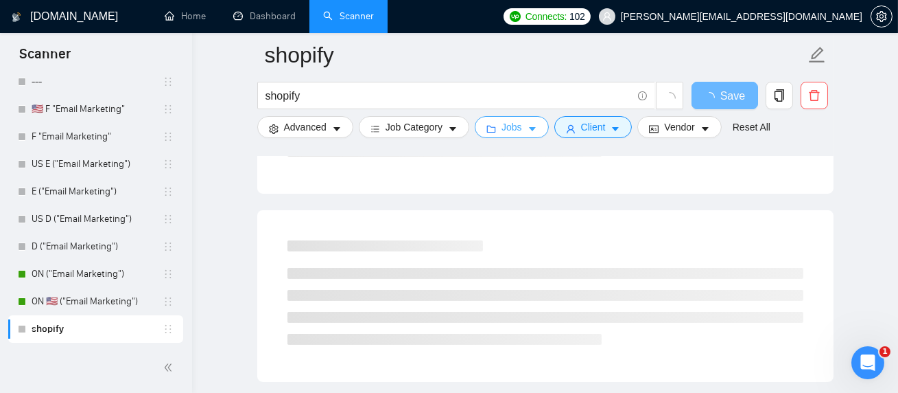
click at [517, 126] on span "Jobs" at bounding box center [512, 126] width 21 height 15
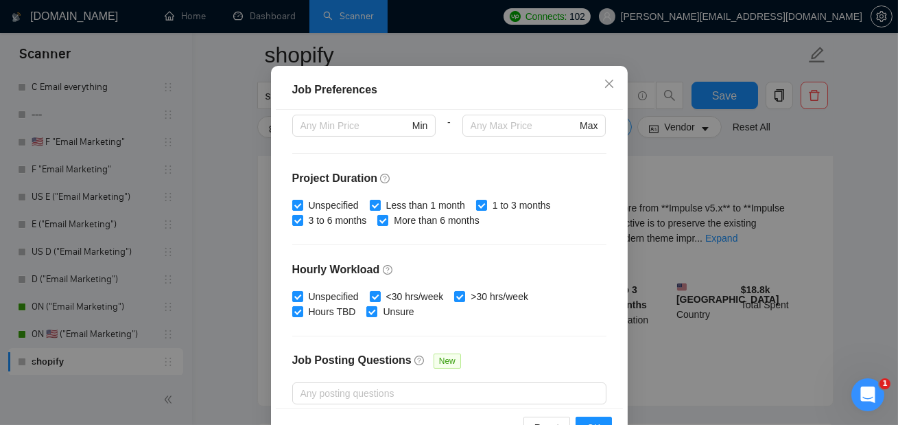
scroll to position [360, 0]
click at [320, 200] on span "Unspecified" at bounding box center [333, 204] width 61 height 15
click at [302, 200] on input "Unspecified" at bounding box center [297, 204] width 10 height 10
checkbox input "false"
click at [404, 202] on span "Less than 1 month" at bounding box center [426, 204] width 90 height 15
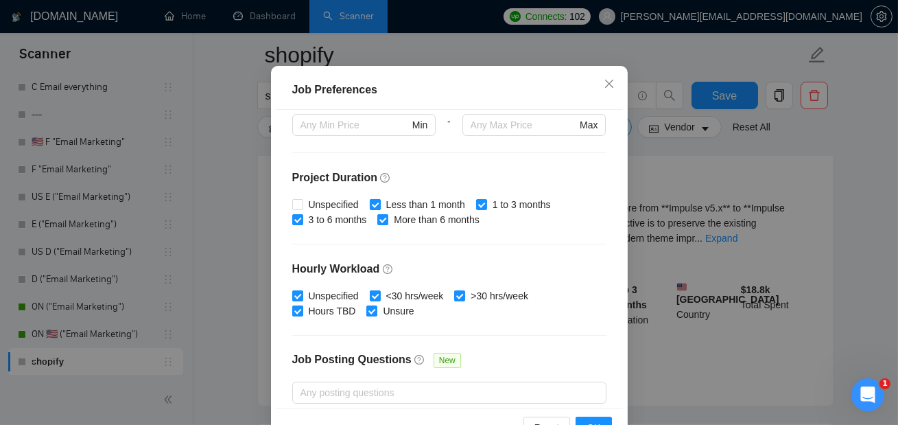
click at [380, 202] on input "Less than 1 month" at bounding box center [375, 204] width 10 height 10
checkbox input "false"
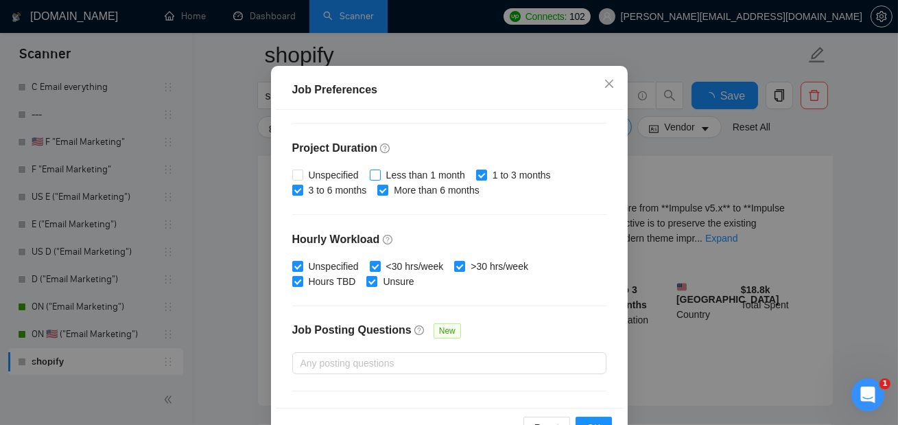
scroll to position [391, 0]
click at [594, 417] on button "OK" at bounding box center [594, 428] width 36 height 22
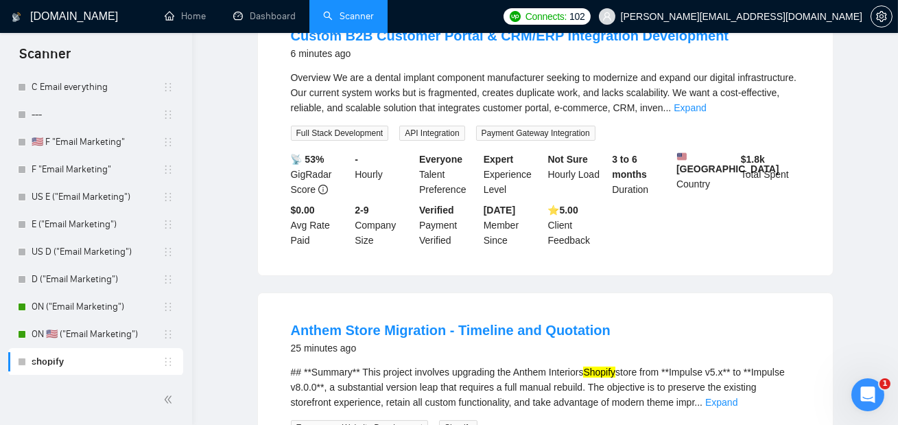
scroll to position [0, 0]
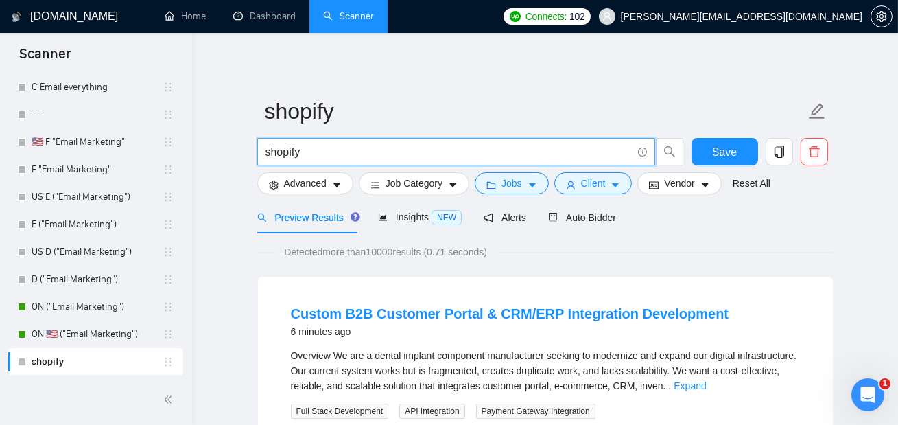
click at [350, 152] on input "shopify" at bounding box center [449, 151] width 366 height 17
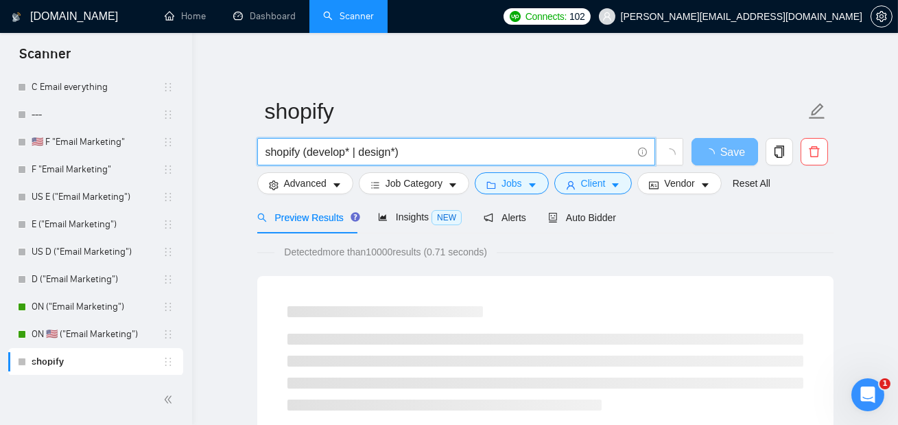
click at [399, 156] on input "shopify (develop* | design*)" at bounding box center [449, 151] width 366 height 17
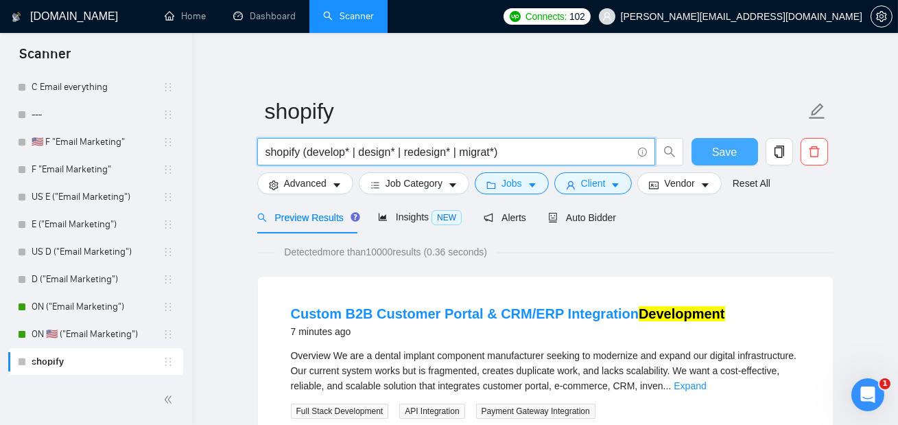
type input "shopify (develop* | design* | redesign* | migrat*)"
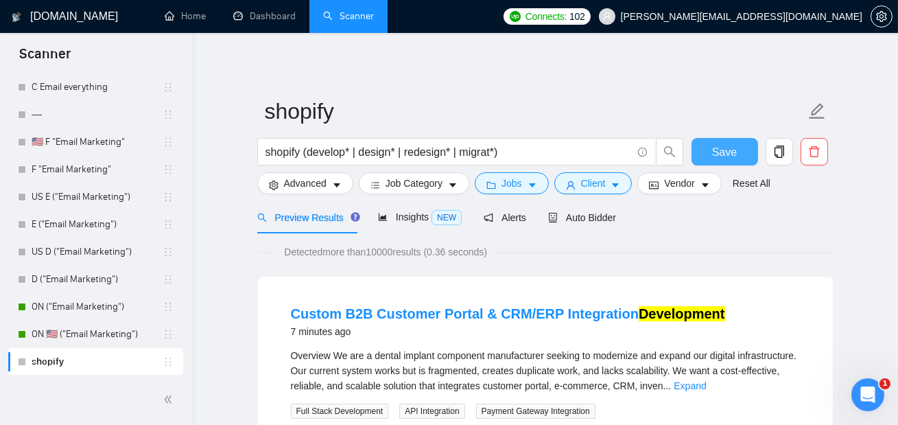
click at [699, 161] on button "Save" at bounding box center [725, 151] width 67 height 27
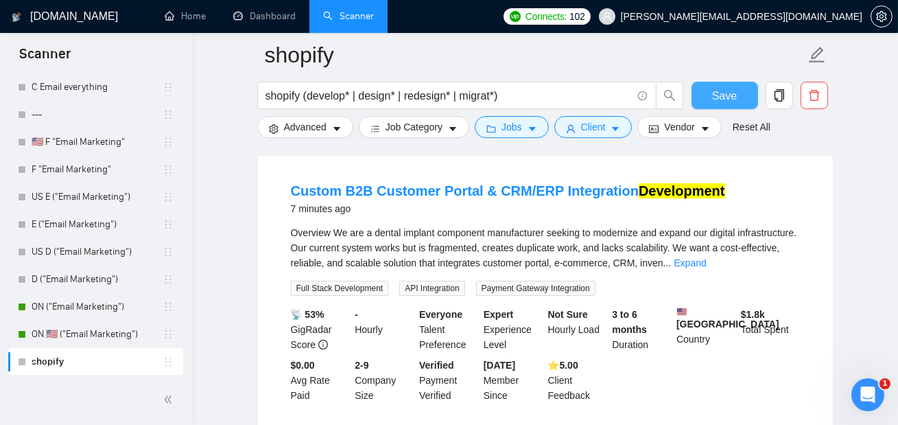
scroll to position [135, 0]
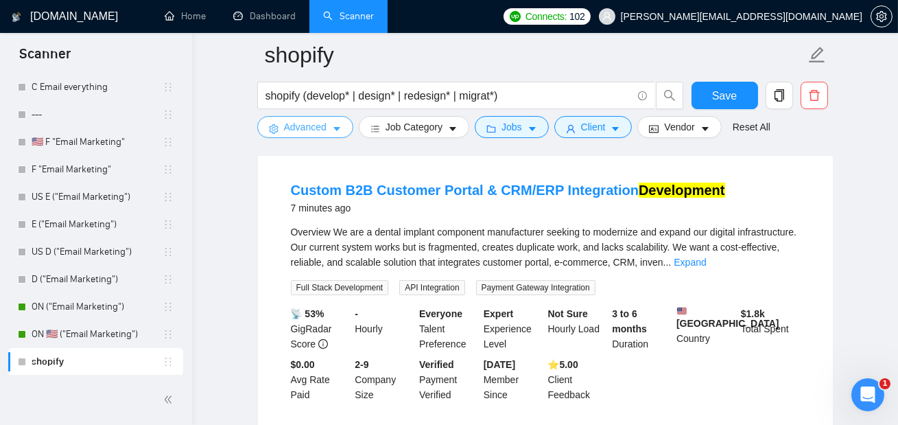
click at [315, 126] on span "Advanced" at bounding box center [305, 126] width 43 height 15
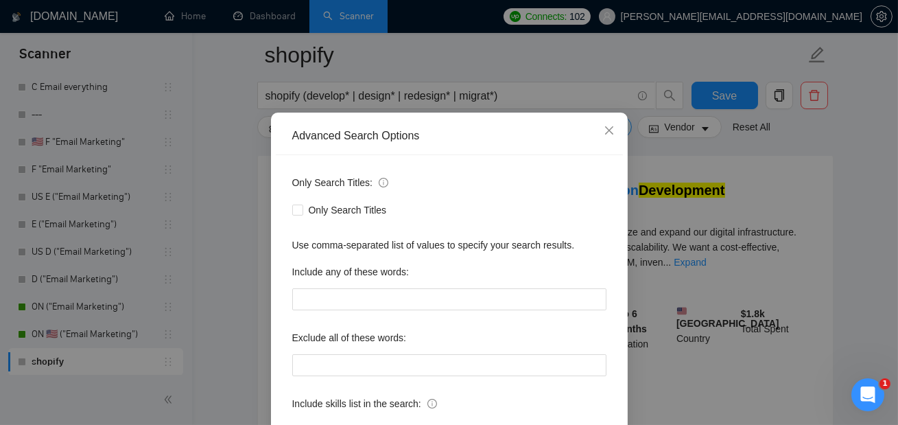
scroll to position [41, 0]
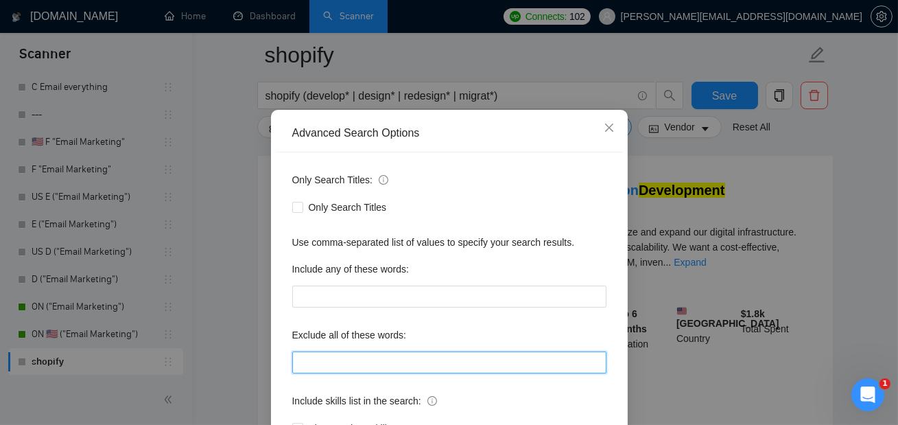
click at [353, 362] on input "text" at bounding box center [449, 362] width 314 height 22
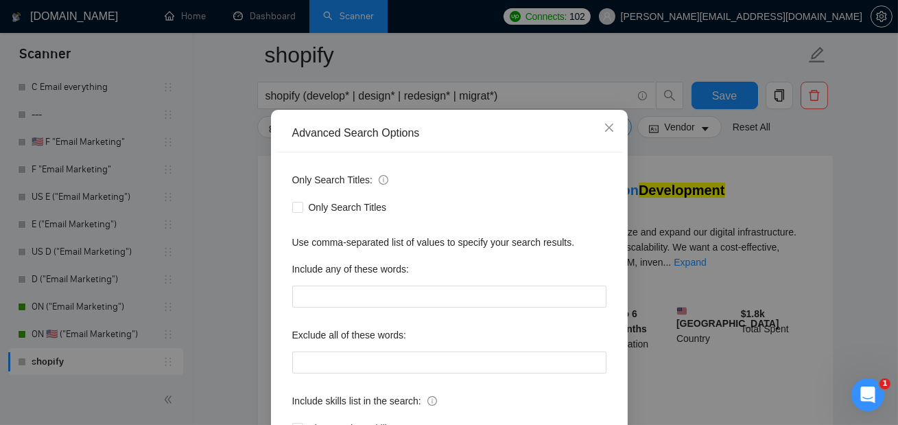
click at [757, 287] on div "Advanced Search Options Only Search Titles: Only Search Titles Use comma-separa…" at bounding box center [449, 212] width 898 height 425
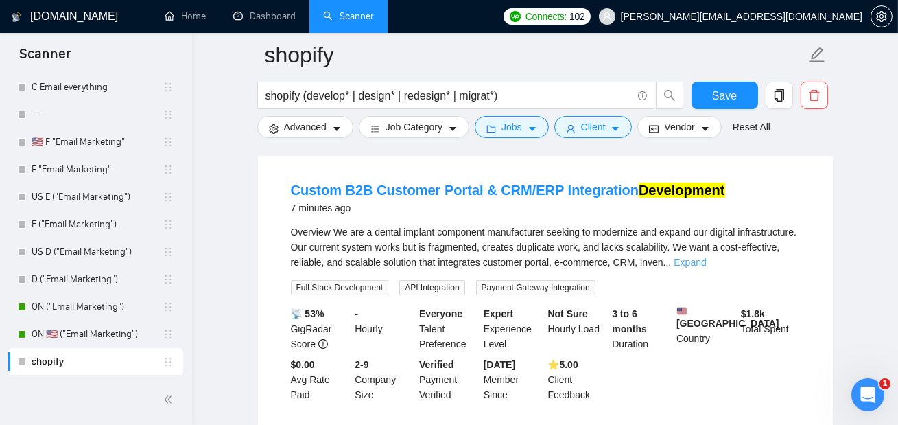
click at [706, 263] on link "Expand" at bounding box center [690, 262] width 32 height 11
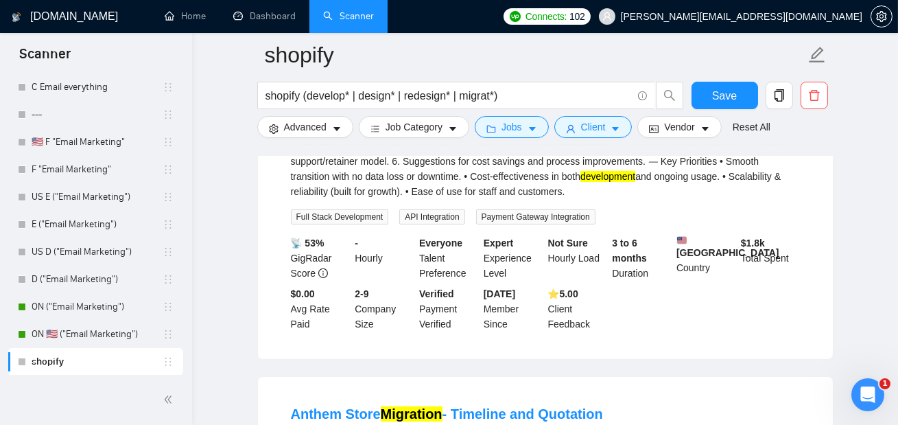
scroll to position [750, 0]
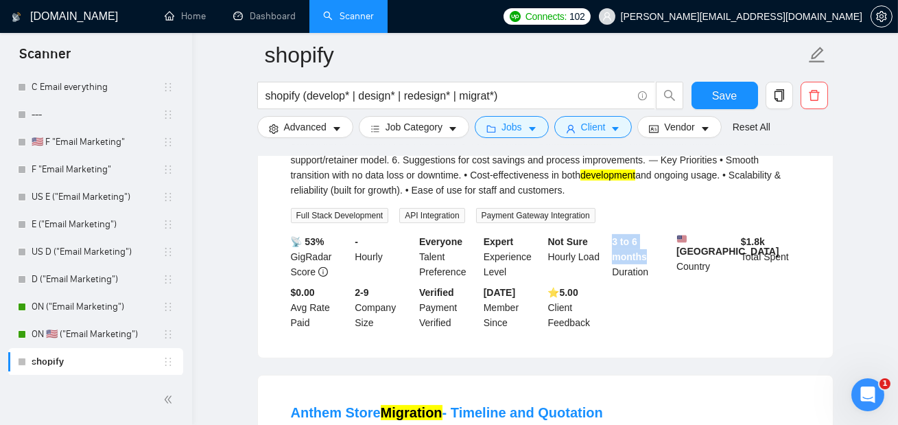
drag, startPoint x: 613, startPoint y: 271, endPoint x: 647, endPoint y: 292, distance: 39.4
click at [647, 279] on div "3 to 6 months Duration" at bounding box center [641, 256] width 65 height 45
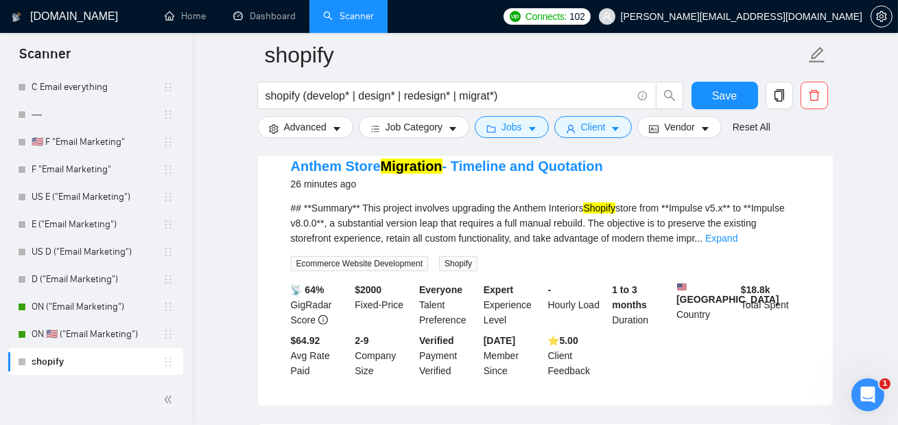
scroll to position [998, 0]
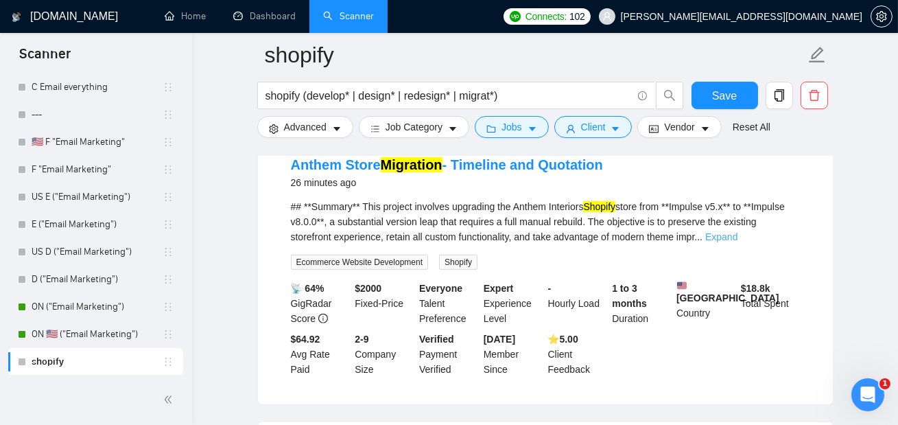
click at [738, 242] on link "Expand" at bounding box center [722, 236] width 32 height 11
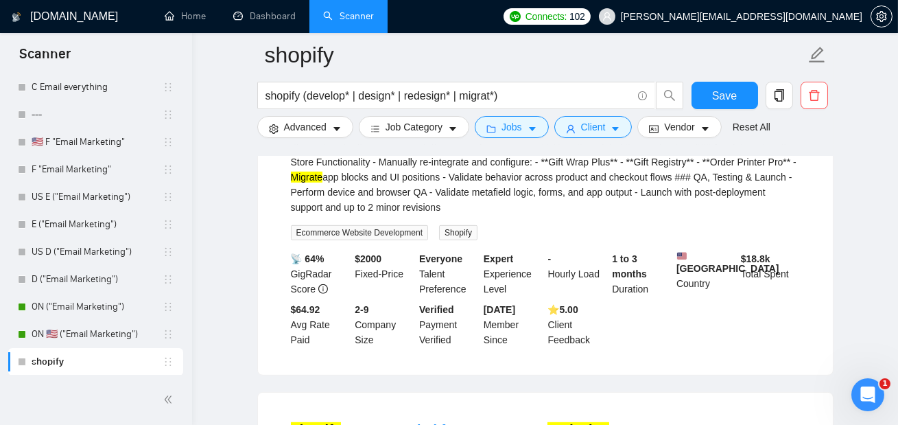
scroll to position [1212, 0]
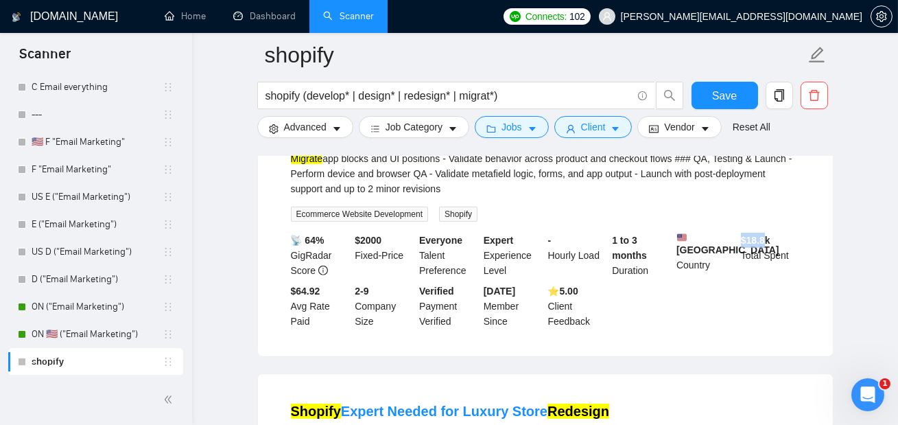
drag, startPoint x: 739, startPoint y: 264, endPoint x: 805, endPoint y: 276, distance: 66.9
click at [805, 276] on li "Anthem Store Migration - Timeline and Quotation 26 minutes ago ## **Summary** T…" at bounding box center [546, 135] width 542 height 410
click at [652, 278] on div "1 to 3 months Duration" at bounding box center [641, 255] width 65 height 45
drag, startPoint x: 356, startPoint y: 271, endPoint x: 416, endPoint y: 271, distance: 60.4
click at [416, 271] on div "$ 2000 Fixed-Price" at bounding box center [384, 255] width 65 height 45
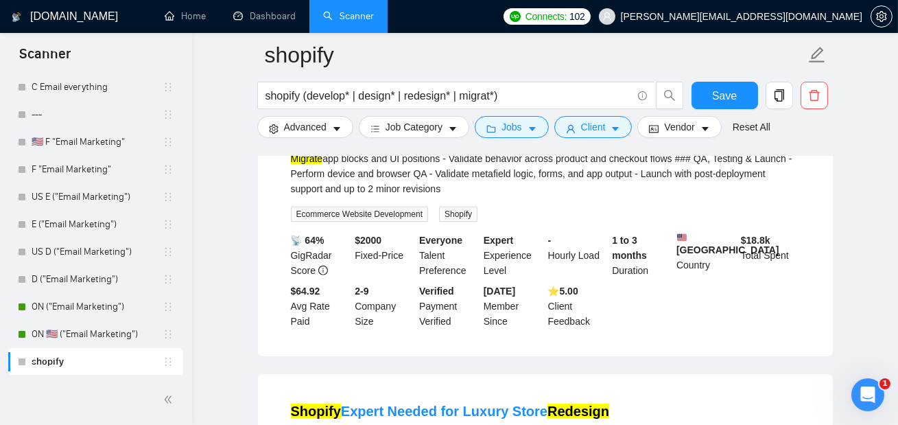
click at [618, 275] on div "1 to 3 months Duration" at bounding box center [641, 255] width 65 height 45
drag, startPoint x: 606, startPoint y: 269, endPoint x: 651, endPoint y: 269, distance: 44.6
click at [651, 269] on div "📡 64% GigRadar Score $ 2000 Fixed-Price Everyone Talent Preference Expert Exper…" at bounding box center [545, 281] width 515 height 96
click at [640, 261] on b "1 to 3 months" at bounding box center [629, 248] width 35 height 26
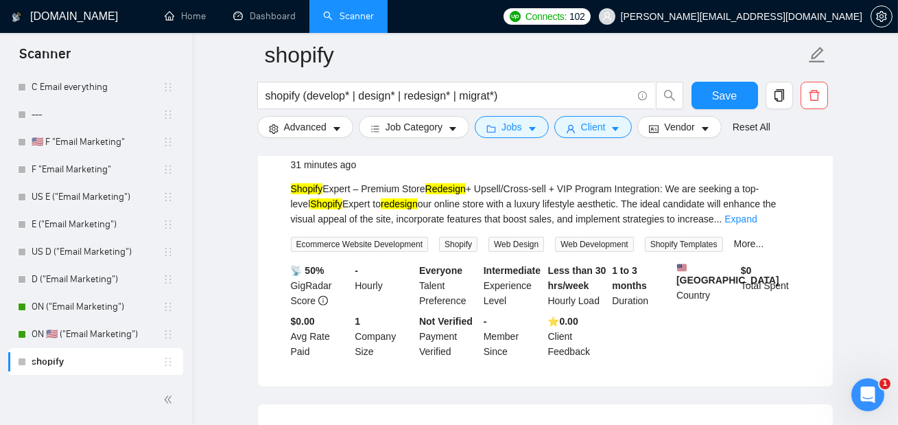
scroll to position [1479, 0]
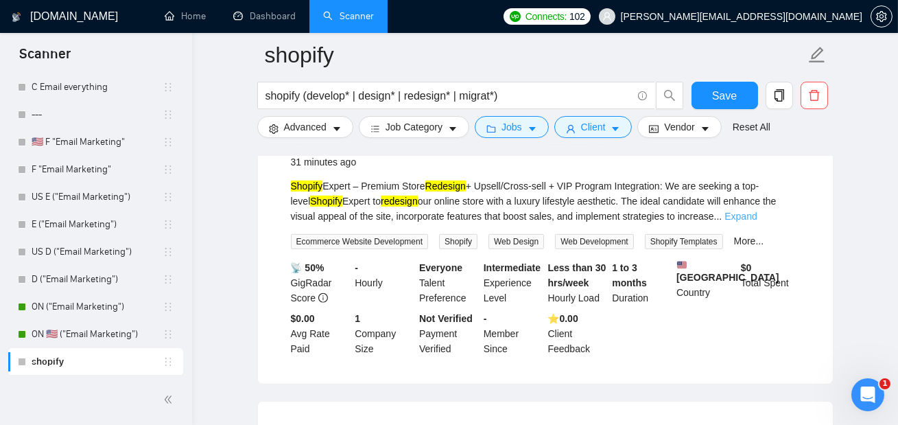
click at [757, 222] on link "Expand" at bounding box center [741, 216] width 32 height 11
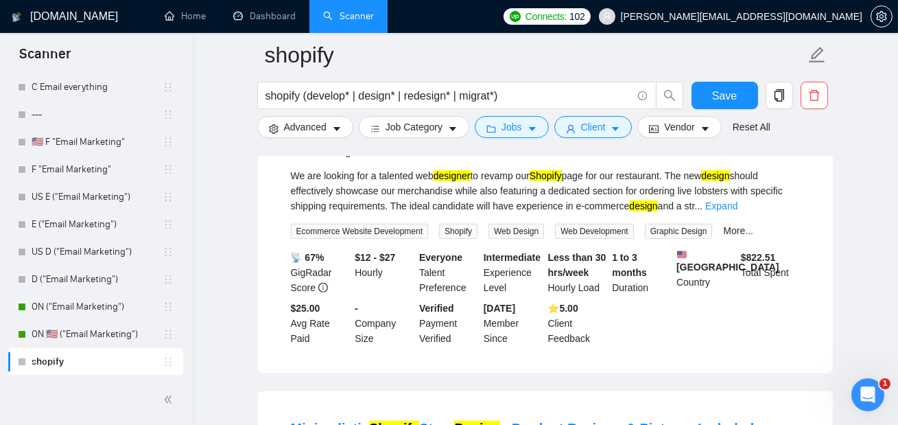
scroll to position [1981, 0]
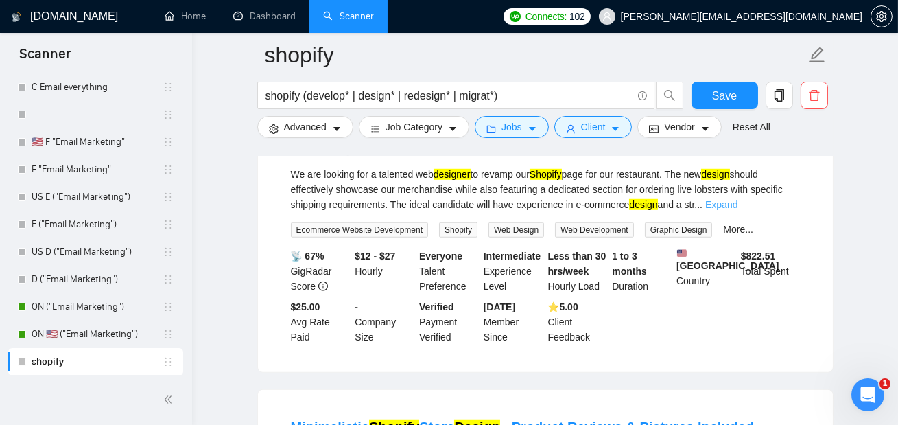
click at [738, 210] on link "Expand" at bounding box center [722, 204] width 32 height 11
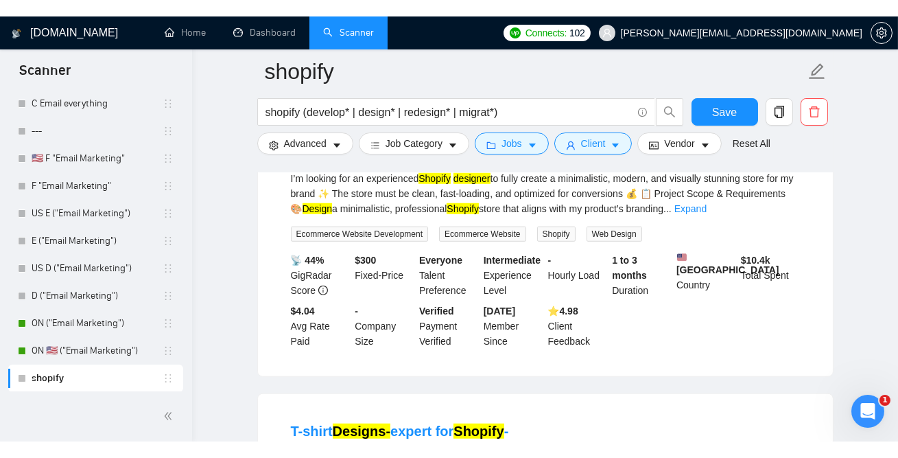
scroll to position [2313, 0]
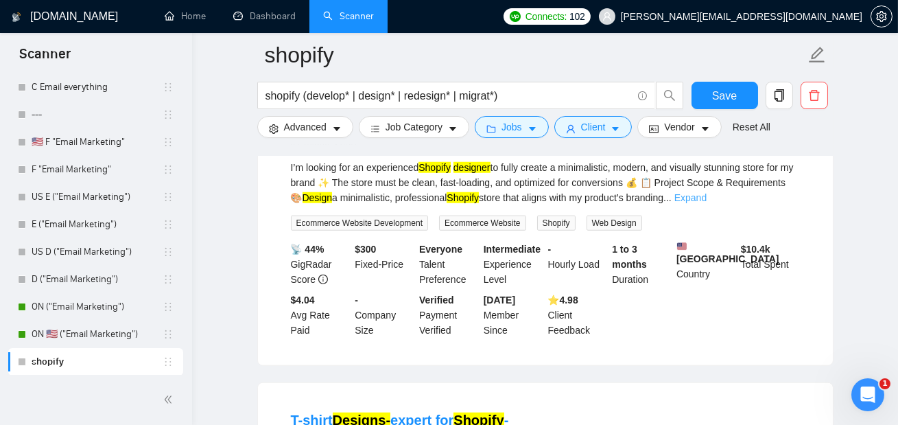
click at [707, 203] on link "Expand" at bounding box center [691, 197] width 32 height 11
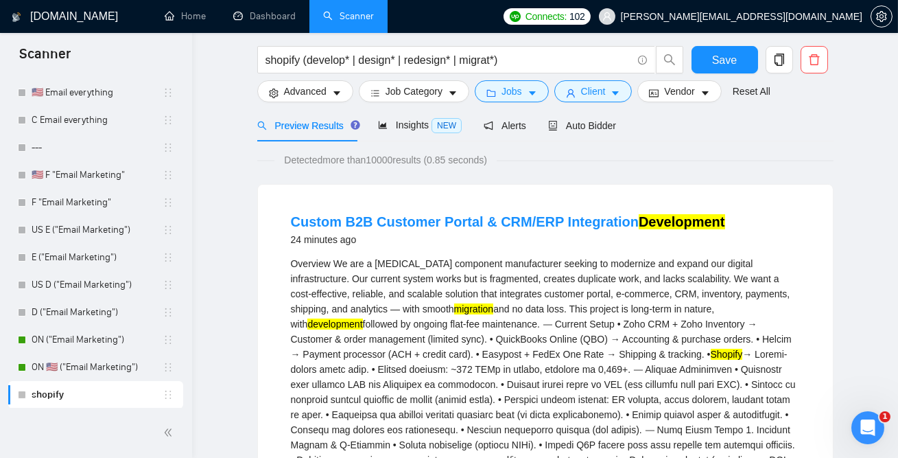
scroll to position [0, 0]
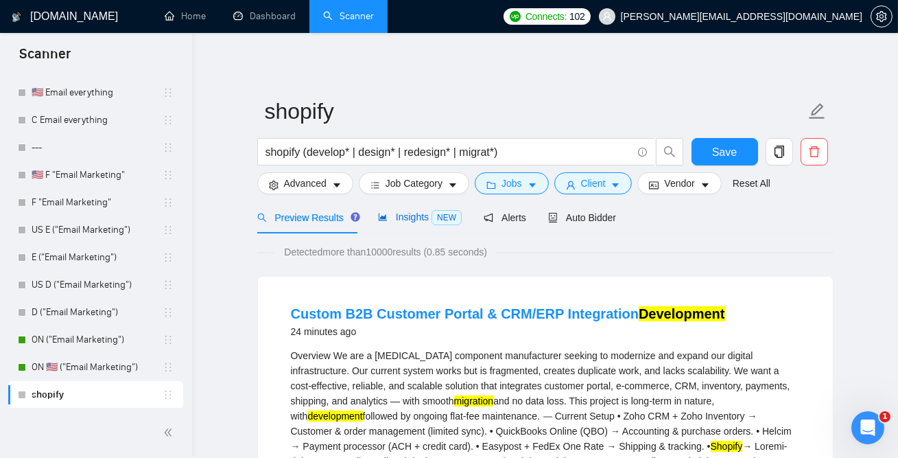
click at [408, 222] on span "Insights NEW" at bounding box center [420, 216] width 84 height 11
